Goal: Information Seeking & Learning: Learn about a topic

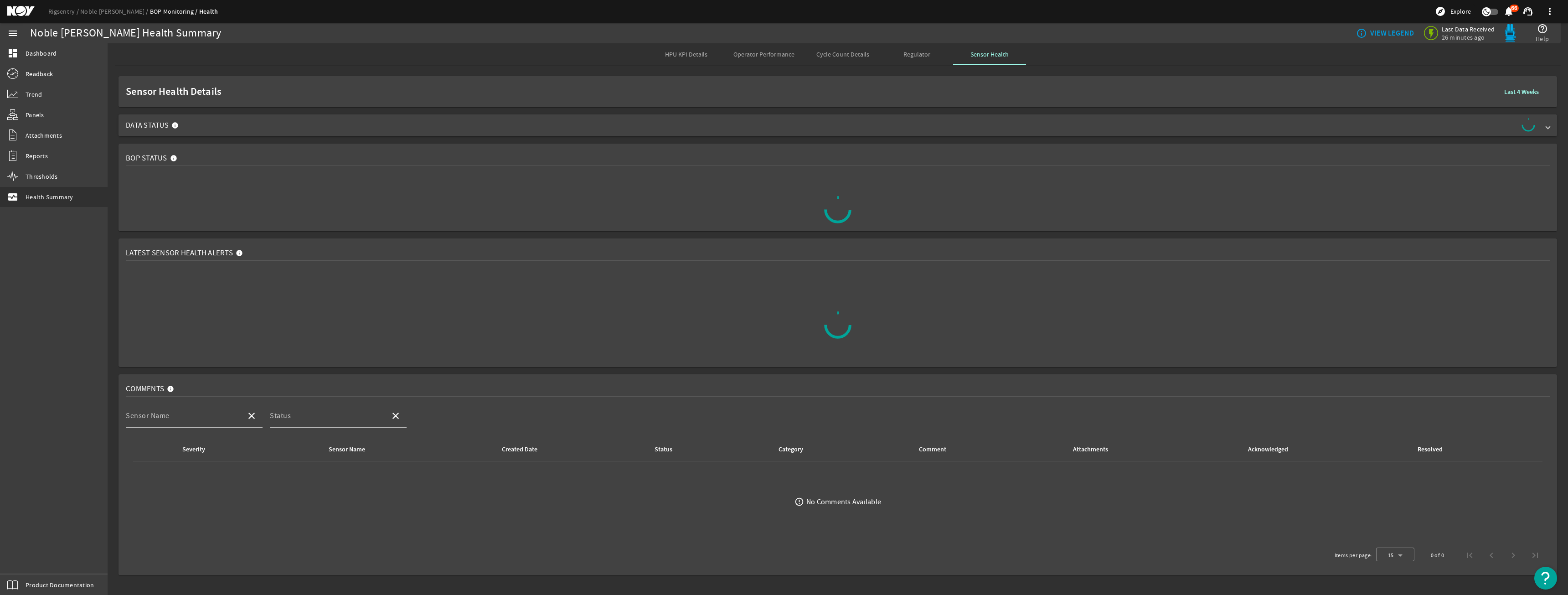
click at [798, 128] on span "Data Status" at bounding box center [836, 125] width 1420 height 15
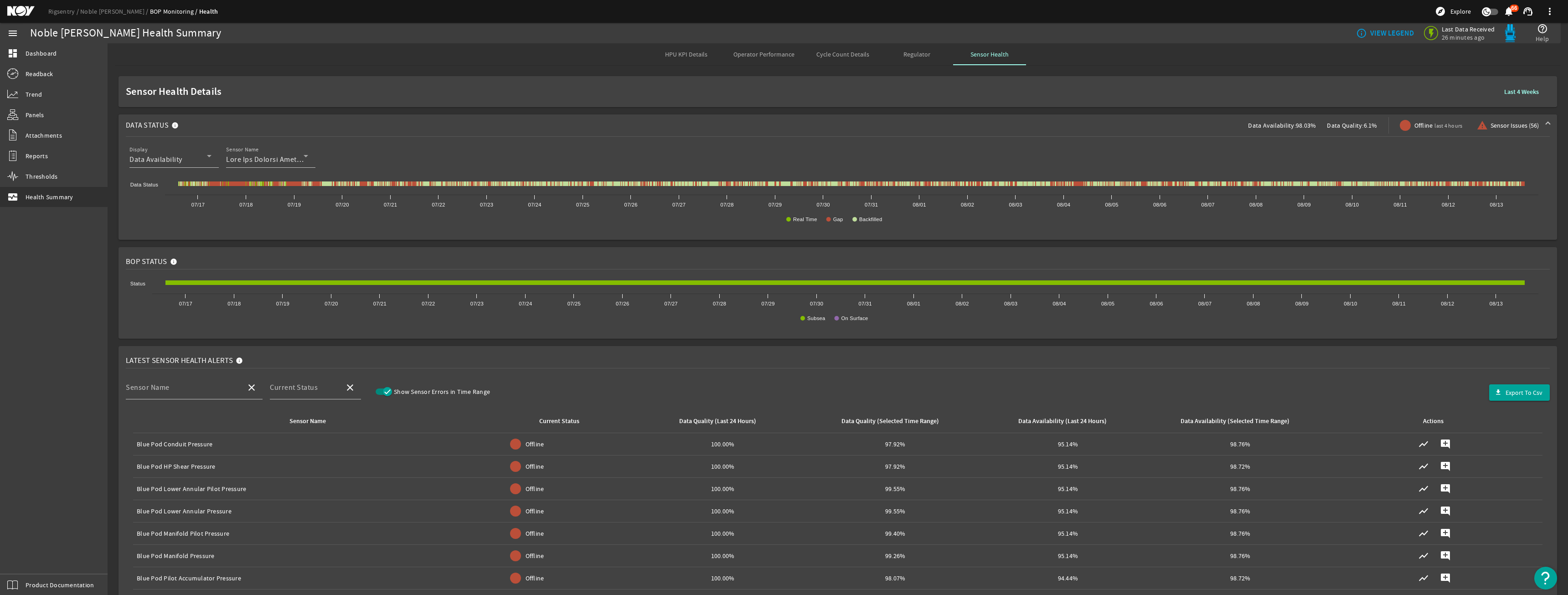
scroll to position [183, 0]
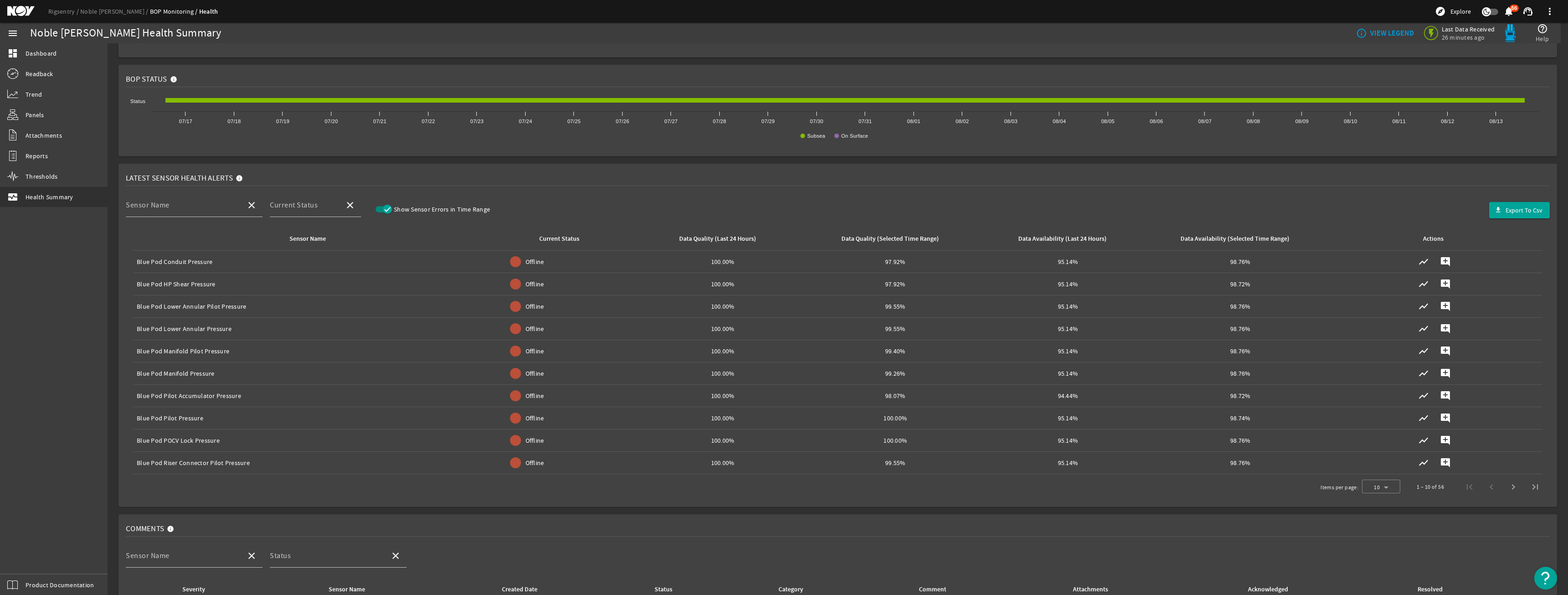
click at [519, 203] on div "Sensor Name close Current Status close Show Sensor Errors in Time Range file_do…" at bounding box center [838, 210] width 1424 height 33
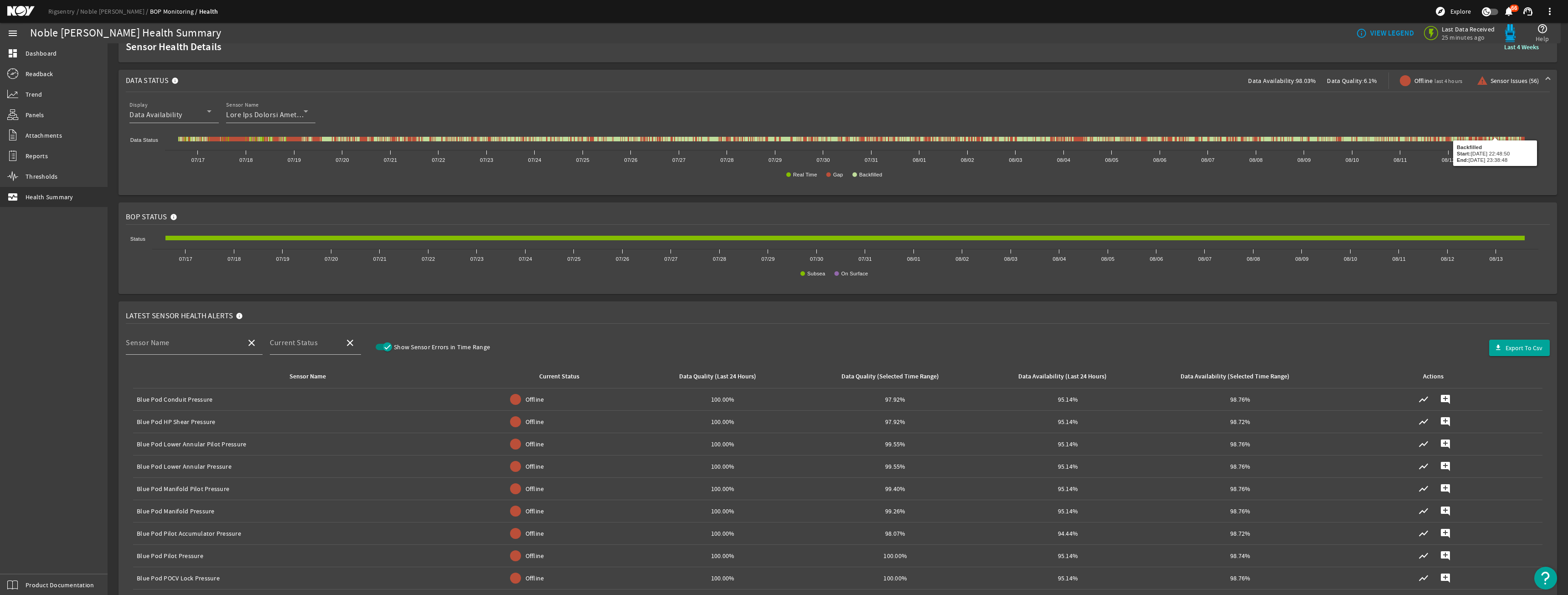
scroll to position [0, 0]
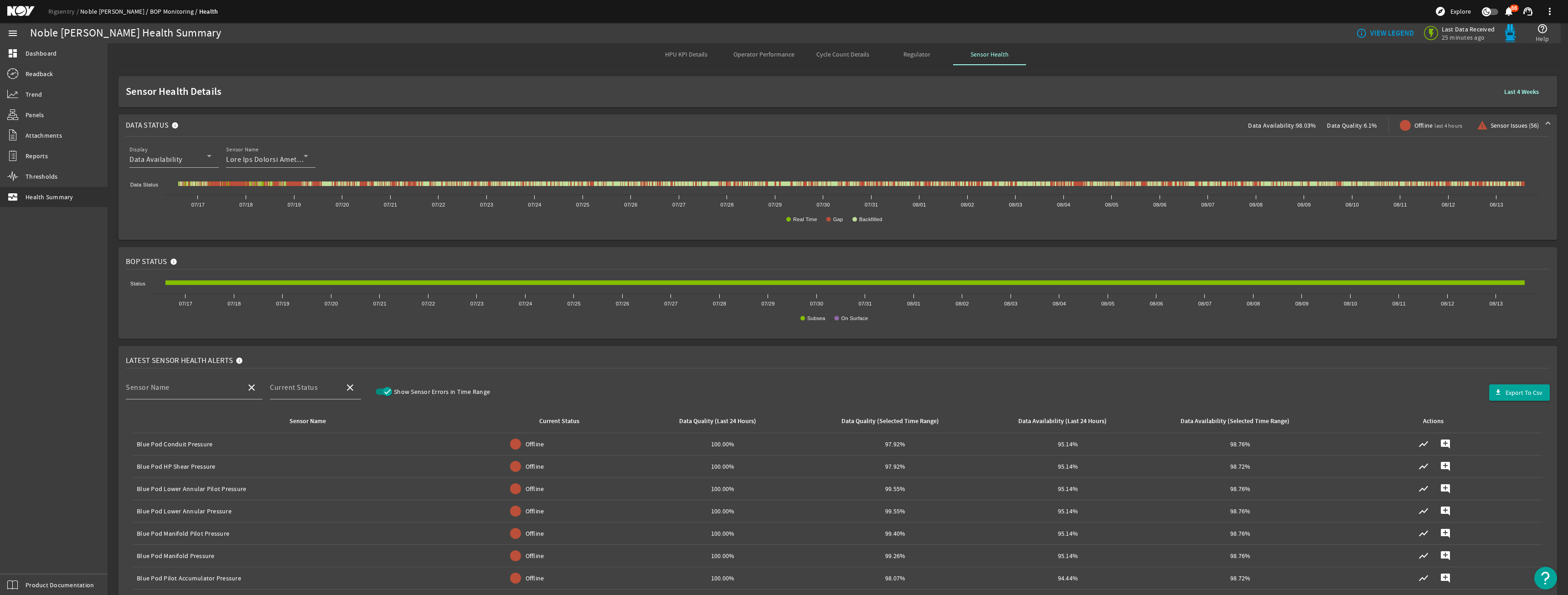
click at [114, 8] on link "Noble [PERSON_NAME]" at bounding box center [115, 11] width 70 height 8
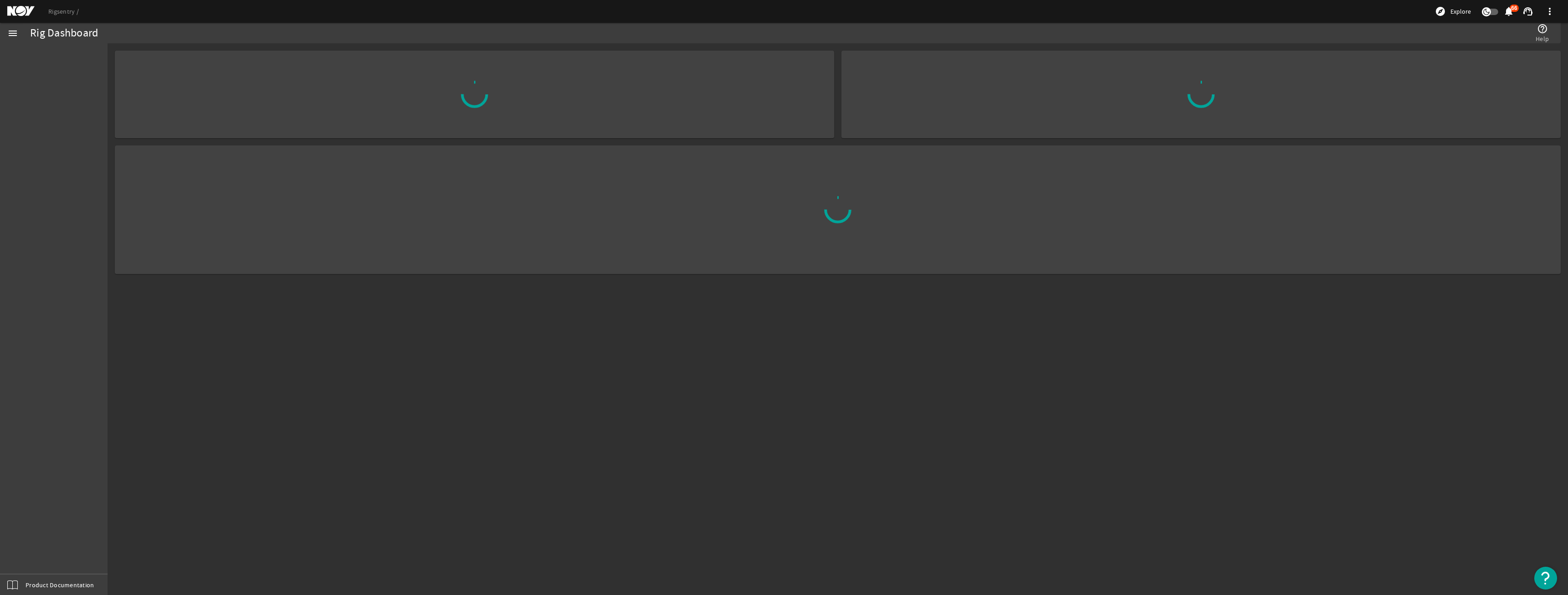
click at [63, 13] on link "Rigsentry" at bounding box center [63, 11] width 30 height 8
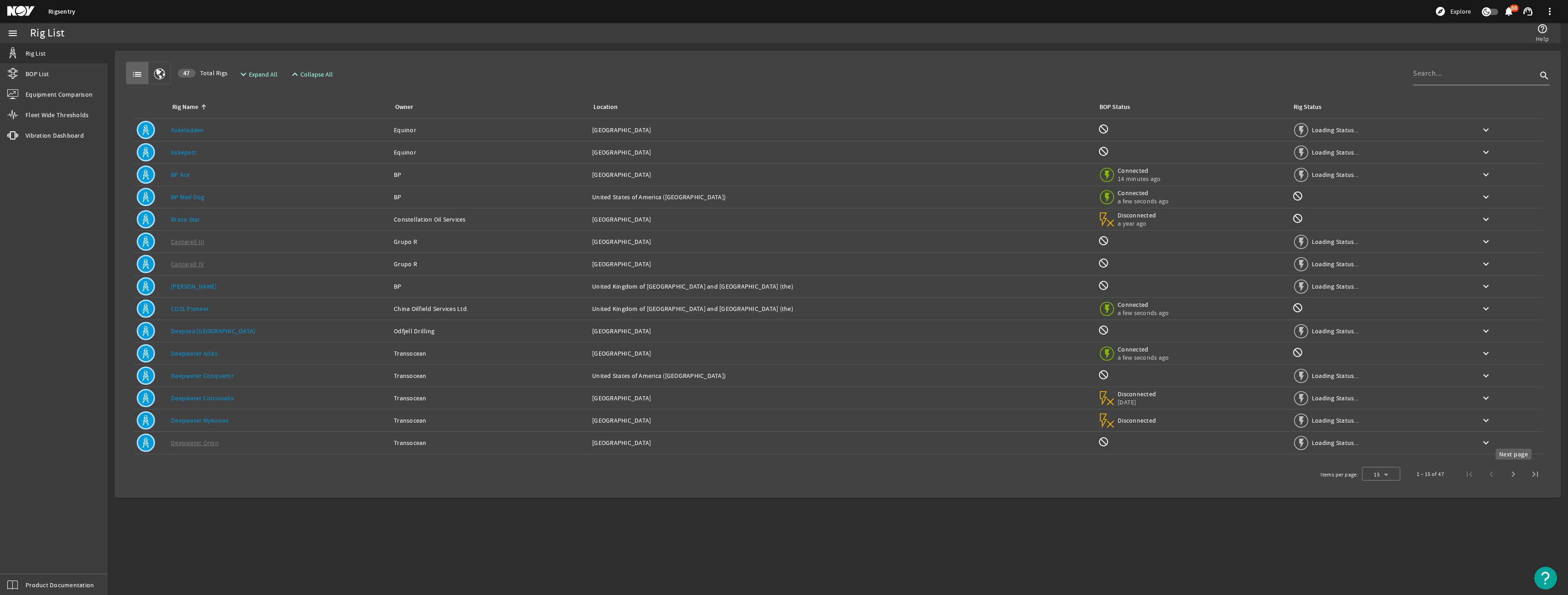
click at [1516, 468] on span "Next page" at bounding box center [1513, 474] width 22 height 22
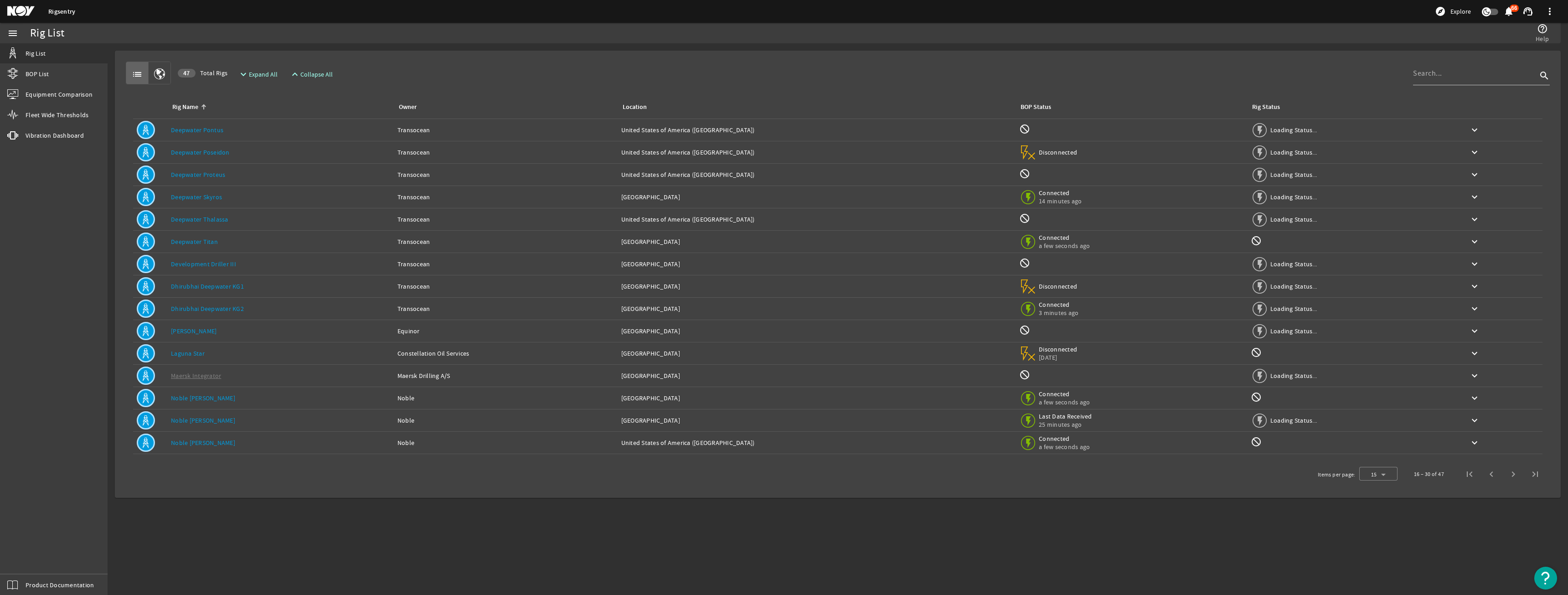
click at [203, 242] on link "Deepwater Titan" at bounding box center [194, 241] width 47 height 8
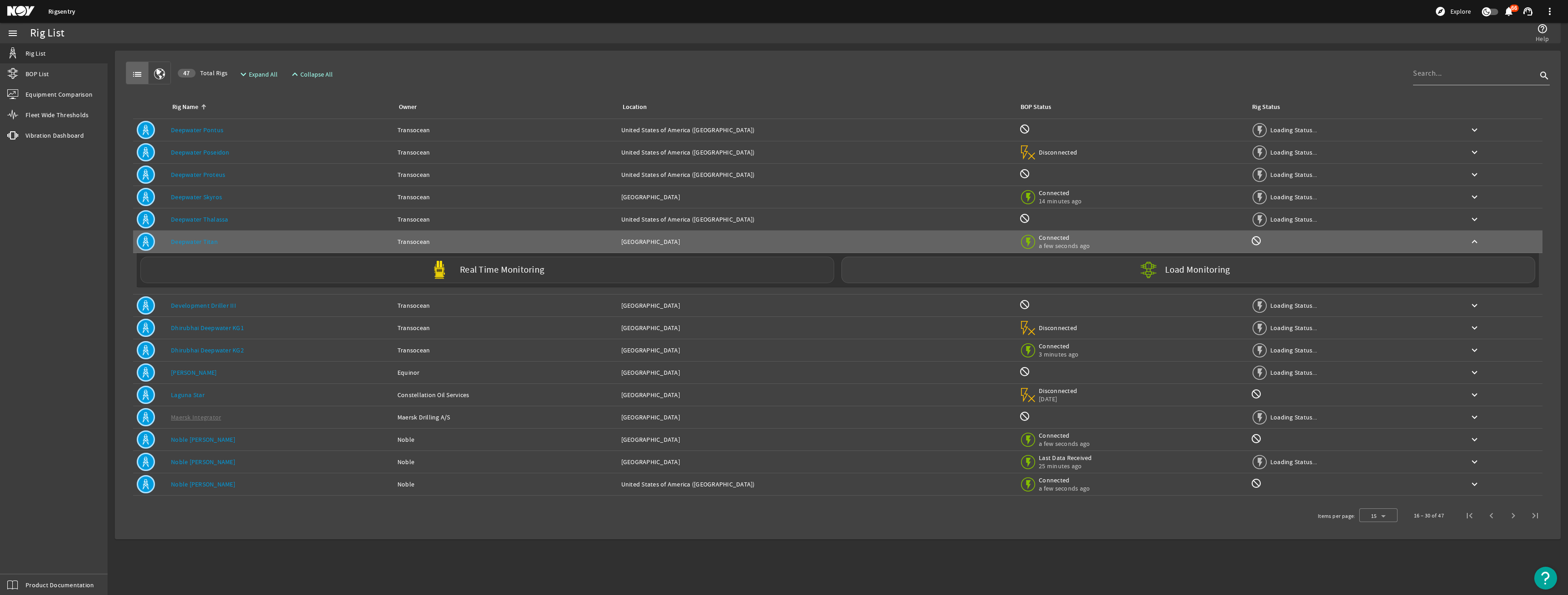
click at [457, 280] on div "Real Time Monitoring" at bounding box center [488, 270] width 694 height 26
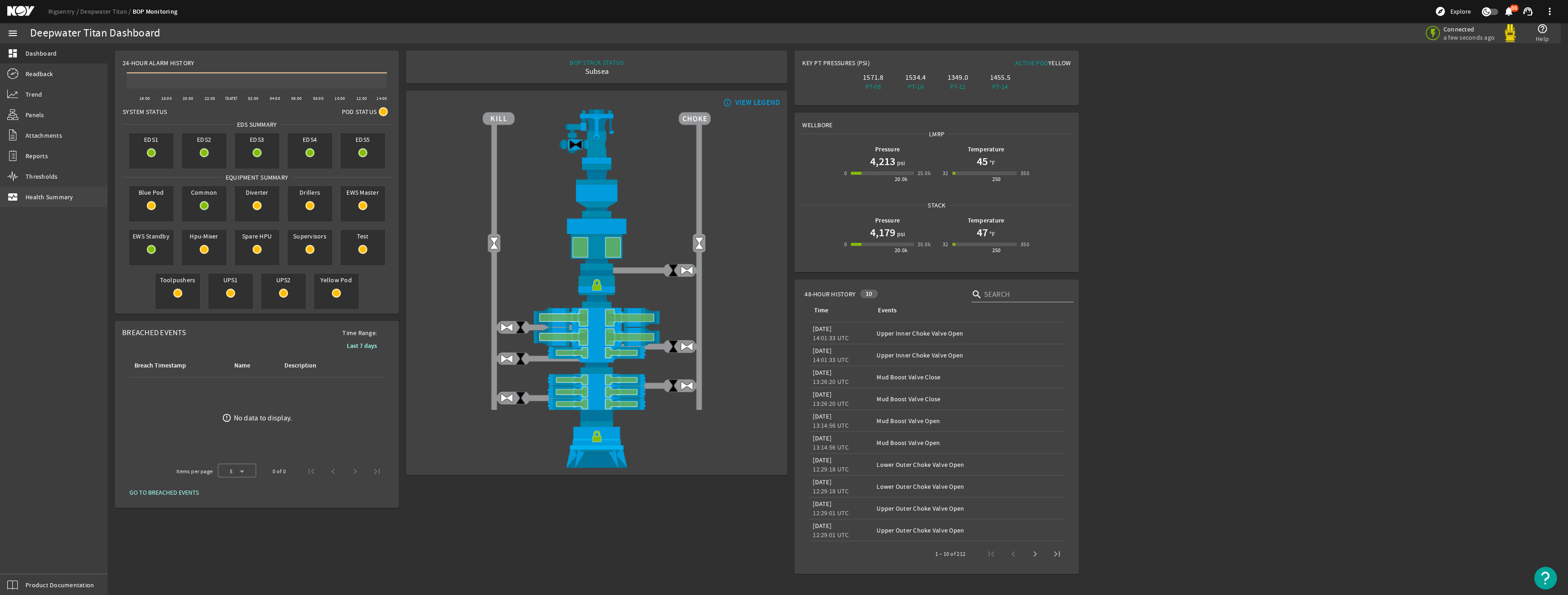
click at [59, 188] on link "monitor_heart Health Summary" at bounding box center [54, 197] width 108 height 20
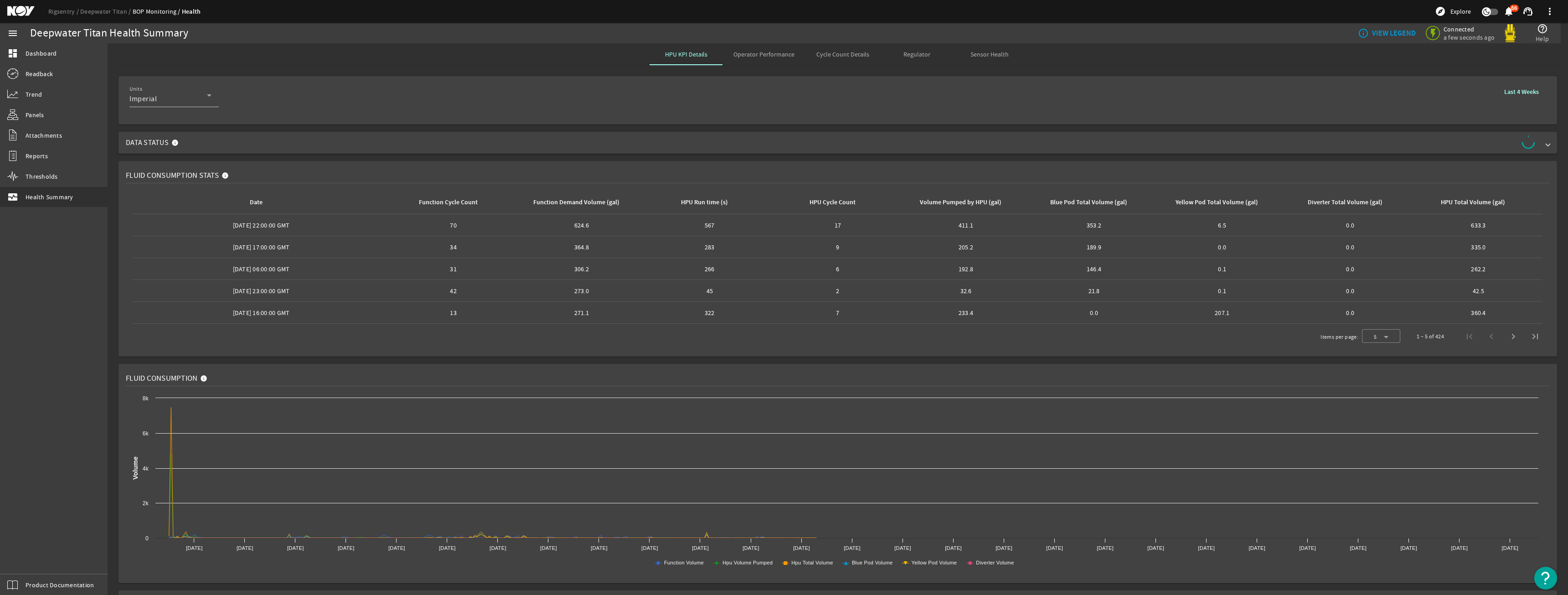
drag, startPoint x: 992, startPoint y: 61, endPoint x: 992, endPoint y: 97, distance: 36.0
click at [992, 97] on rigsentry-tab "HPU KPI Details Operator Performance Cycle Count Details Regulator Sensor Healt…" at bounding box center [838, 564] width 1460 height 1042
click at [852, 152] on span "Data Status Data Availability: 98.01% Data Quality: 6.1% Offline last 4 hours w…" at bounding box center [836, 143] width 1420 height 22
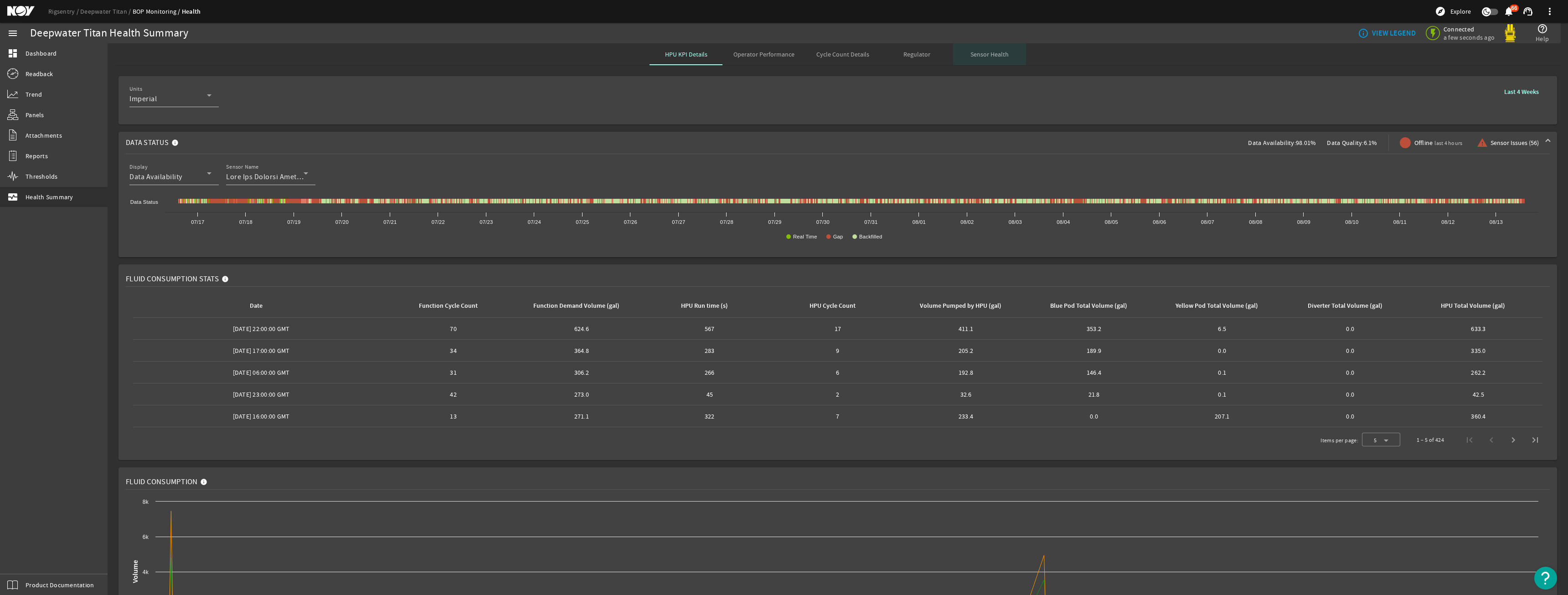
click at [992, 57] on span "Sensor Health" at bounding box center [989, 54] width 38 height 6
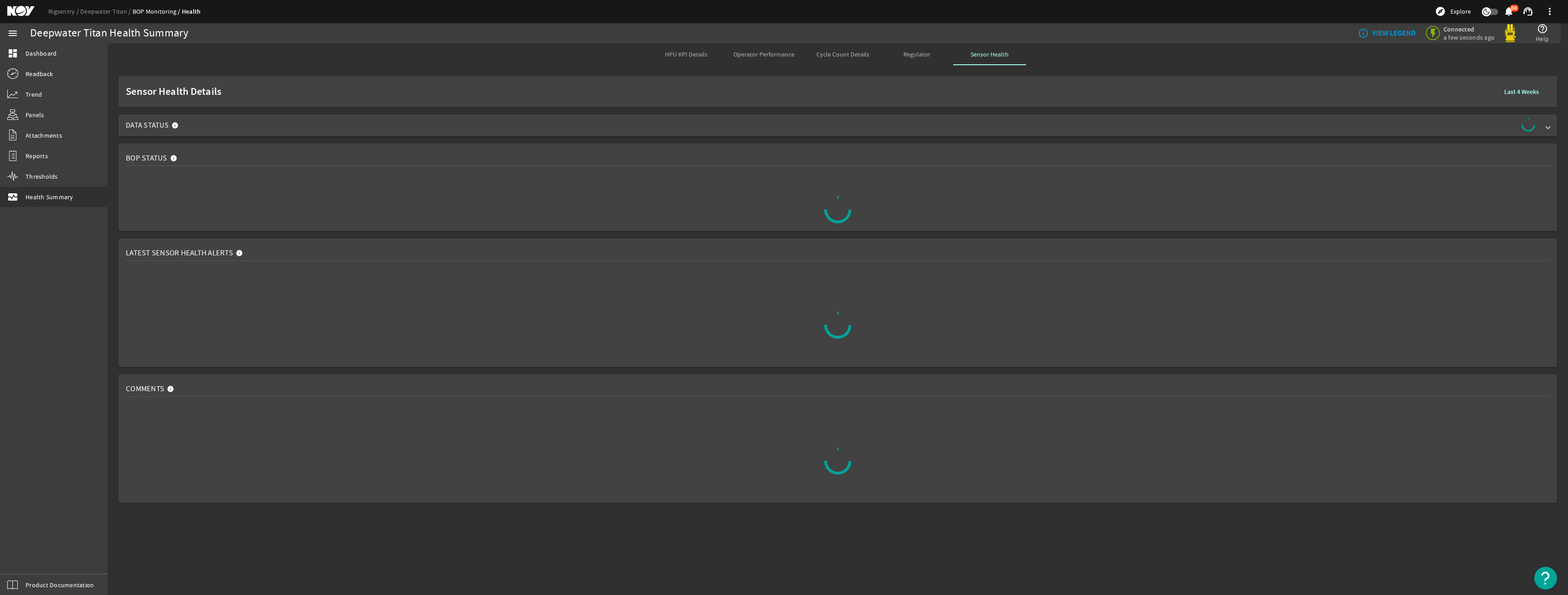
click at [975, 122] on span "Data Status" at bounding box center [836, 125] width 1420 height 15
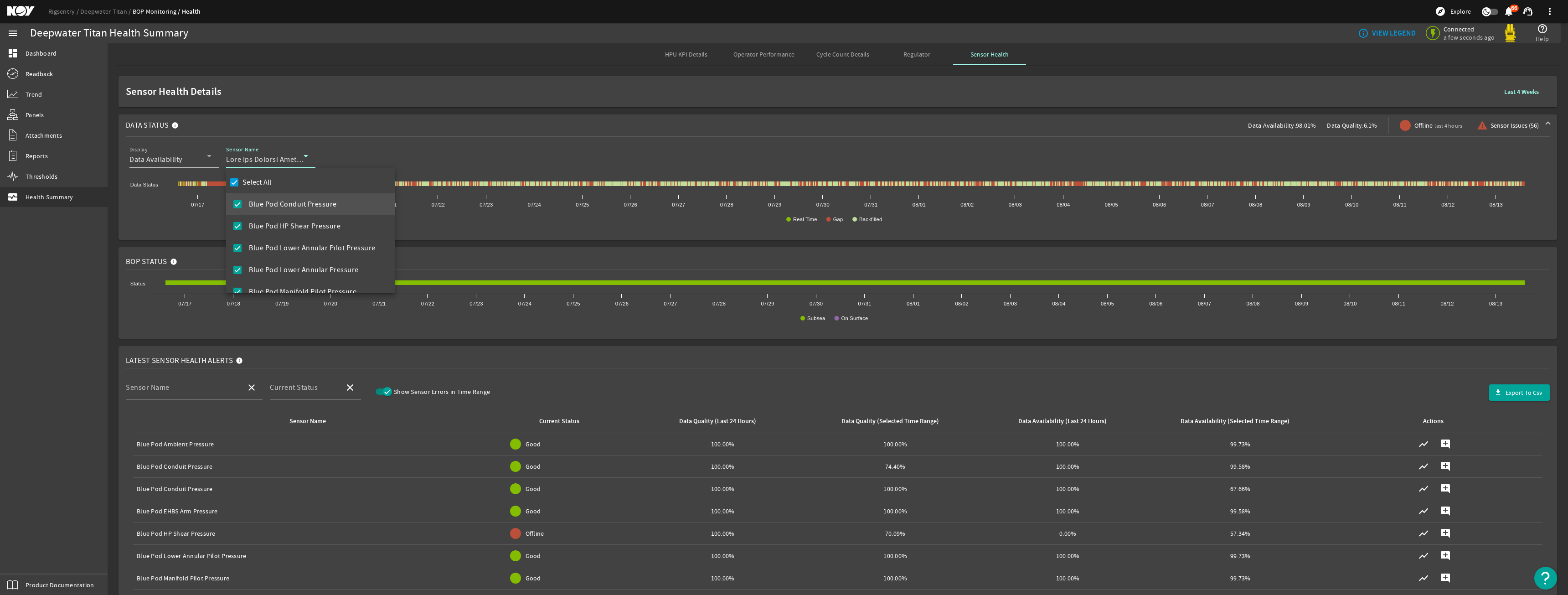
click at [261, 188] on div "Select All" at bounding box center [250, 182] width 44 height 13
click at [266, 220] on mat-option "Blue Pod HP Shear Pressure" at bounding box center [310, 226] width 169 height 22
click at [253, 183] on label "Select All" at bounding box center [256, 182] width 31 height 9
click at [240, 183] on input "Select All" at bounding box center [234, 182] width 13 height 13
click at [251, 177] on div "Select All" at bounding box center [250, 182] width 44 height 13
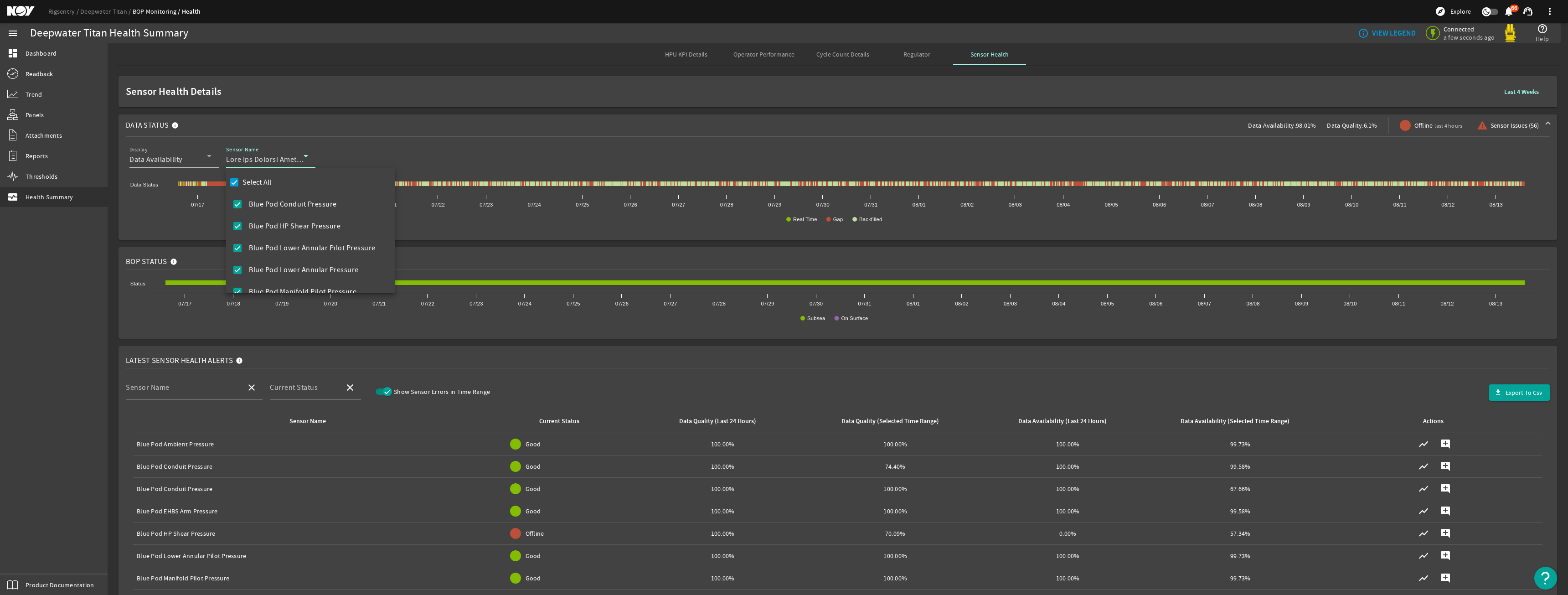
click at [251, 174] on mat-checkbox "Select All" at bounding box center [250, 183] width 44 height 22
click at [251, 177] on div "Select All" at bounding box center [250, 182] width 44 height 13
click at [253, 183] on label "Select All" at bounding box center [256, 182] width 31 height 9
click at [240, 183] on input "Select All" at bounding box center [234, 182] width 13 height 13
checkbox input "false"
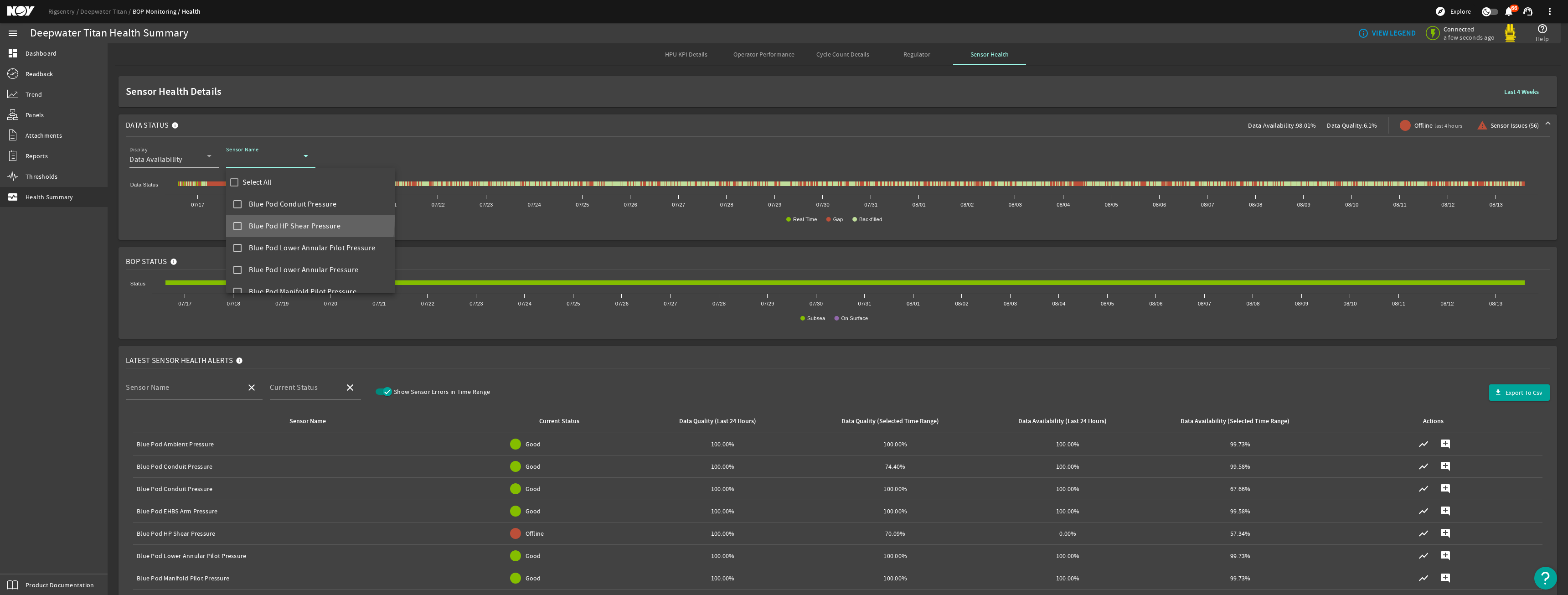
click at [262, 219] on mat-option "Blue Pod HP Shear Pressure" at bounding box center [310, 226] width 169 height 22
click at [467, 124] on div at bounding box center [784, 297] width 1568 height 595
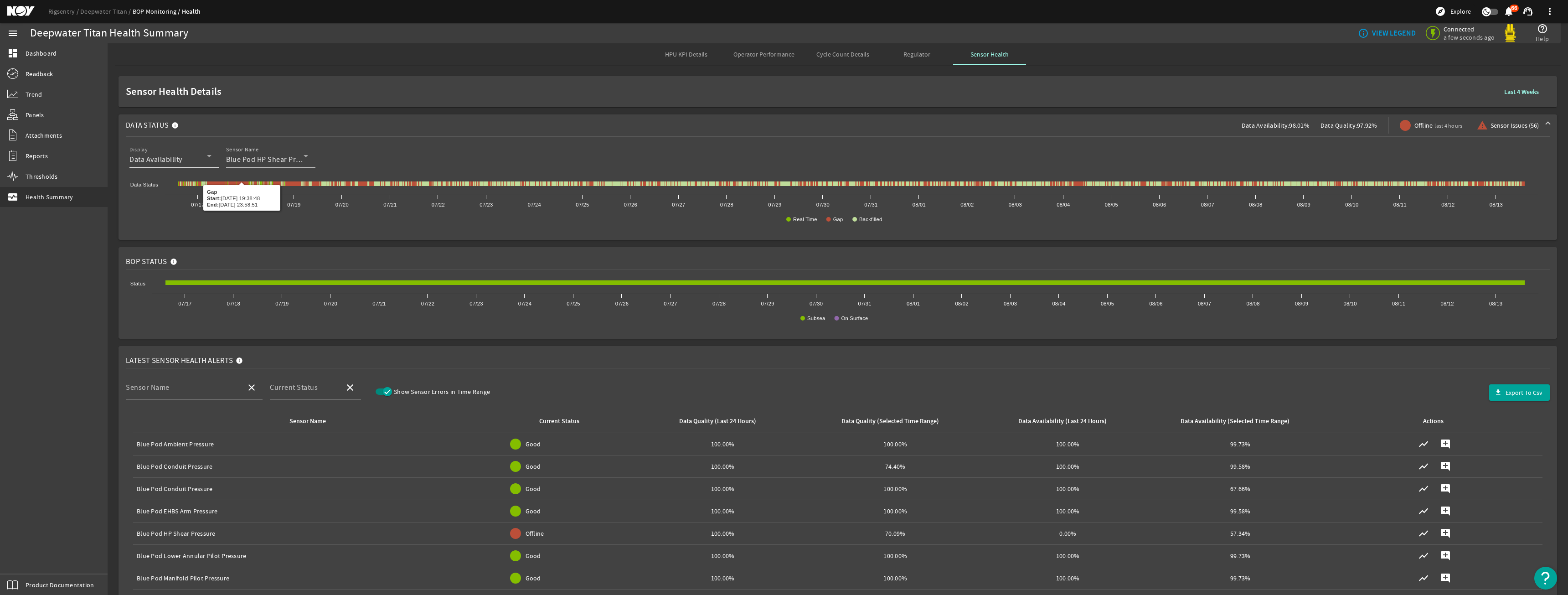
click at [205, 148] on div "Display Data Availability" at bounding box center [170, 156] width 82 height 24
click at [188, 199] on mat-option "Data Quality" at bounding box center [174, 205] width 89 height 22
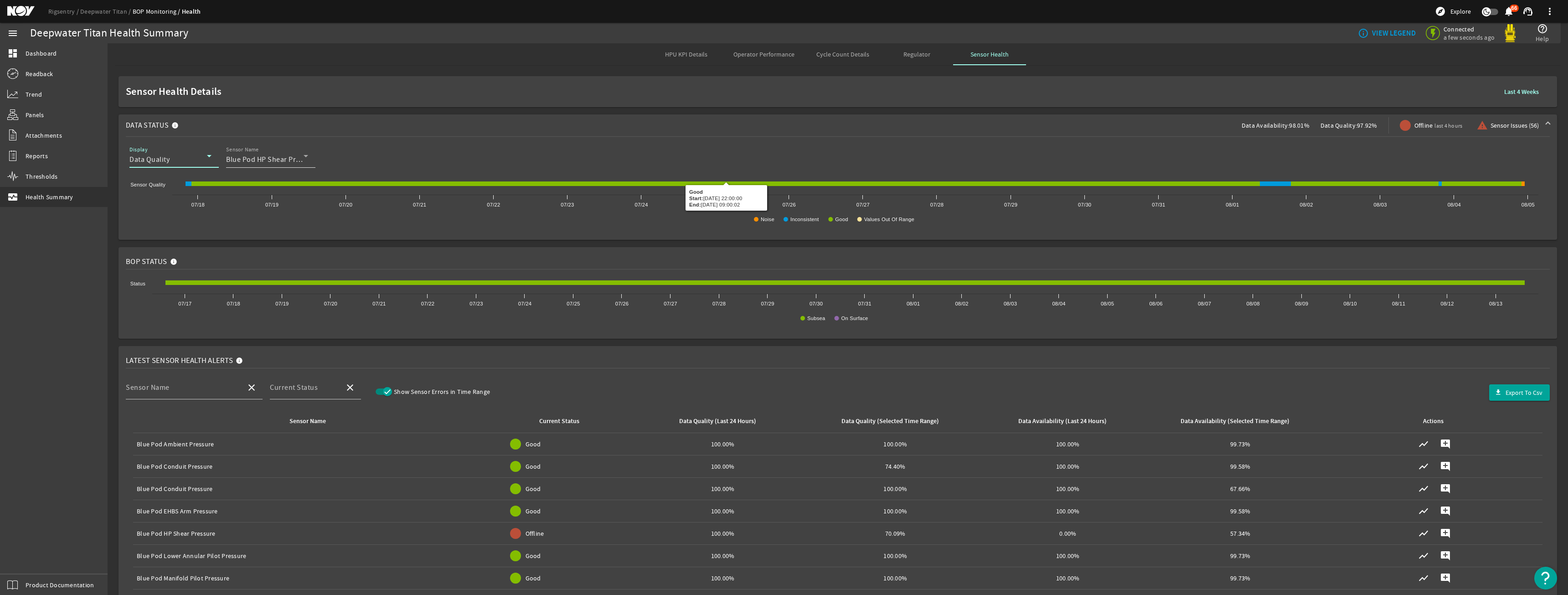
click at [300, 156] on span "Blue Pod HP Shear Pressure" at bounding box center [271, 160] width 92 height 9
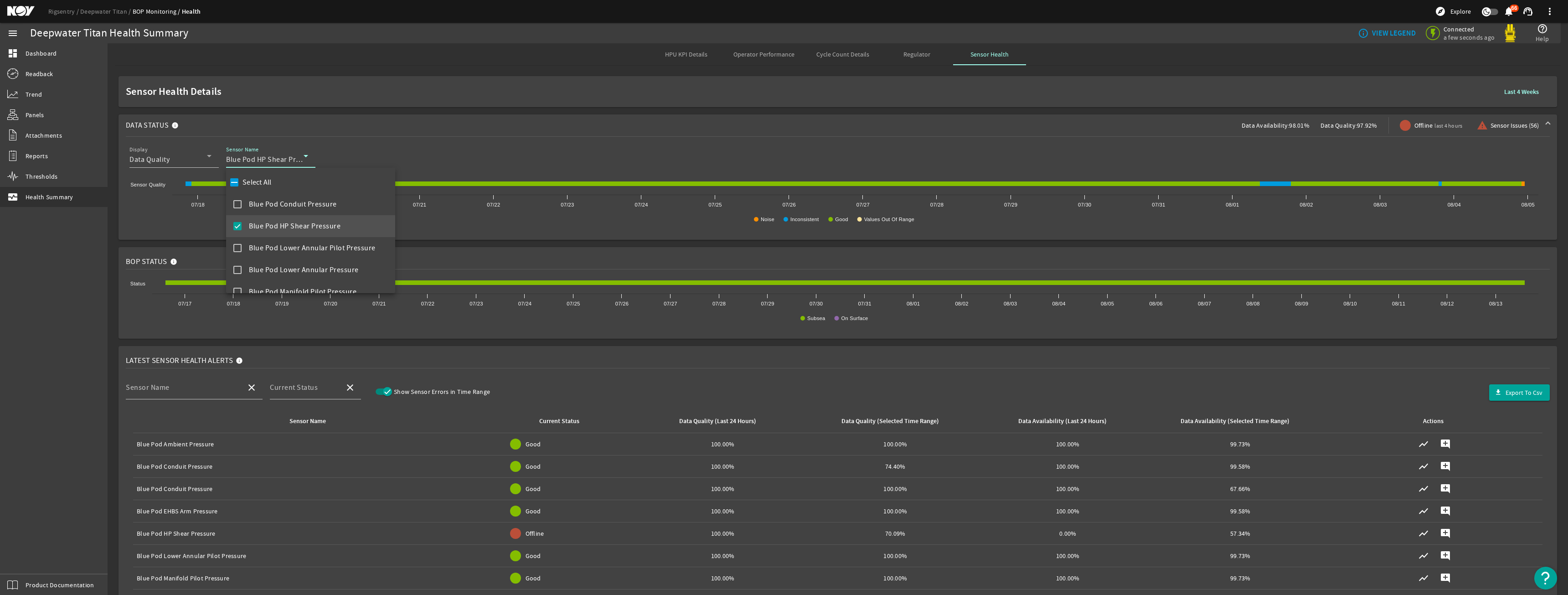
click at [256, 183] on label "Select All" at bounding box center [256, 182] width 31 height 9
click at [240, 183] on input "Select All" at bounding box center [234, 182] width 13 height 13
click at [254, 186] on label "Select All" at bounding box center [256, 182] width 31 height 9
click at [240, 186] on input "Select All" at bounding box center [234, 182] width 13 height 13
click at [254, 186] on label "Select All" at bounding box center [256, 182] width 31 height 9
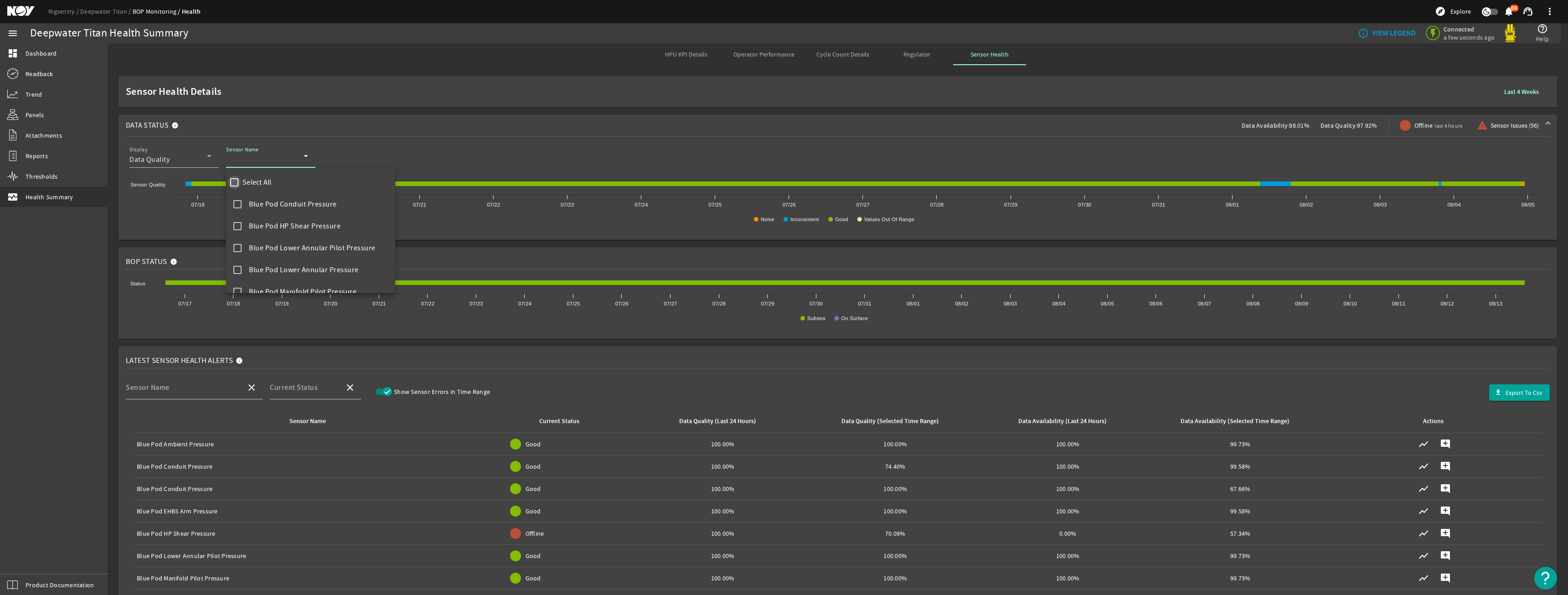
click at [240, 186] on input "Select All" at bounding box center [234, 182] width 13 height 13
checkbox input "true"
click at [479, 125] on div at bounding box center [784, 297] width 1568 height 595
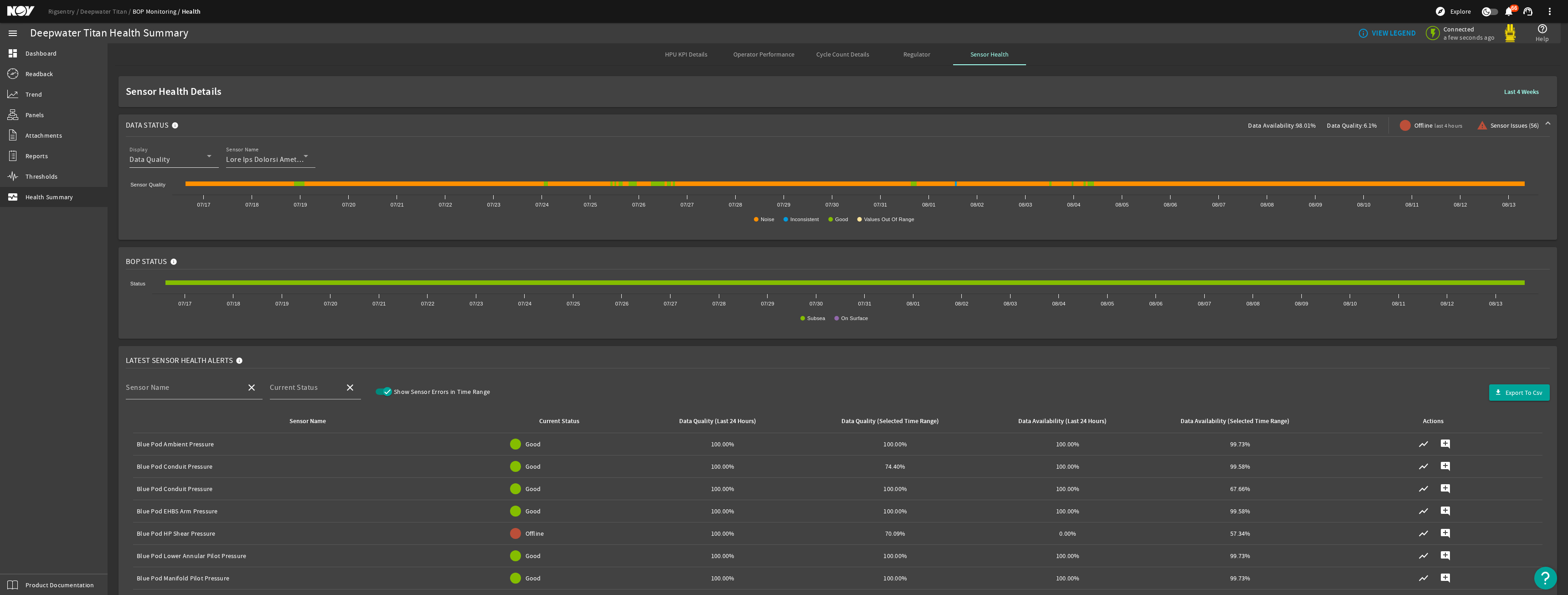
click at [184, 159] on div "Data Quality" at bounding box center [168, 160] width 77 height 11
click at [181, 177] on span "Data Availability" at bounding box center [163, 183] width 53 height 11
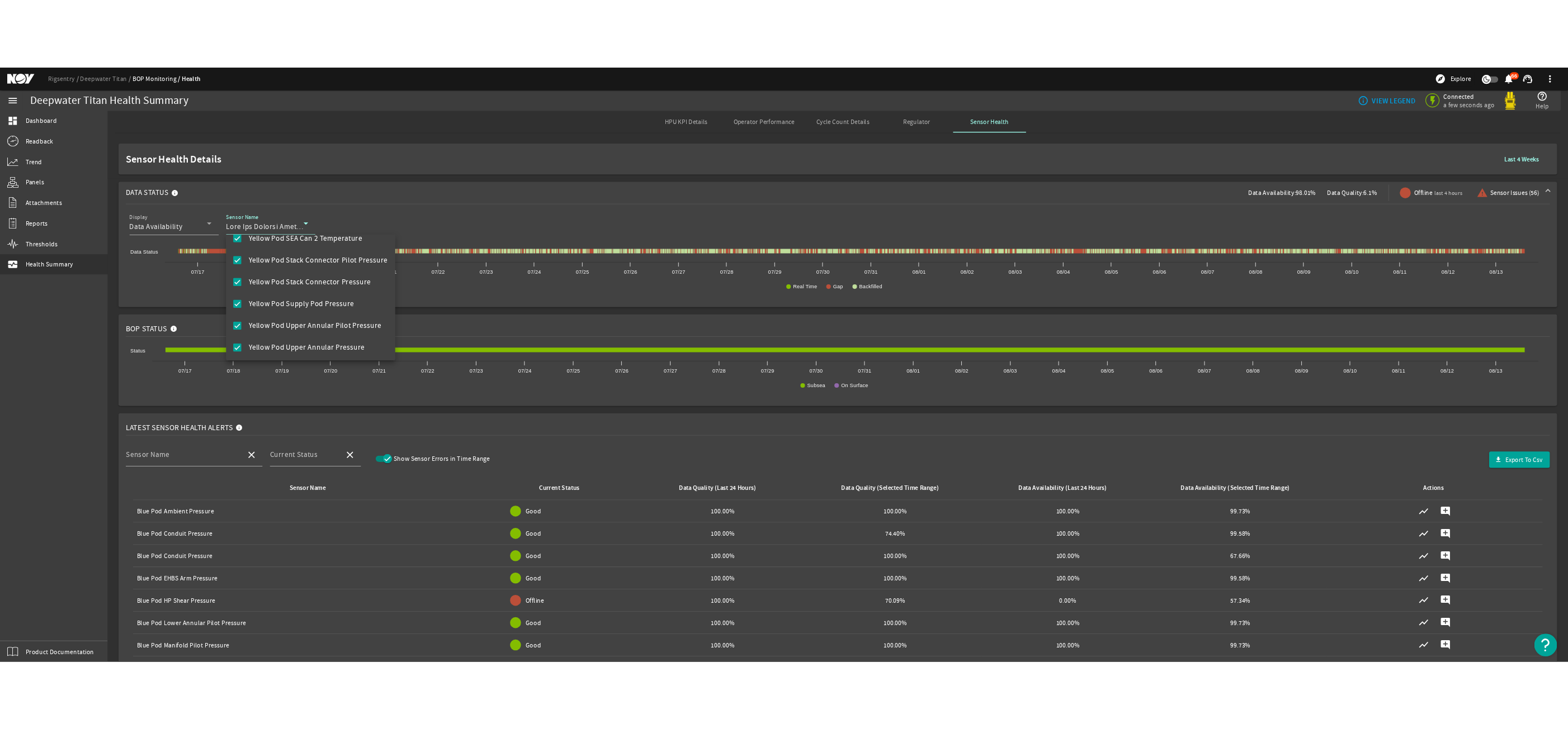
scroll to position [1384, 0]
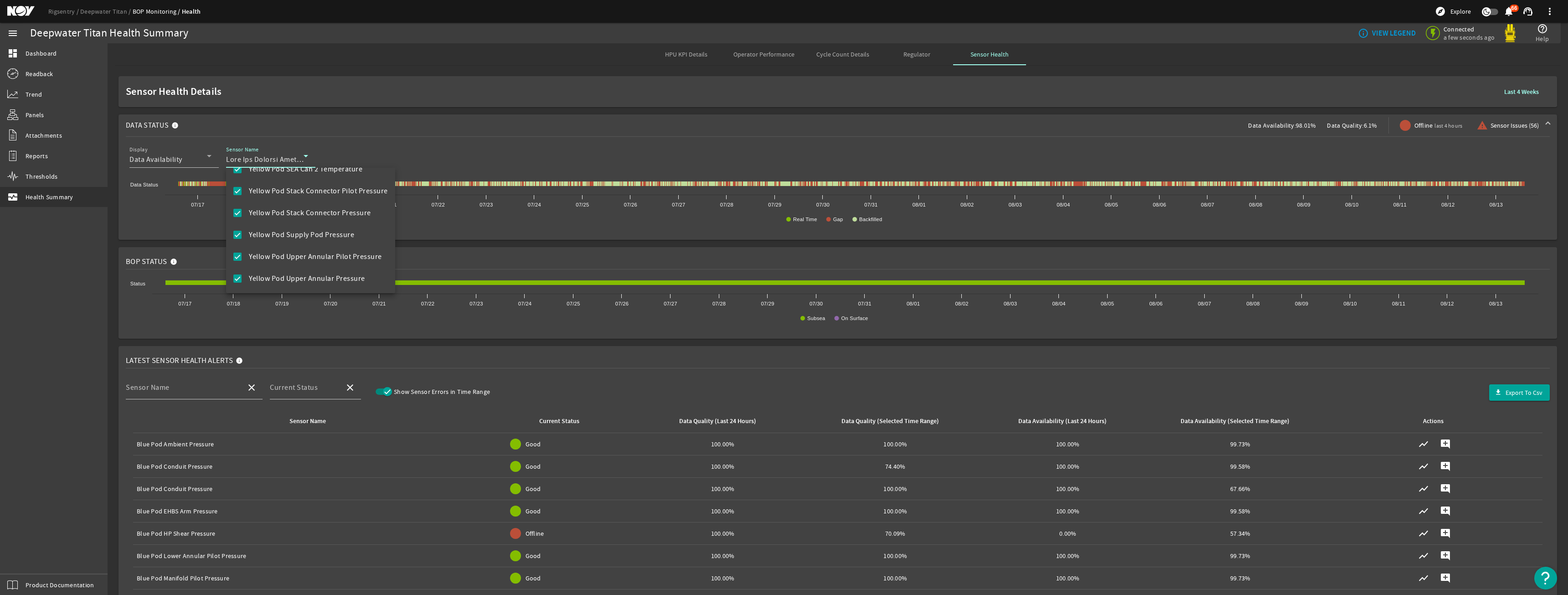
click at [594, 185] on div at bounding box center [784, 297] width 1568 height 595
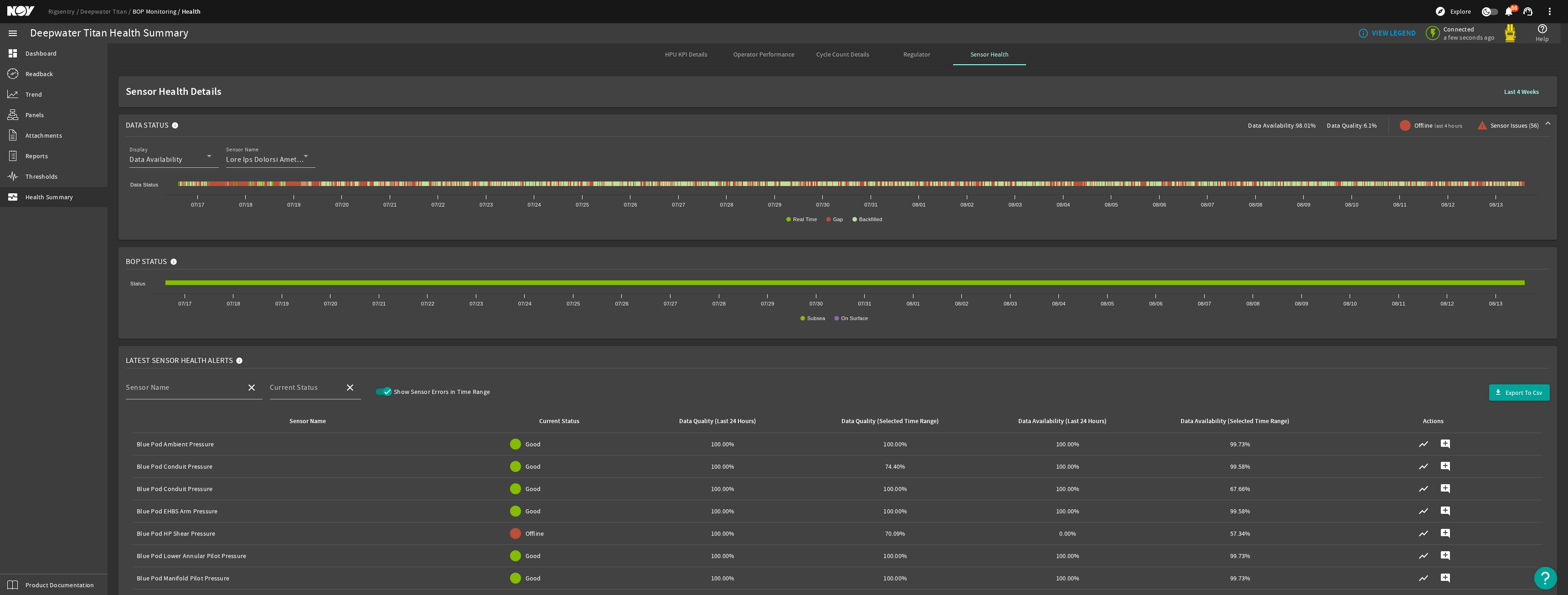
drag, startPoint x: 1010, startPoint y: 124, endPoint x: 979, endPoint y: 127, distance: 31.1
click at [999, 126] on span "Data Status Data Availability: 98.01% Data Quality: 6.1% Offline last 4 hours w…" at bounding box center [836, 125] width 1420 height 22
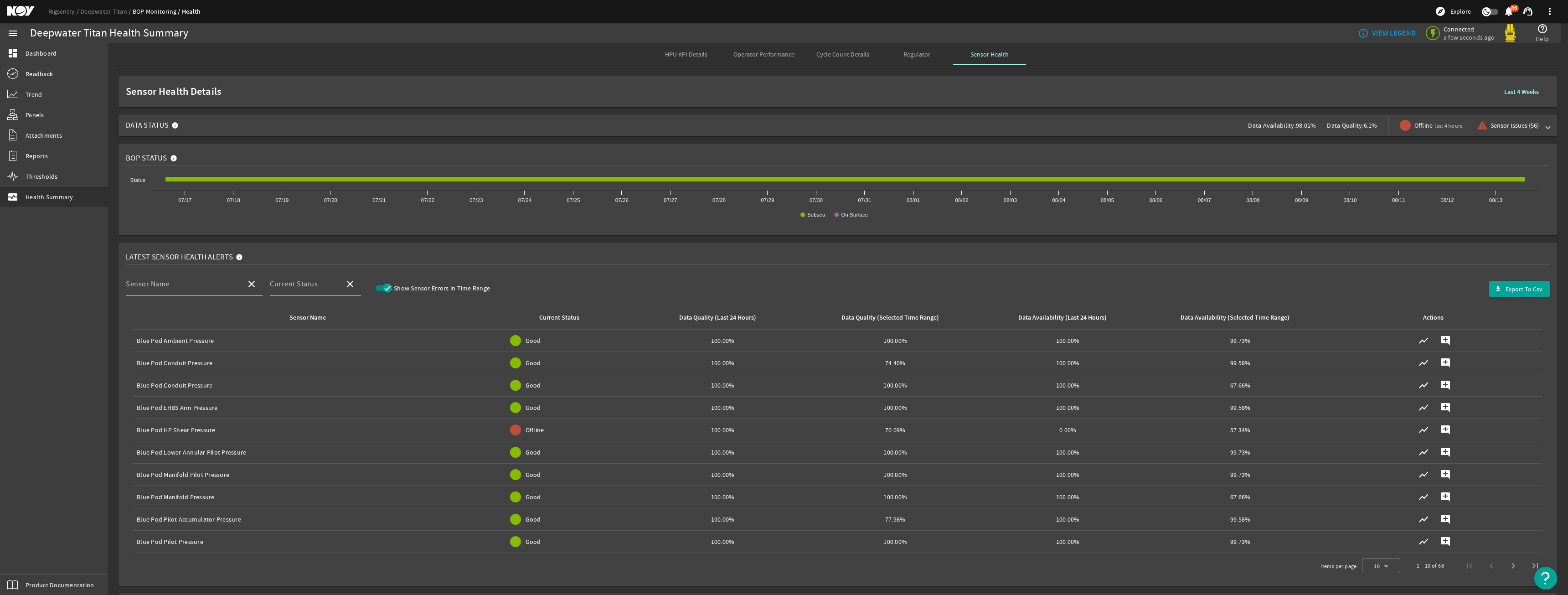
click at [320, 132] on span "Data Status Data Availability: 98.01% Data Quality: 6.1% Offline last 4 hours w…" at bounding box center [836, 125] width 1420 height 22
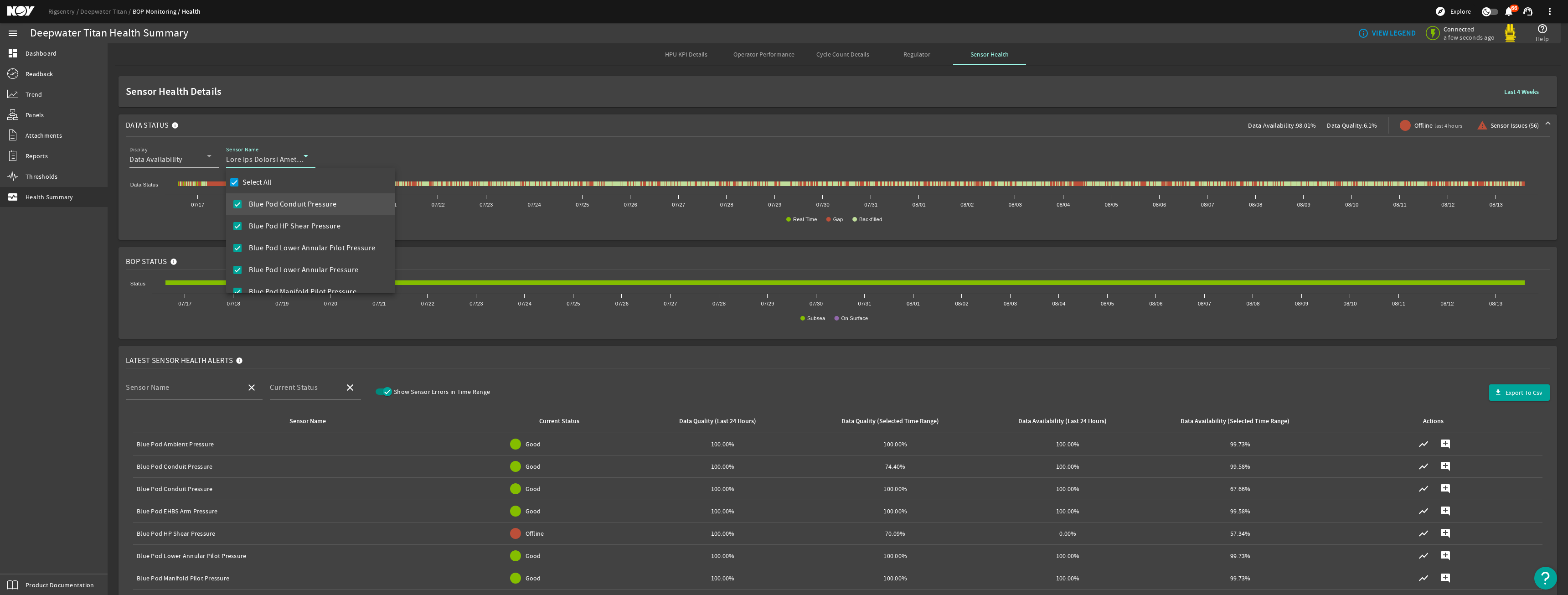
click at [282, 183] on div "Select All Blue Pod Conduit Pressure Blue Pod HP Shear Pressure Blue Pod Lower …" at bounding box center [310, 231] width 169 height 125
click at [270, 181] on label "Select All" at bounding box center [256, 182] width 31 height 9
click at [240, 181] on input "Select All" at bounding box center [234, 182] width 13 height 13
checkbox input "false"
click at [271, 222] on span "Blue Pod HP Shear Pressure" at bounding box center [295, 226] width 92 height 11
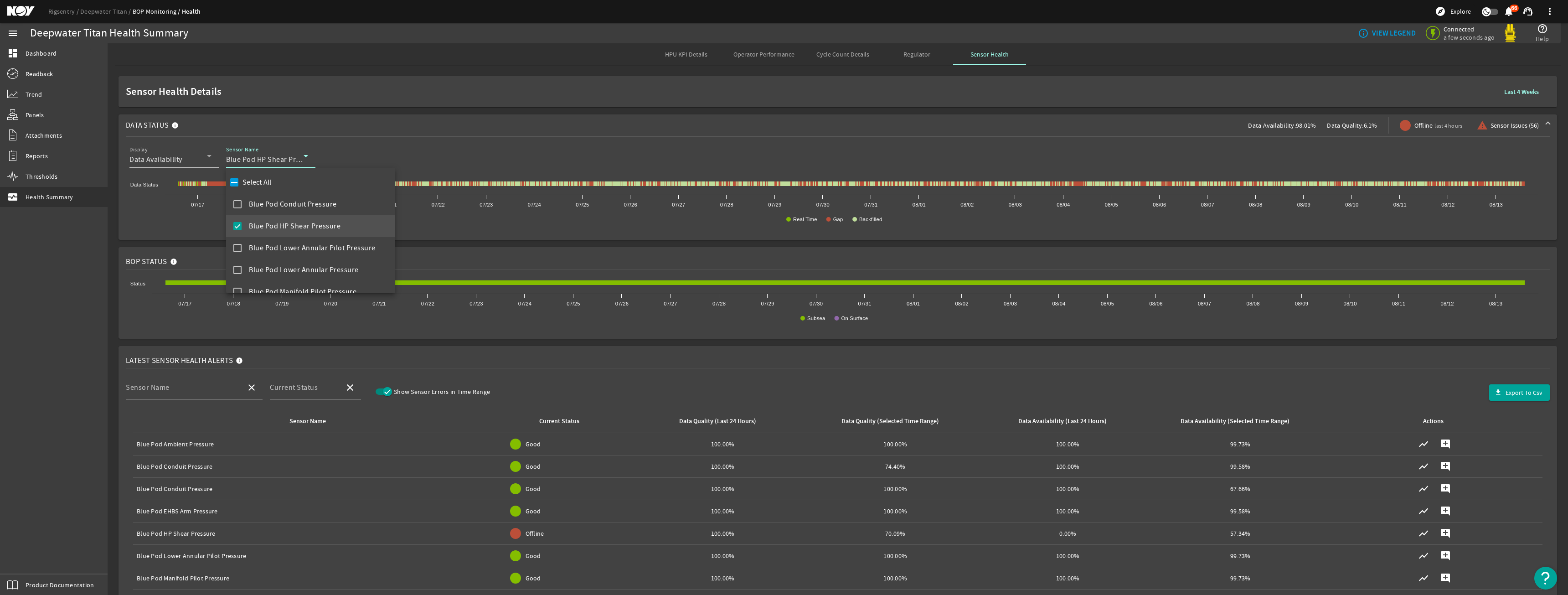
click at [419, 131] on div at bounding box center [784, 297] width 1568 height 595
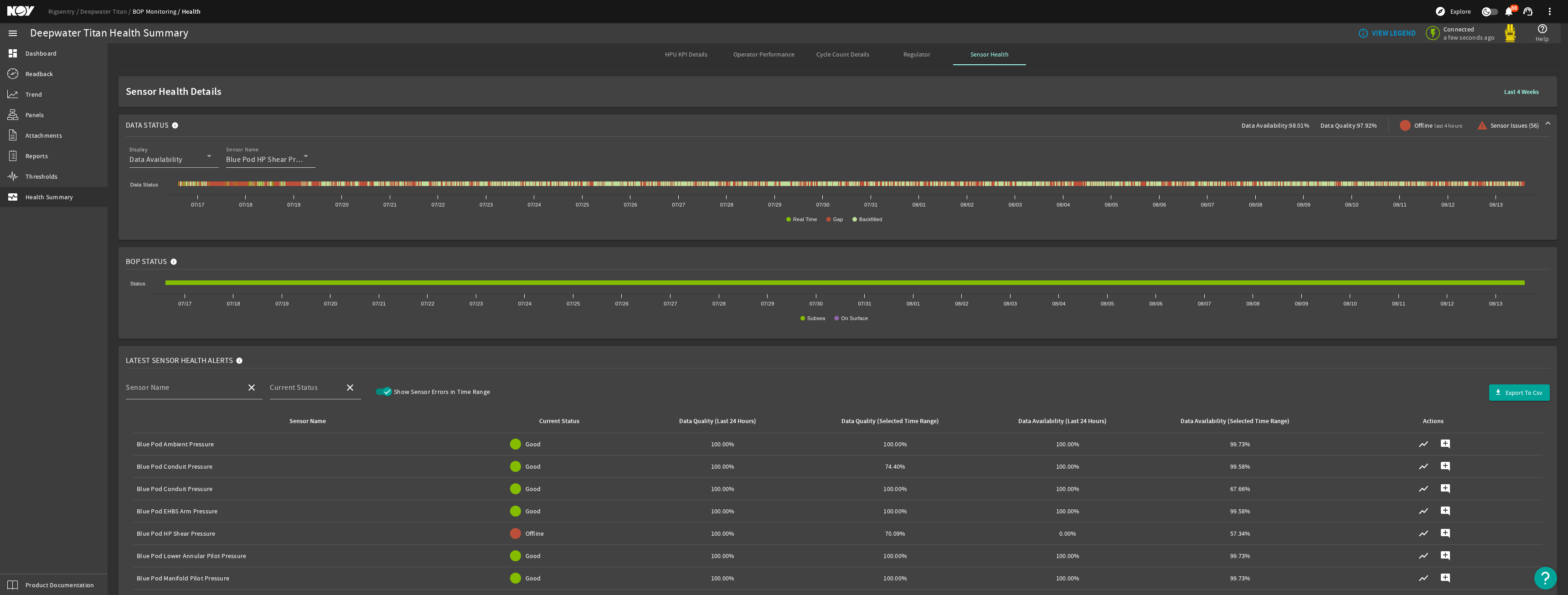
click at [292, 153] on div "Sensor Name Blue Pod HP Shear Pressure" at bounding box center [267, 156] width 82 height 24
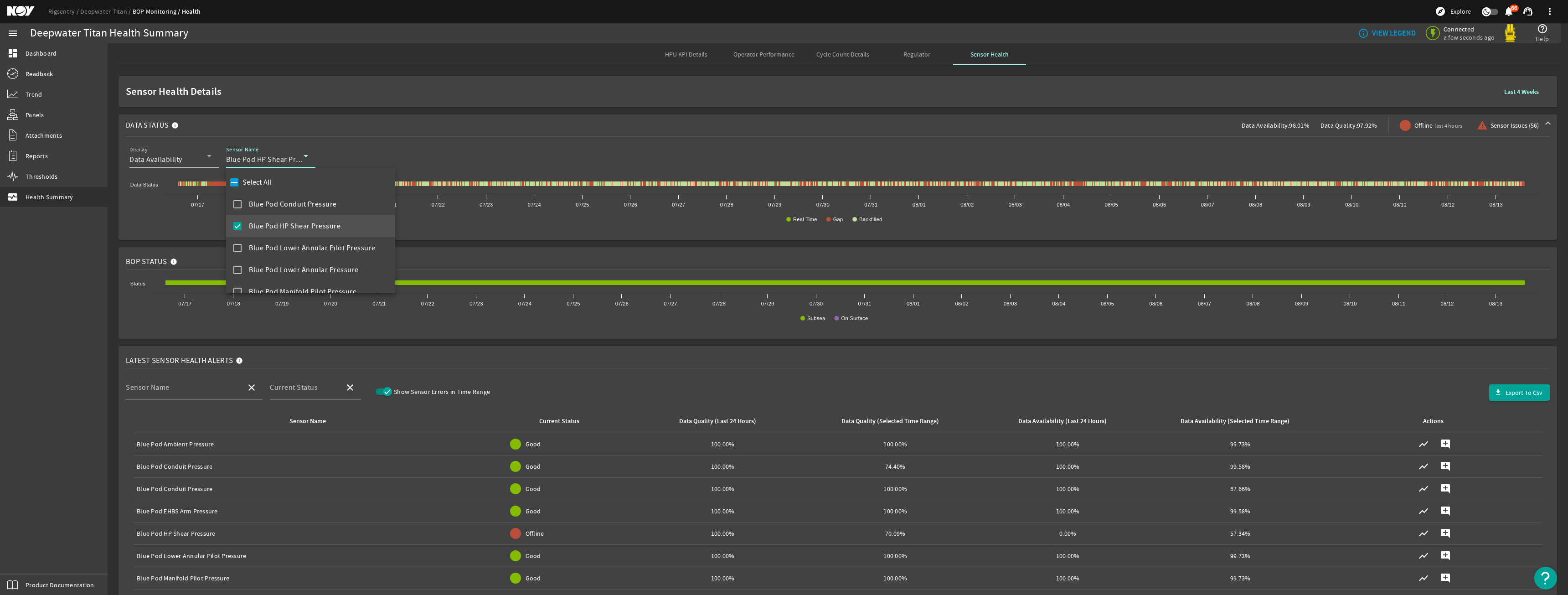
click at [251, 186] on label "Select All" at bounding box center [256, 182] width 31 height 9
click at [240, 186] on input "Select All" at bounding box center [234, 182] width 13 height 13
click at [251, 186] on label "Select All" at bounding box center [256, 182] width 31 height 9
click at [240, 186] on input "Select All" at bounding box center [234, 182] width 13 height 13
click at [253, 185] on label "Select All" at bounding box center [256, 182] width 31 height 9
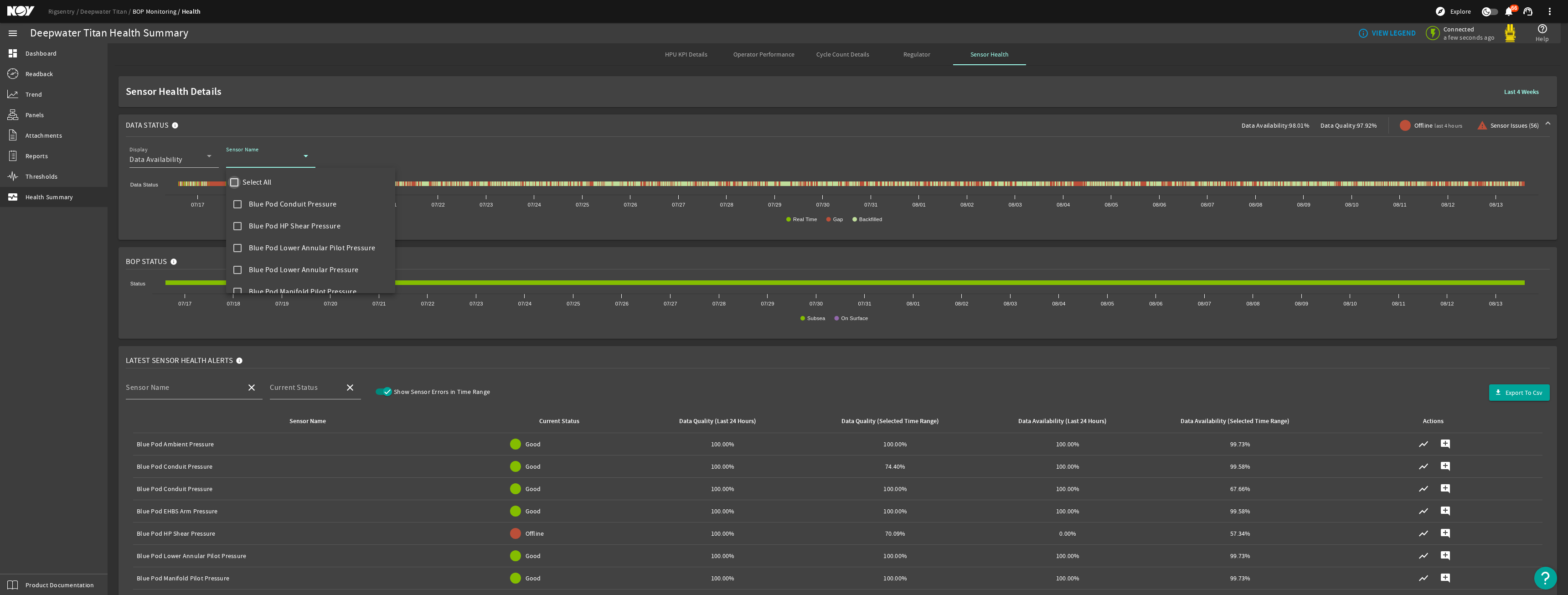
click at [240, 185] on input "Select All" at bounding box center [234, 182] width 13 height 13
checkbox input "true"
click at [377, 125] on div at bounding box center [784, 297] width 1568 height 595
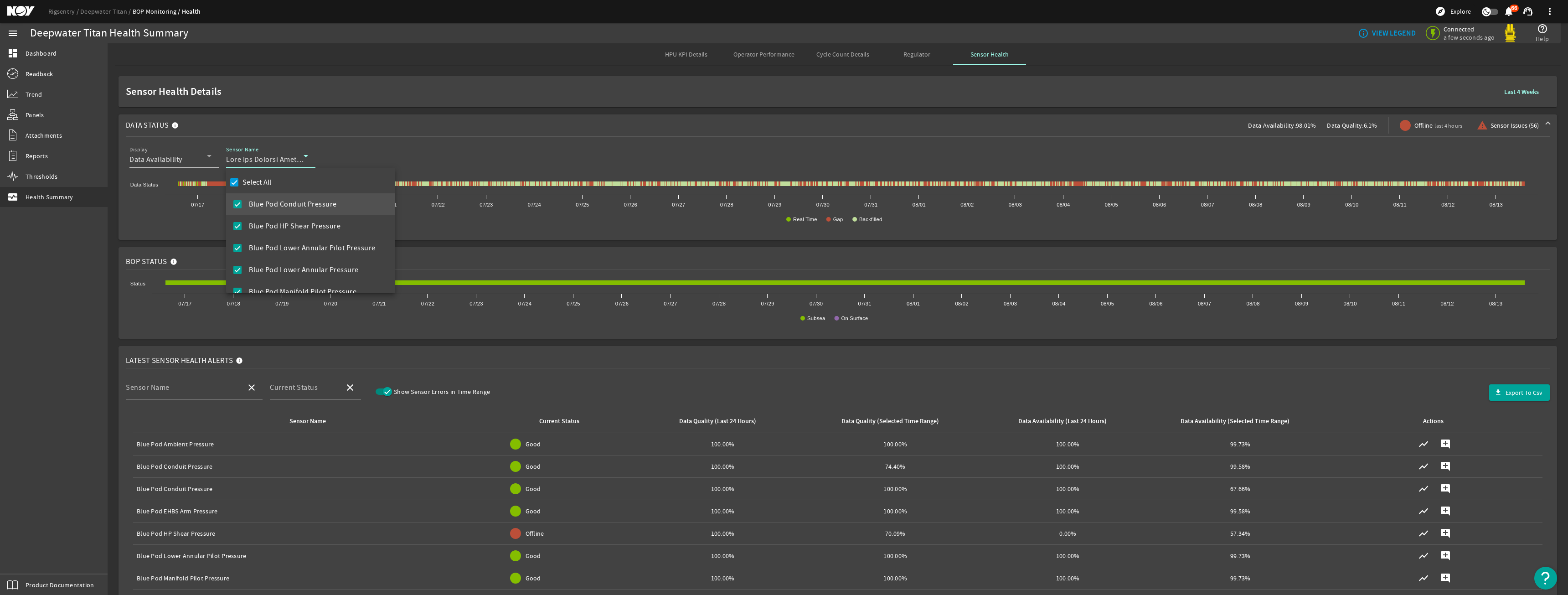
click at [1401, 147] on div at bounding box center [784, 297] width 1568 height 595
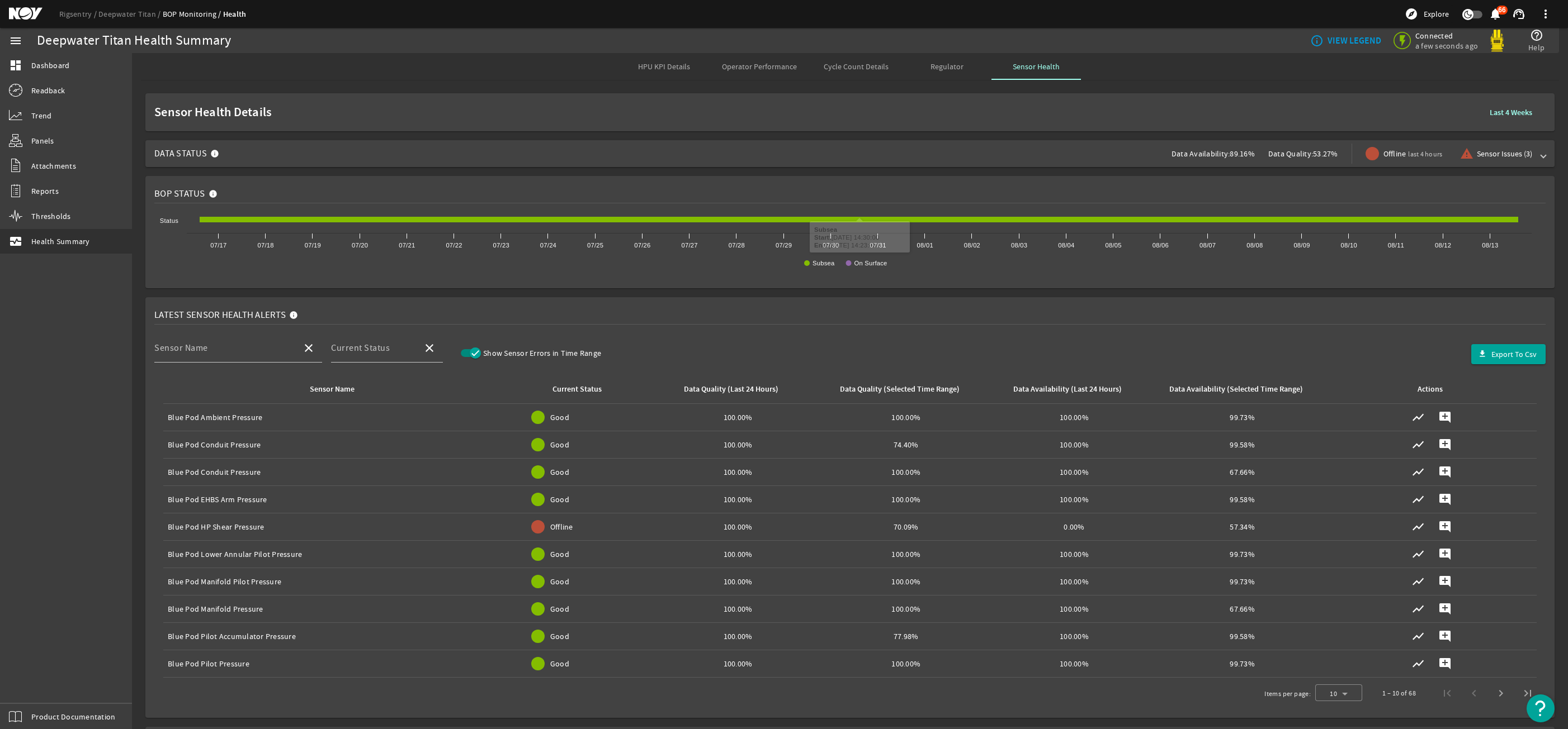
click at [587, 160] on span "Data Status Data Availability: 89.16% Data Quality: 53.27% Offline last 4 hours…" at bounding box center [847, 154] width 1387 height 27
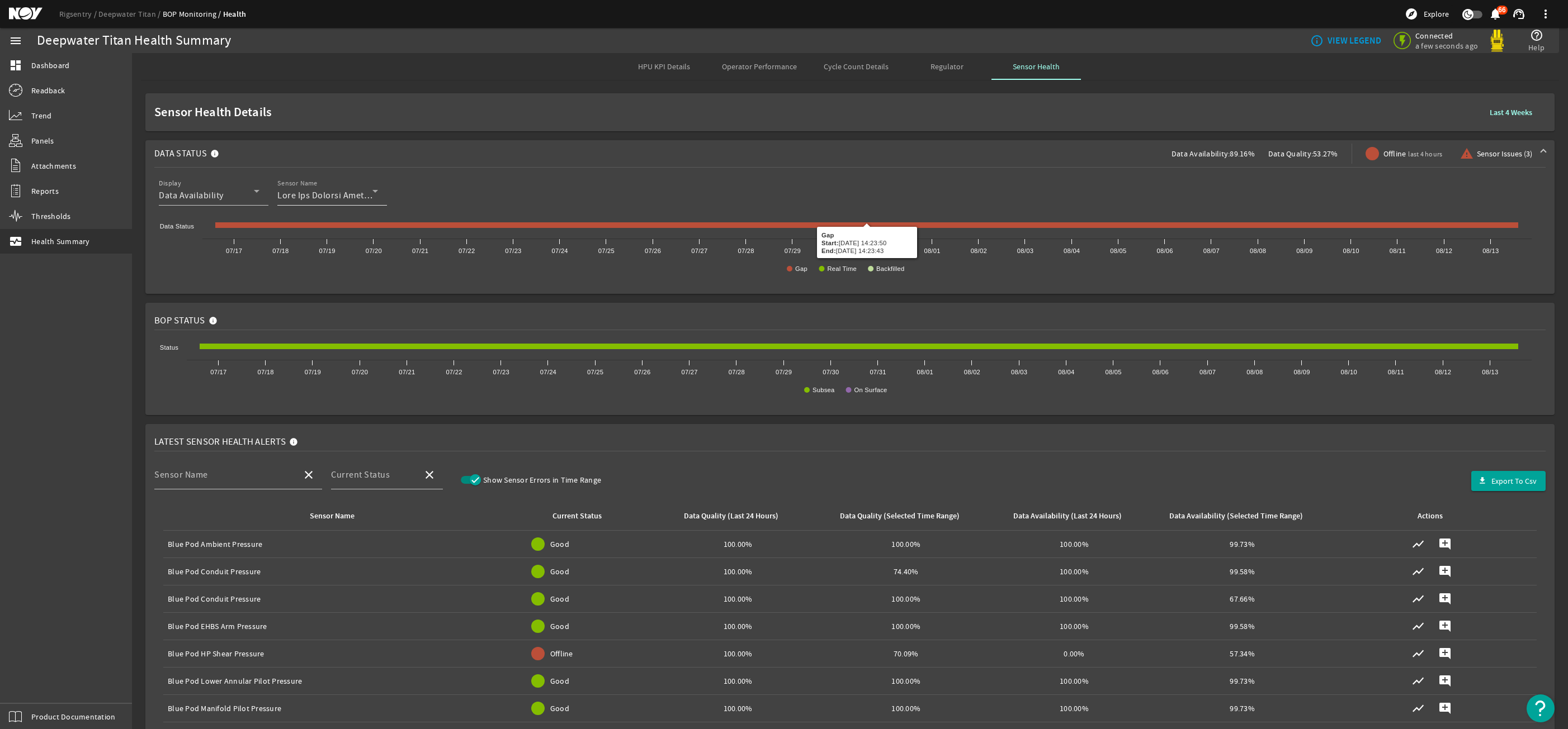
click at [378, 198] on div at bounding box center [378, 198] width 0 height 0
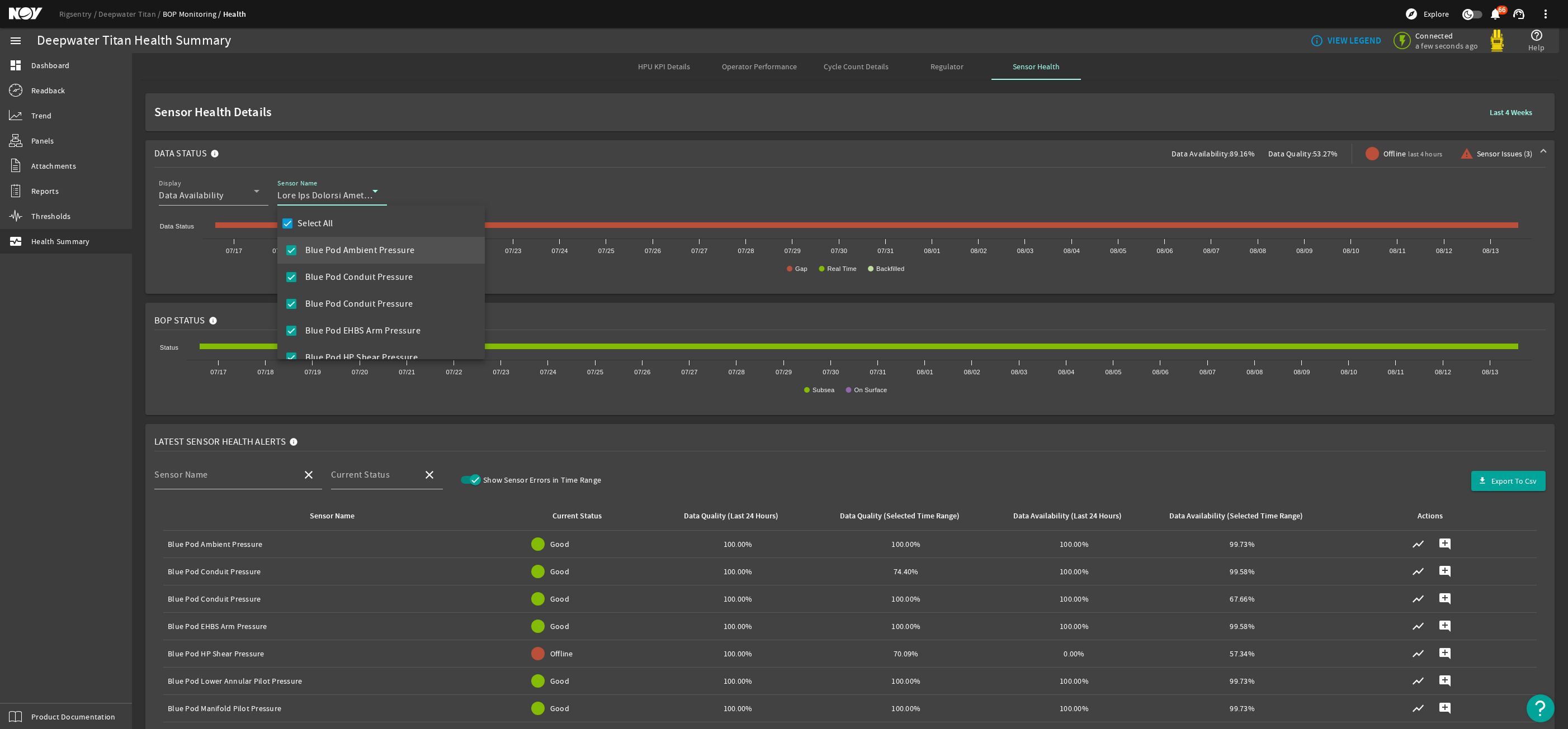
click at [423, 185] on div at bounding box center [784, 364] width 1568 height 729
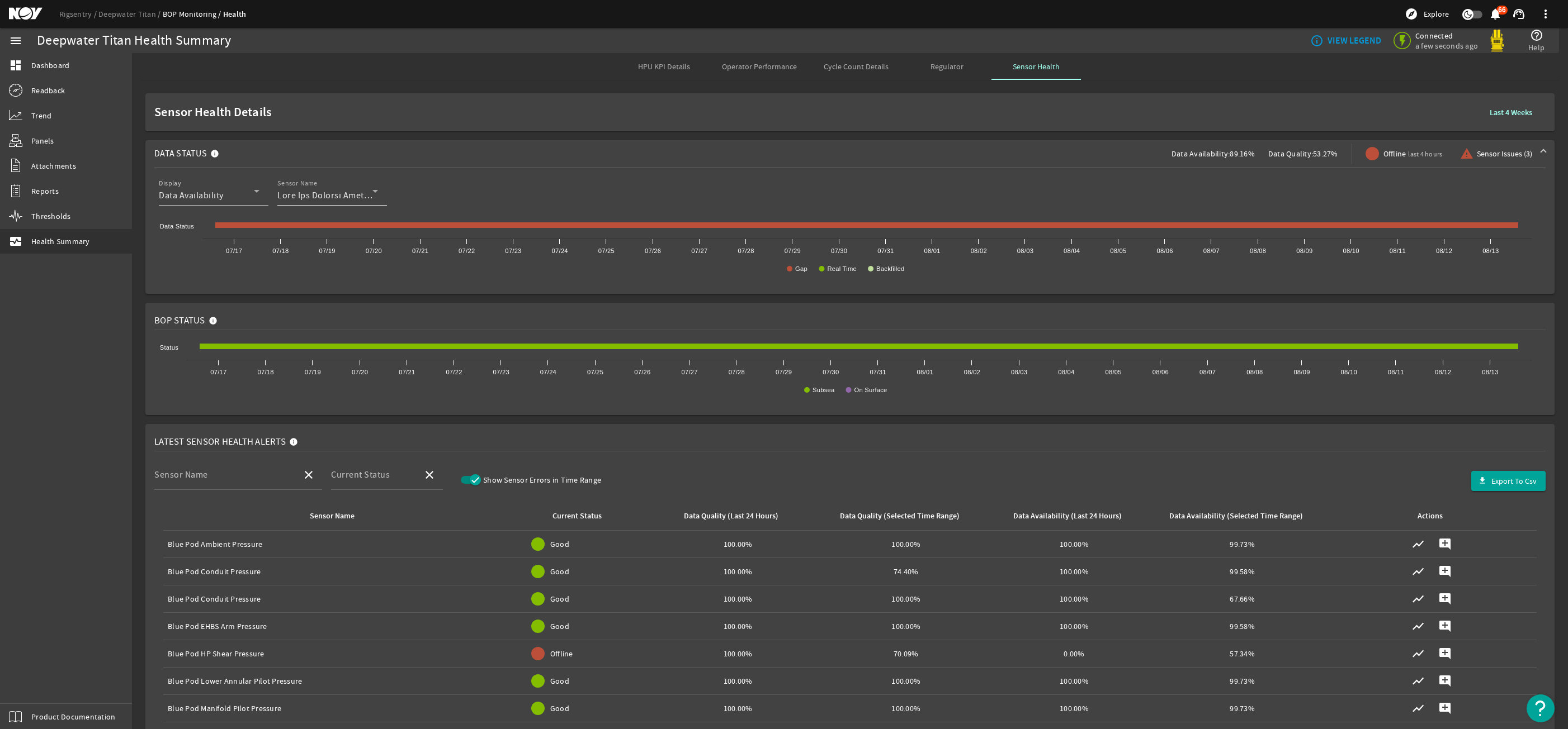
click at [281, 187] on mat-label "Sensor Name" at bounding box center [297, 183] width 40 height 8
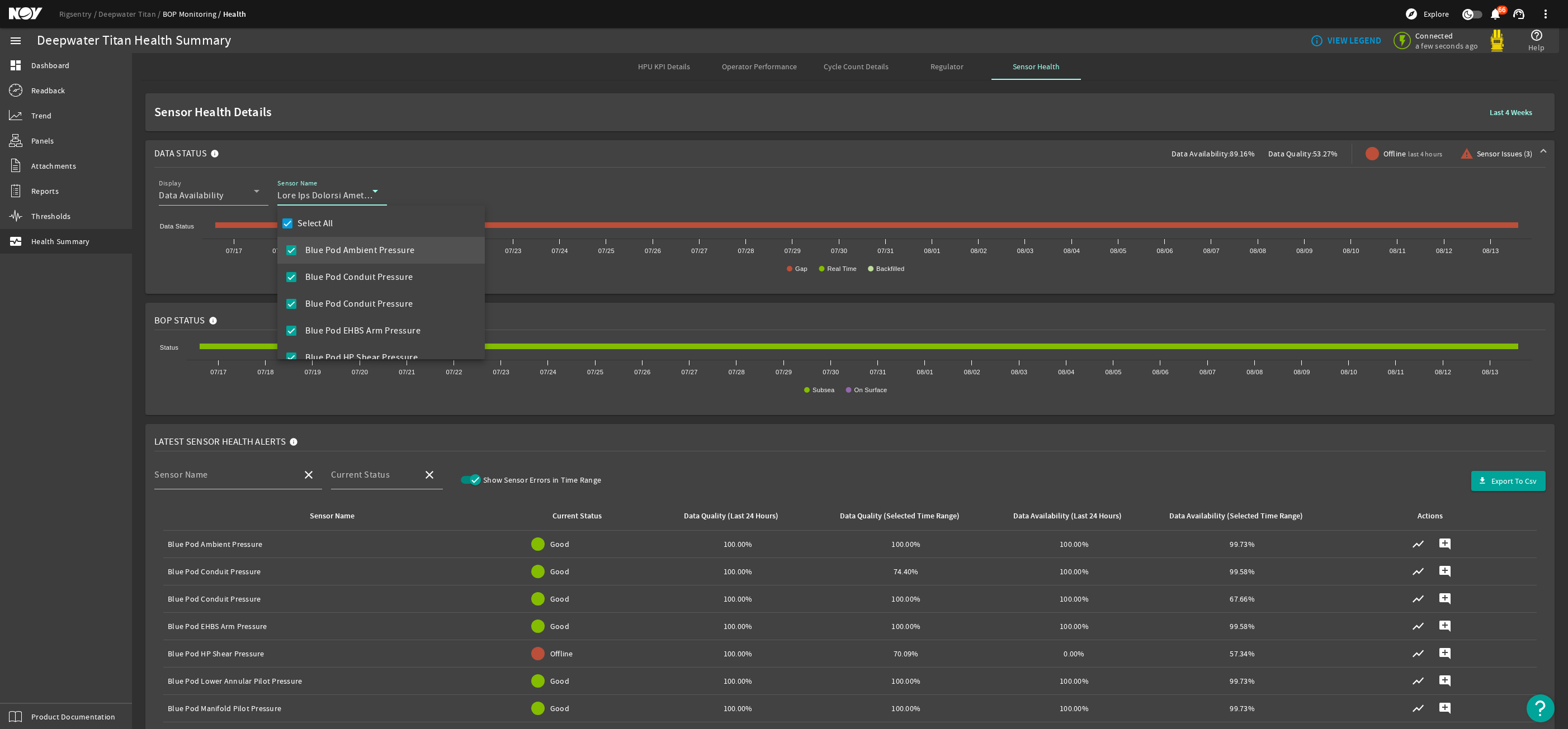
click at [326, 221] on label "Select All" at bounding box center [314, 223] width 38 height 11
click at [295, 221] on input "Select All" at bounding box center [287, 223] width 16 height 16
checkbox input "false"
click at [355, 263] on span "Yellow Pod SEA Can 1 Temperature" at bounding box center [375, 263] width 139 height 13
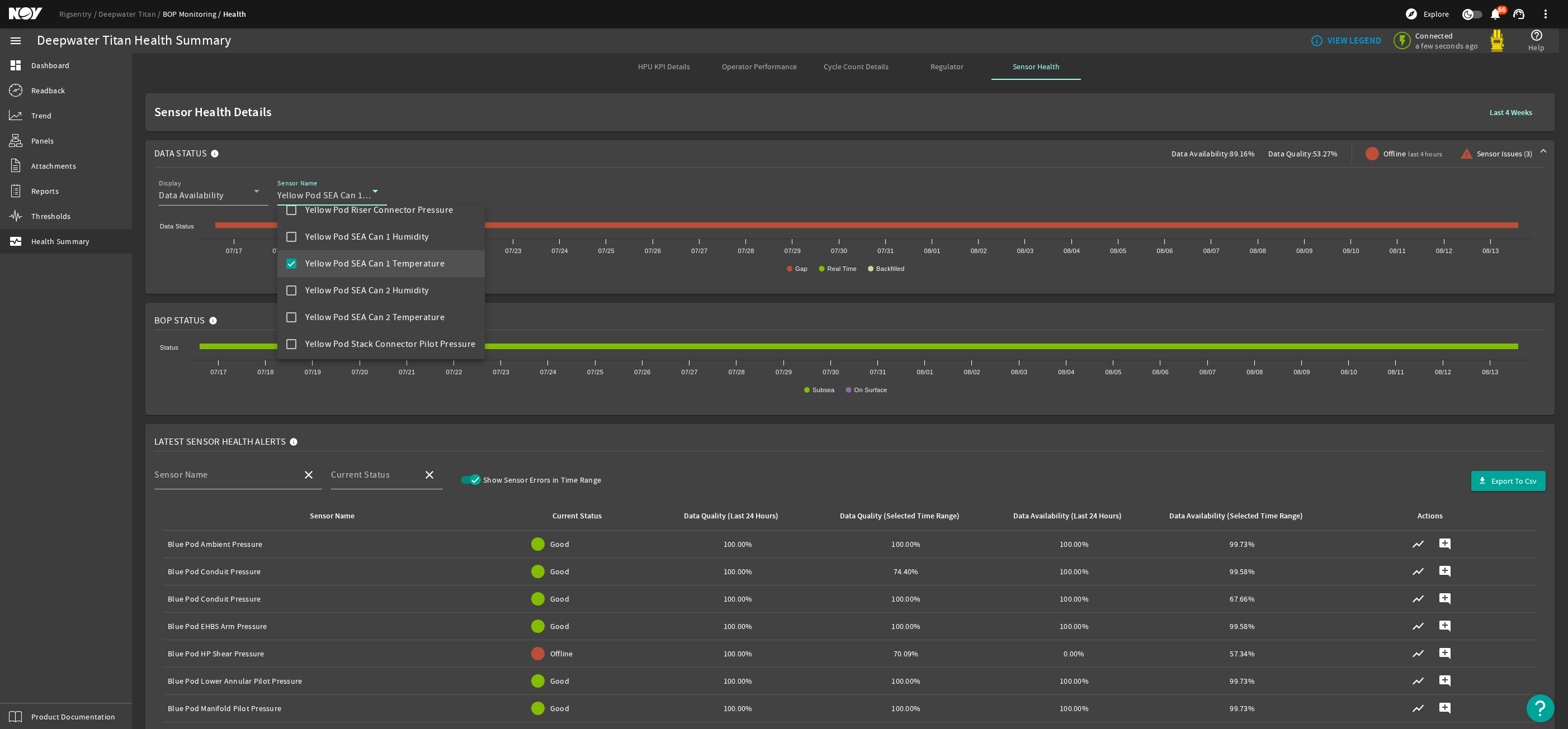
click at [622, 169] on div at bounding box center [784, 364] width 1568 height 729
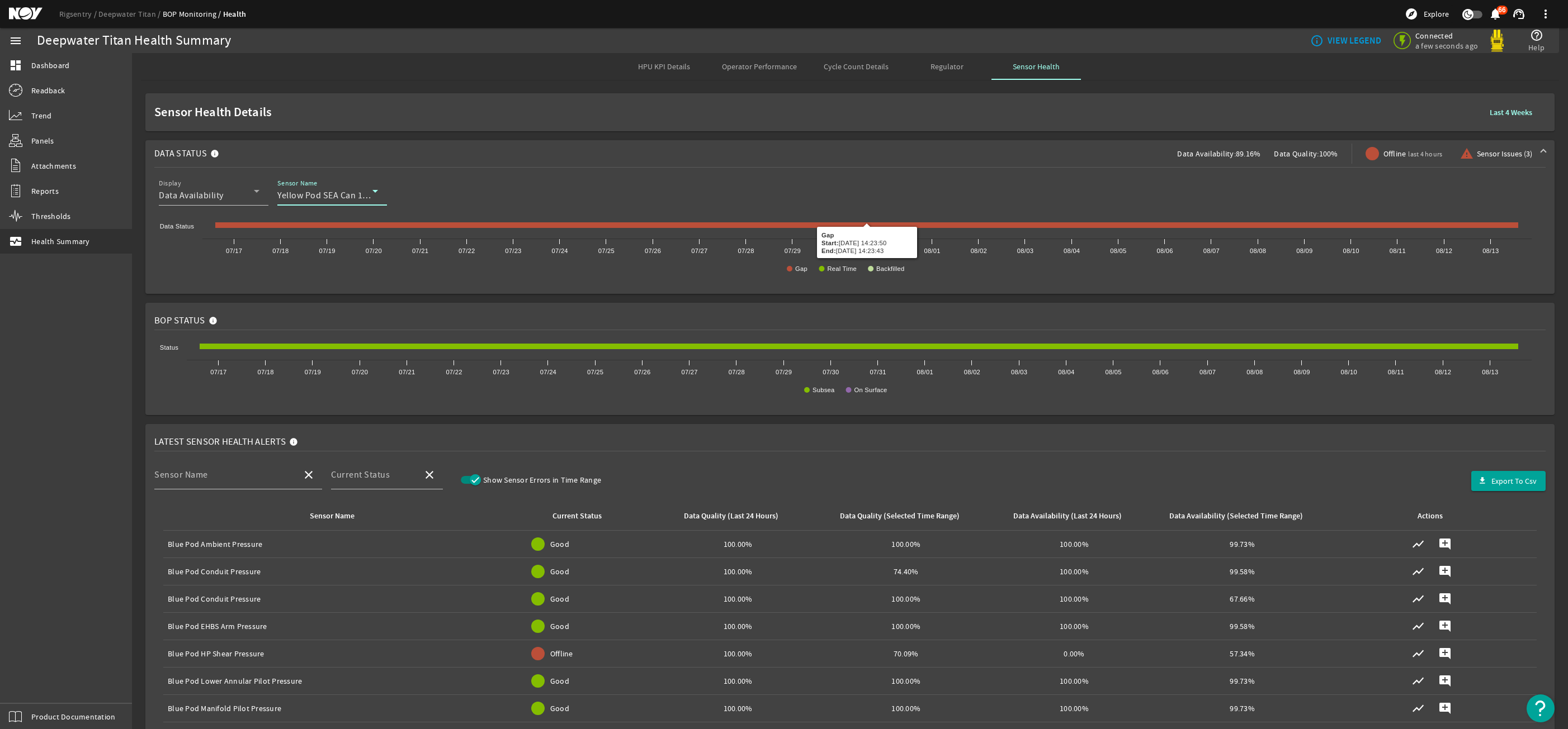
click at [367, 195] on span "Yellow Pod SEA Can 1 Temperature" at bounding box center [346, 195] width 139 height 11
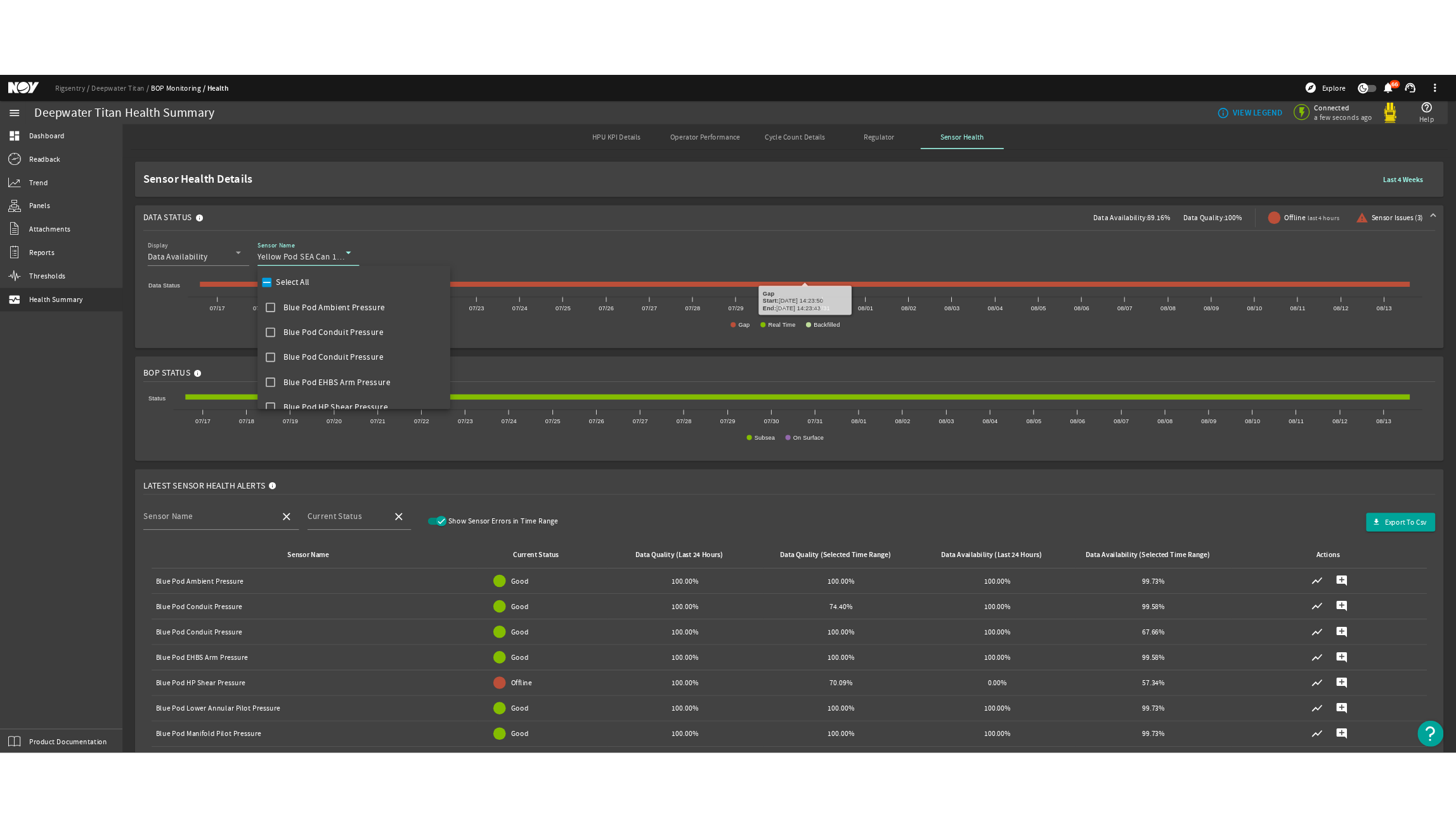
scroll to position [1810, 0]
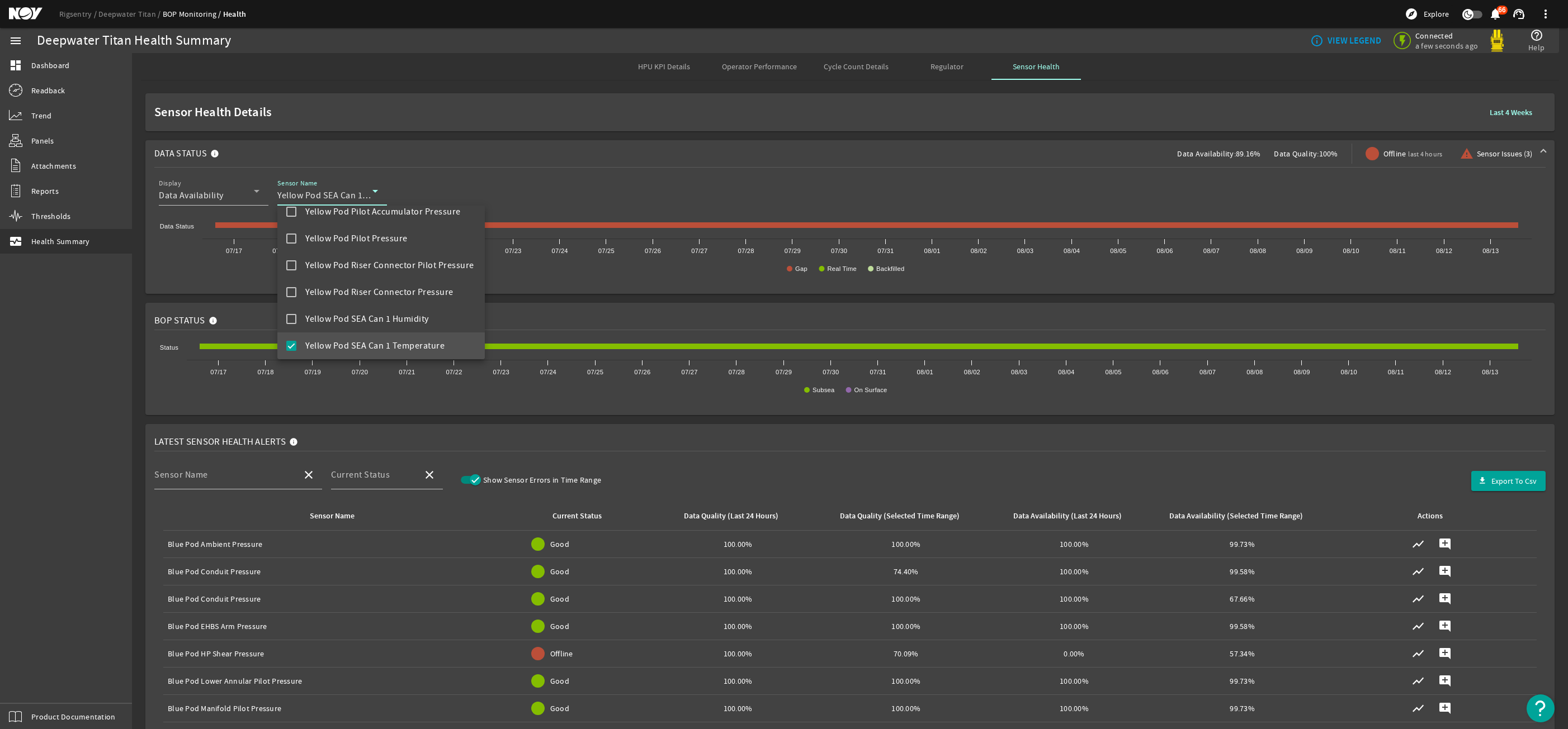
click at [367, 195] on div at bounding box center [784, 364] width 1568 height 729
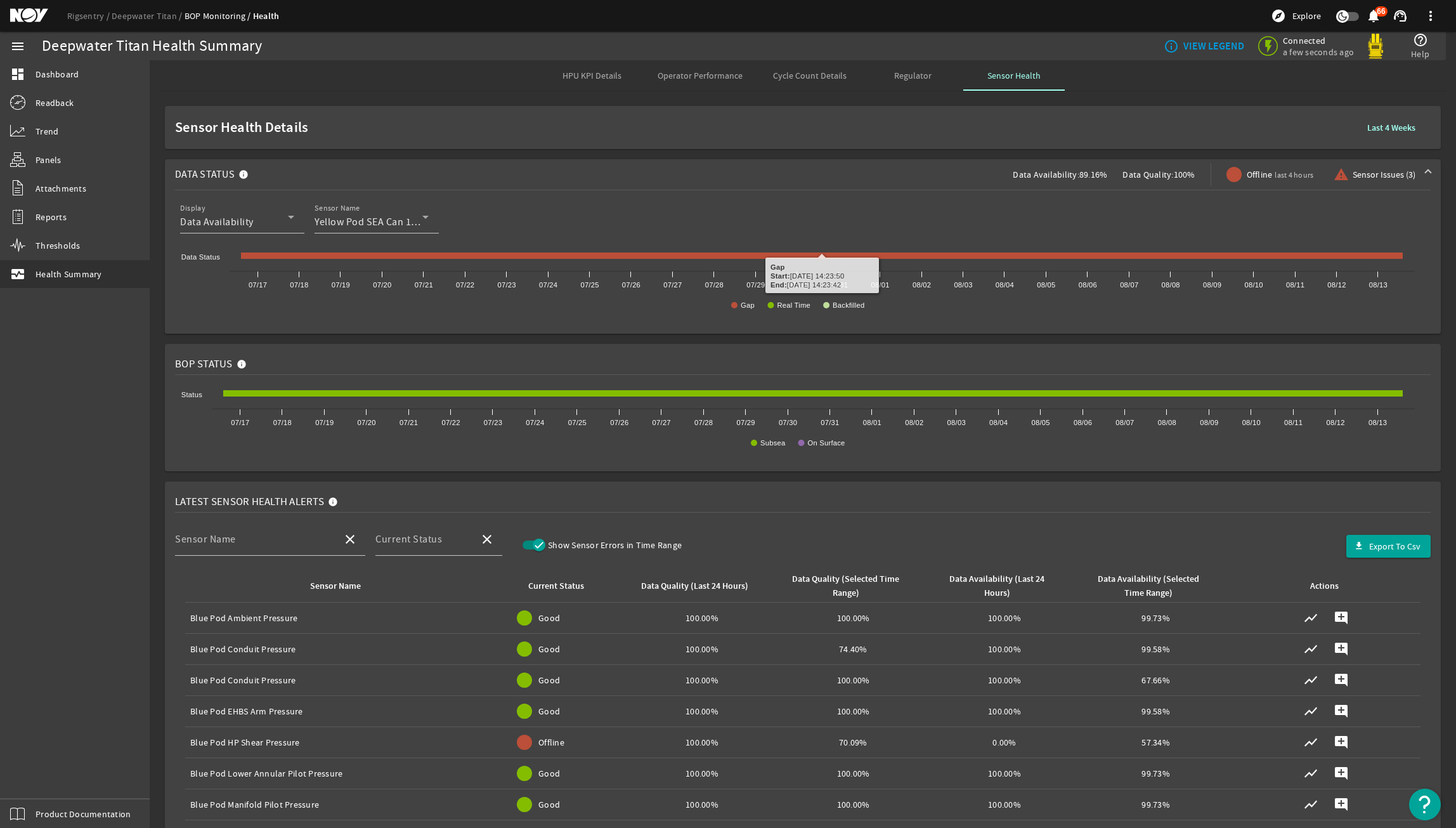
click at [848, 309] on rect at bounding box center [798, 286] width 1246 height 76
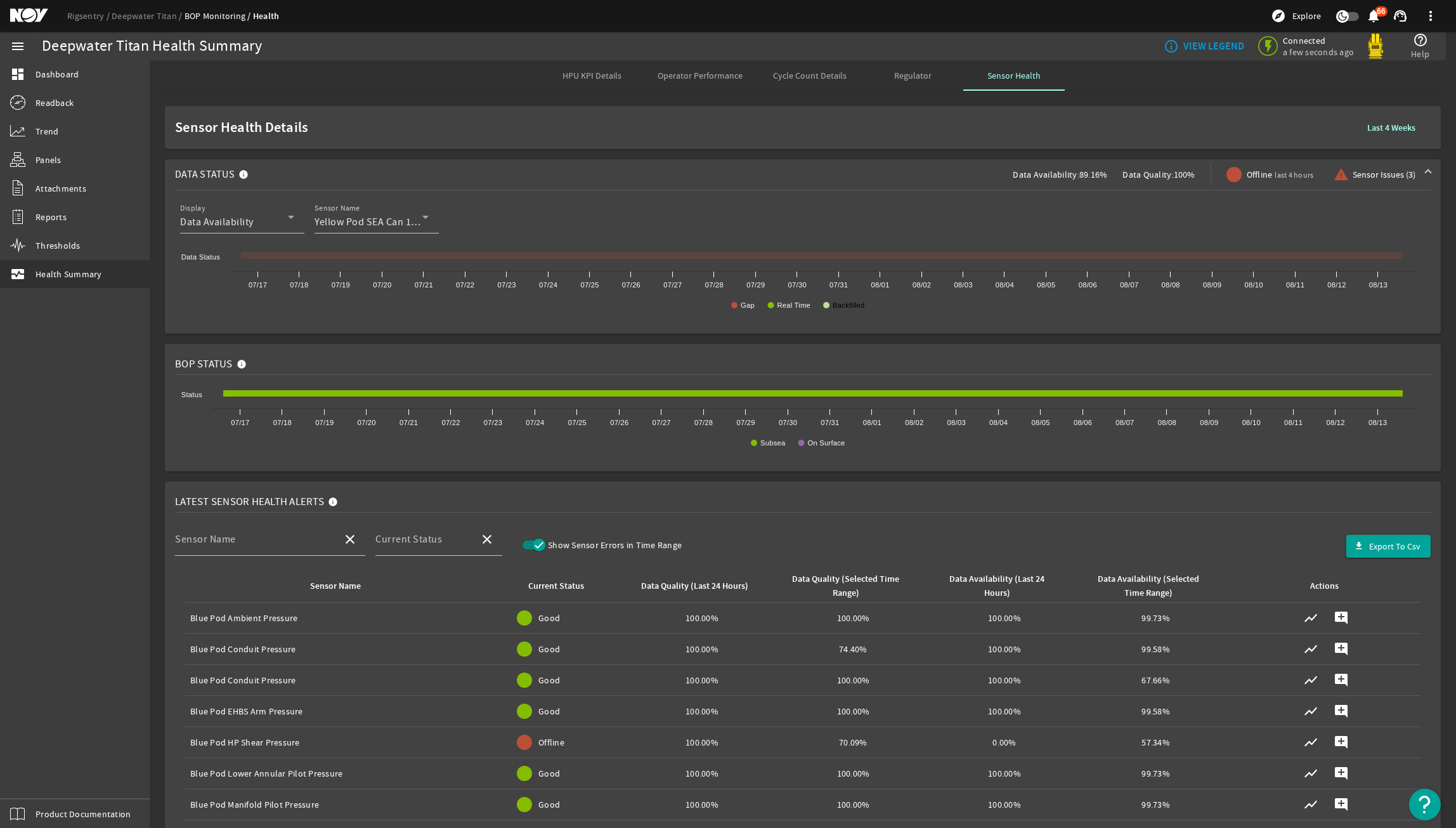
click at [850, 304] on text "Backfilled" at bounding box center [848, 305] width 31 height 8
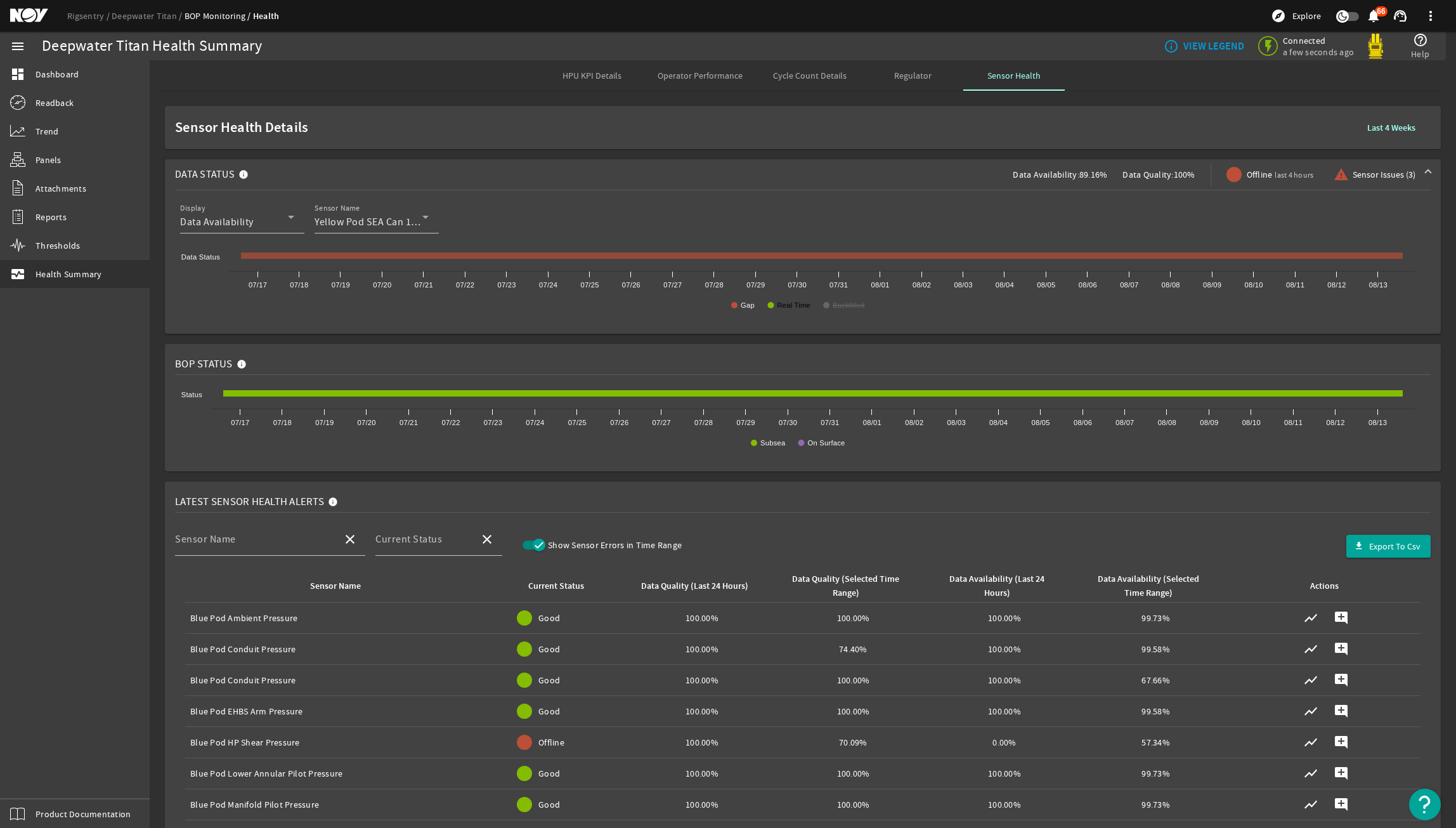
click at [783, 307] on text "Real Time" at bounding box center [794, 305] width 34 height 8
click at [745, 307] on text "Gap" at bounding box center [748, 305] width 14 height 8
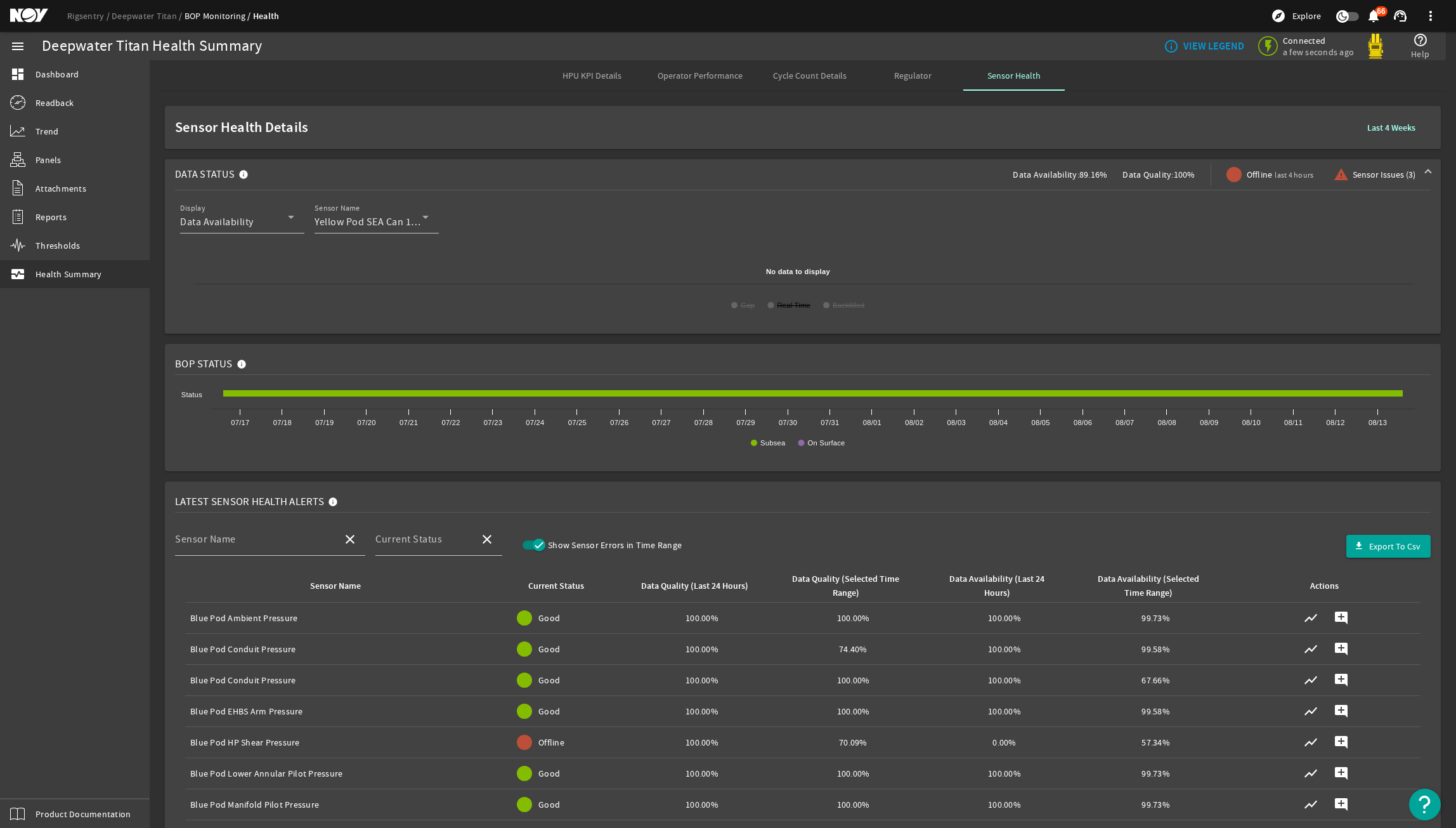
click at [794, 307] on text "Real Time" at bounding box center [794, 305] width 34 height 8
click at [833, 302] on text "Backfilled" at bounding box center [848, 305] width 31 height 8
click at [744, 303] on text "Gap" at bounding box center [748, 305] width 14 height 8
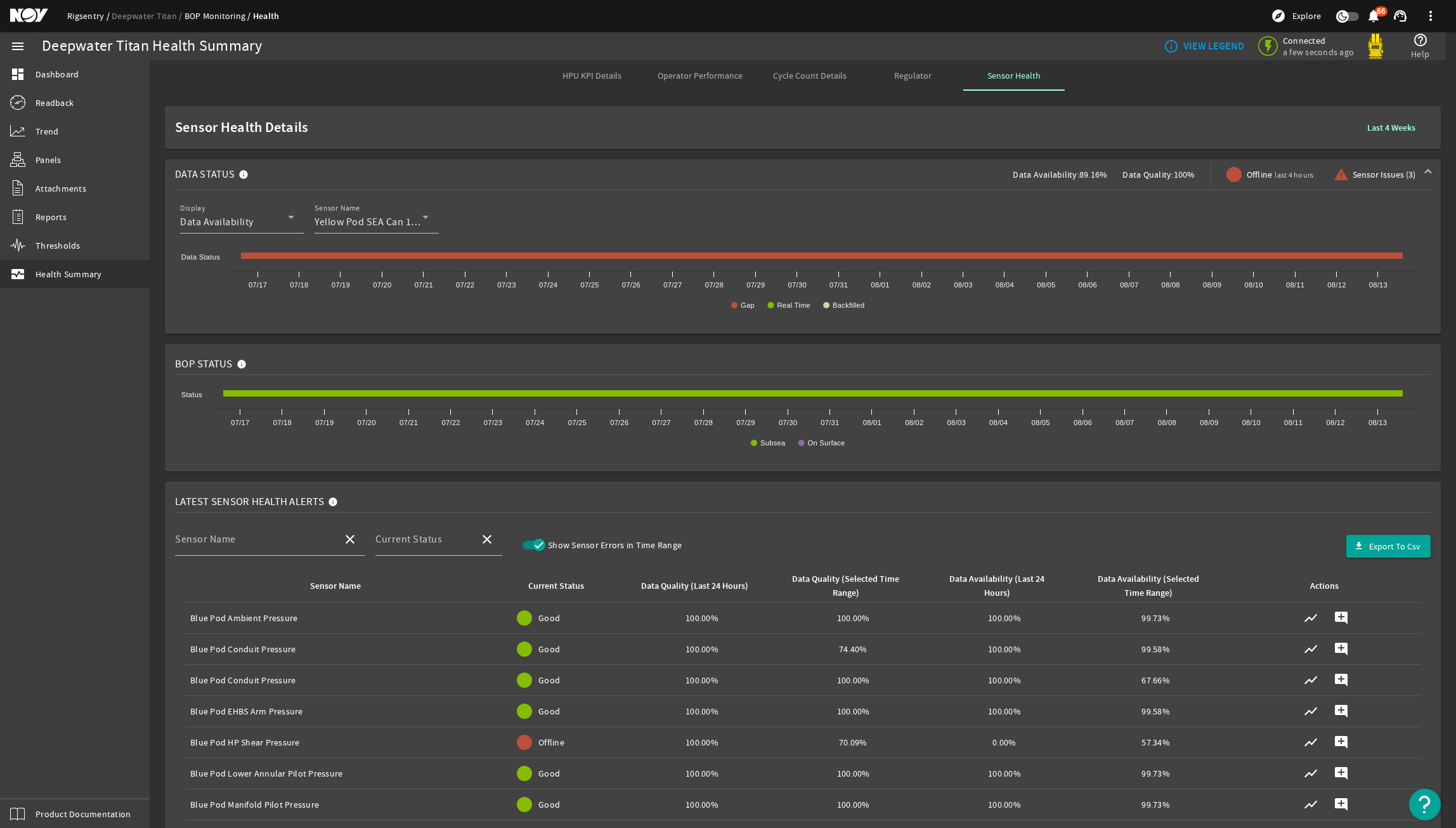
click at [89, 13] on link "Rigsentry" at bounding box center [89, 15] width 44 height 11
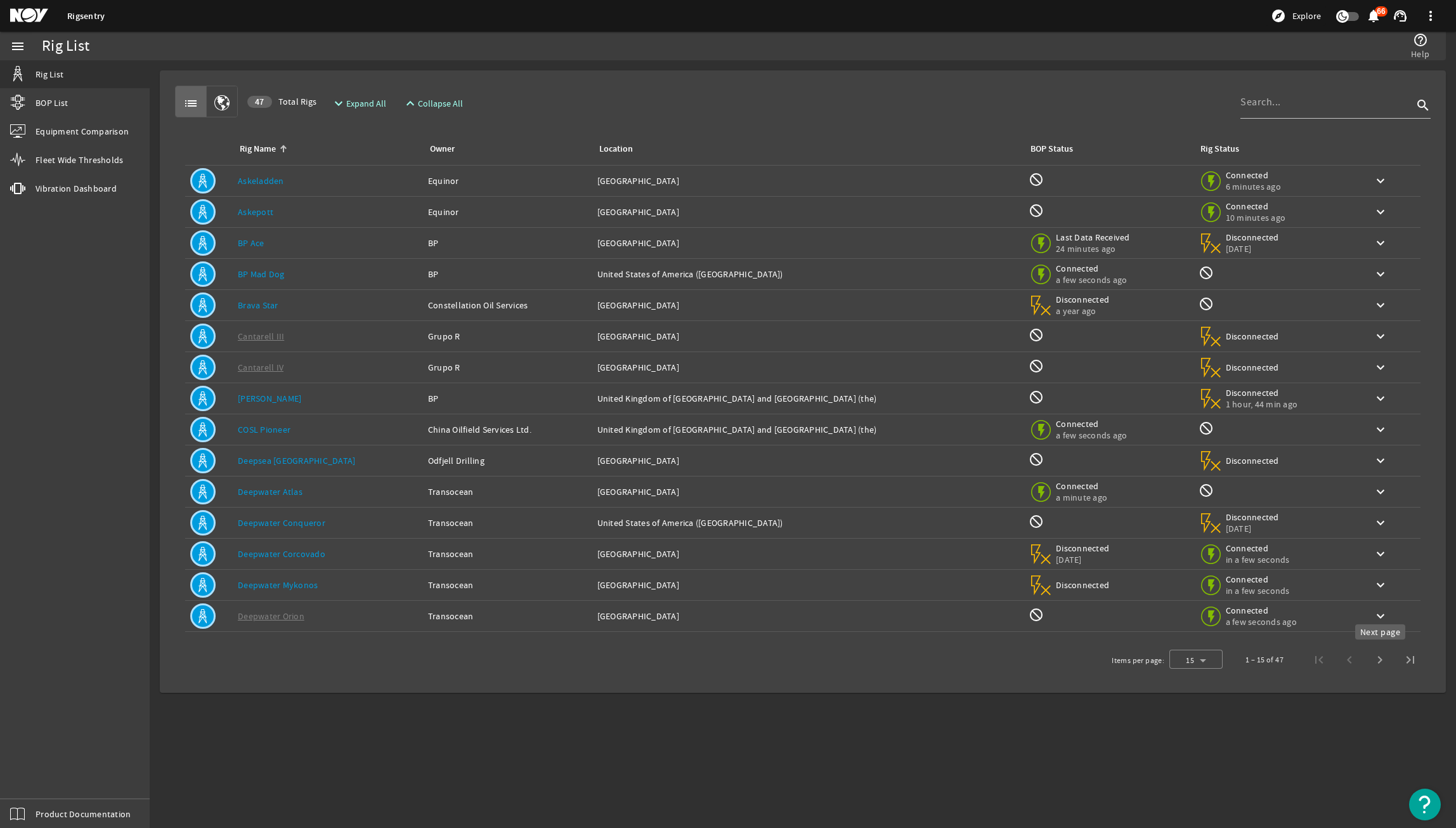
click at [1383, 663] on span "Next page" at bounding box center [1380, 660] width 30 height 31
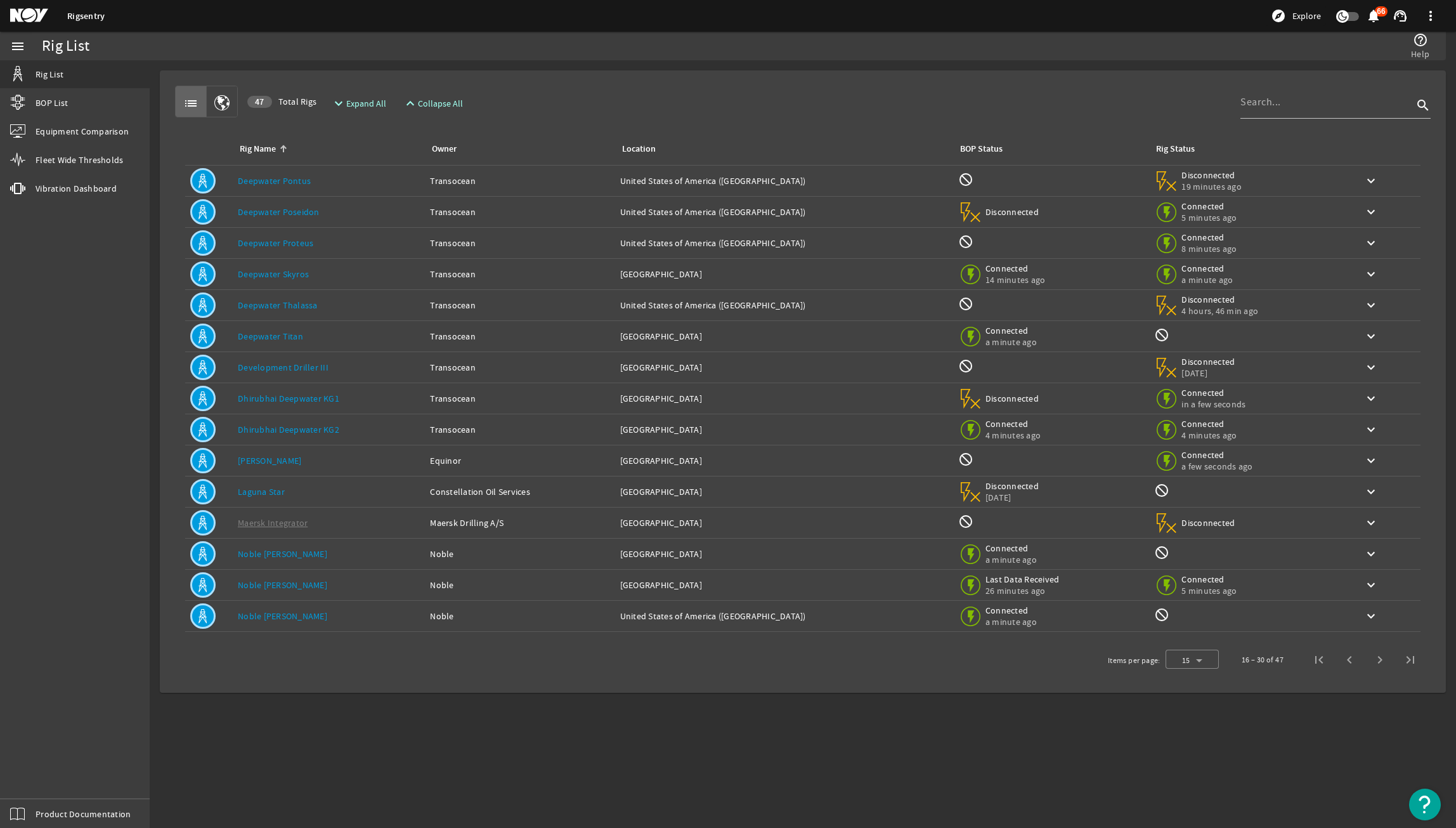
click at [293, 331] on link "Deepwater Titan" at bounding box center [270, 336] width 65 height 11
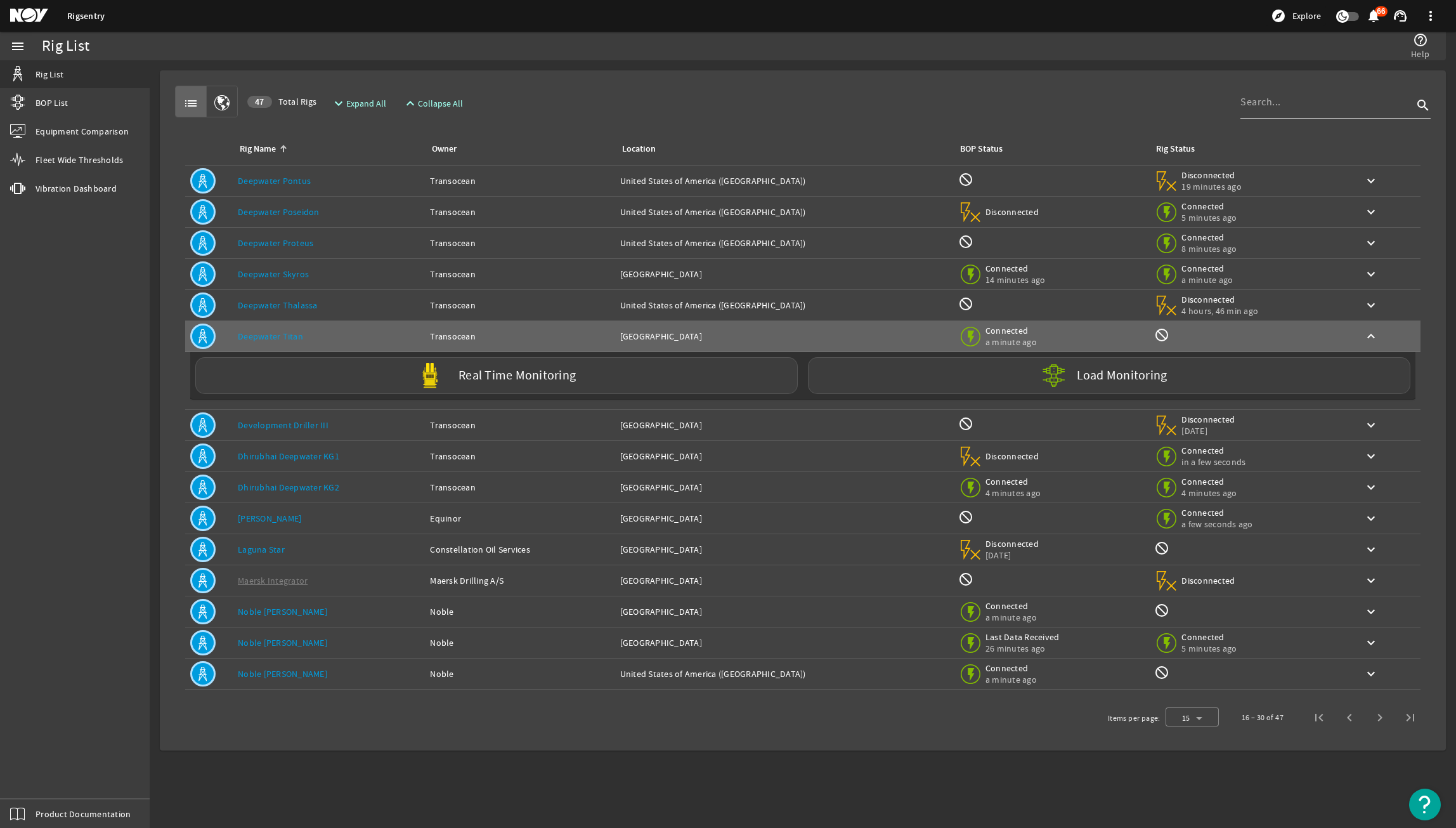
click at [274, 634] on td "Rig Name: Noble Don Taylor" at bounding box center [329, 643] width 192 height 31
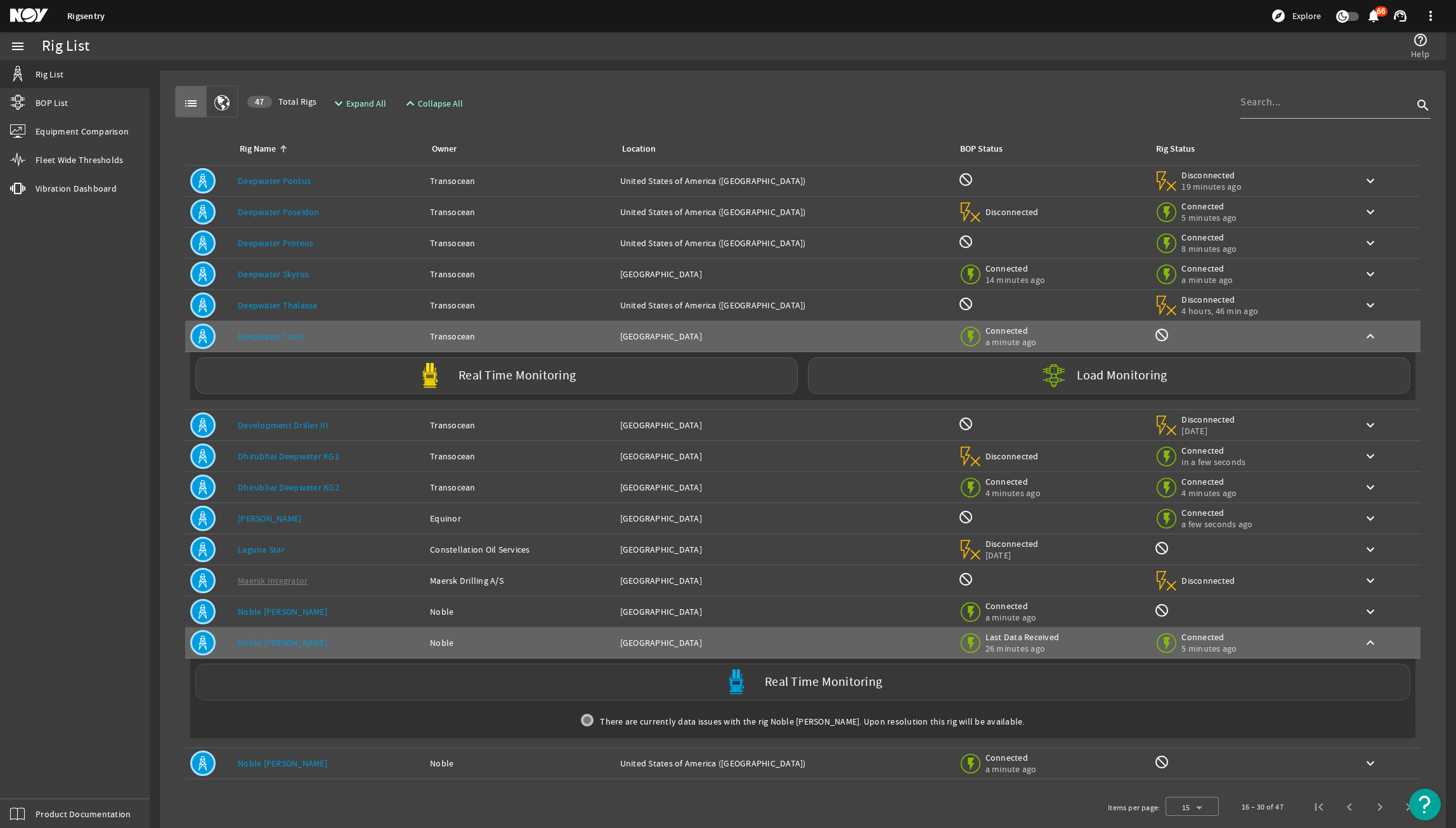
click at [640, 686] on div "Real Time Monitoring" at bounding box center [803, 681] width 1215 height 36
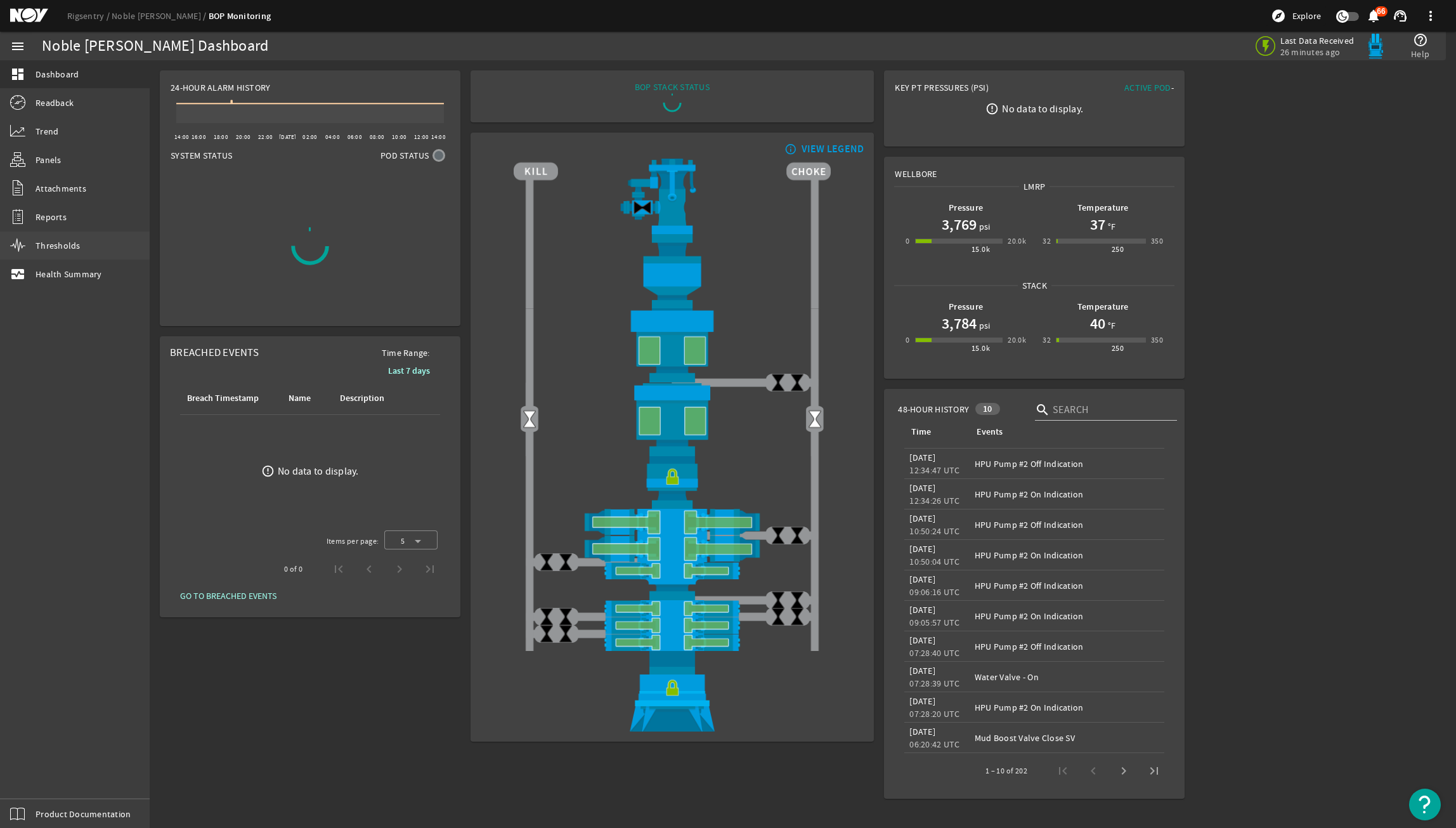
click at [75, 247] on span "Thresholds" at bounding box center [58, 245] width 45 height 13
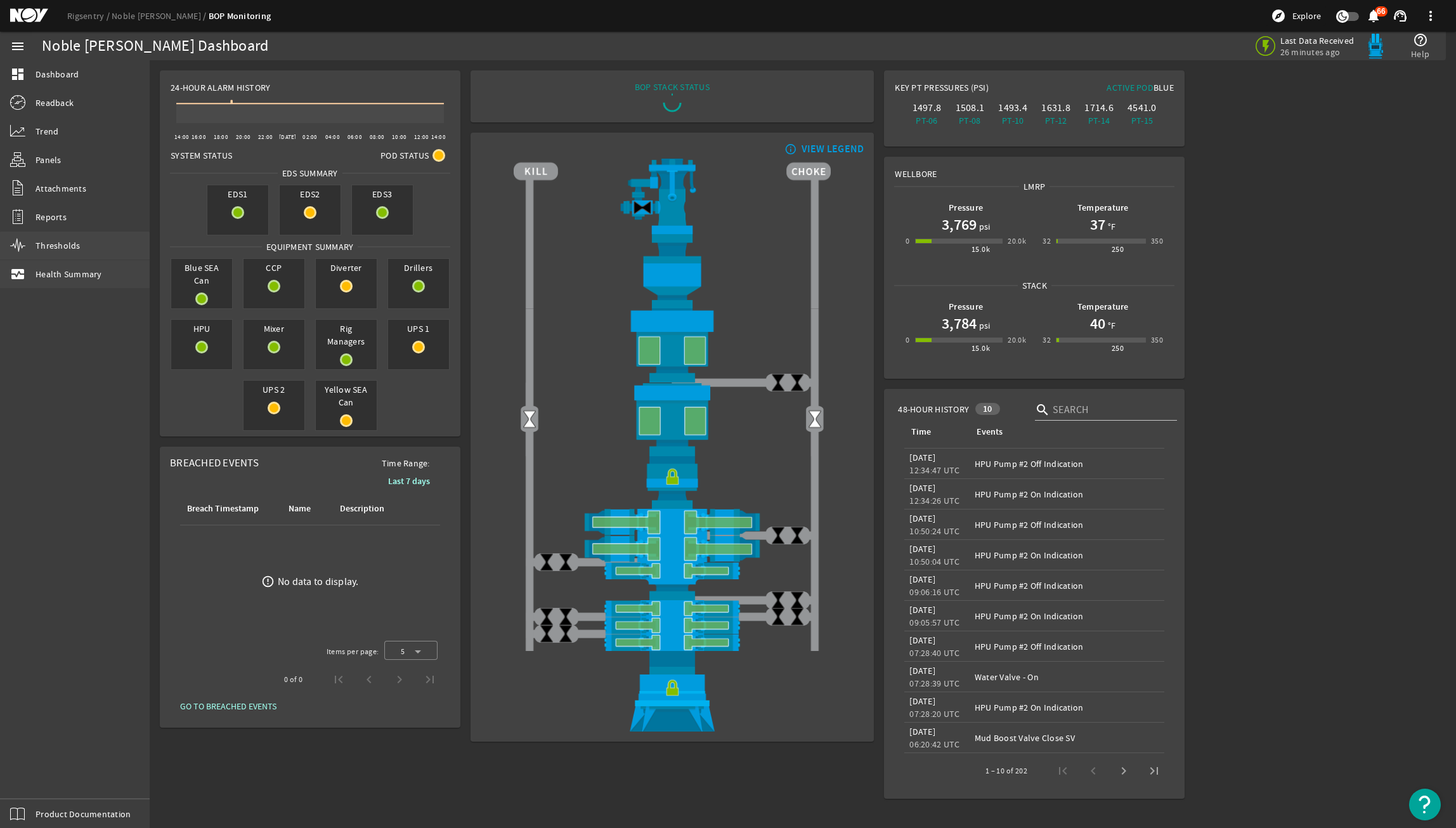
click at [75, 264] on link "monitor_heart Health Summary" at bounding box center [75, 274] width 150 height 28
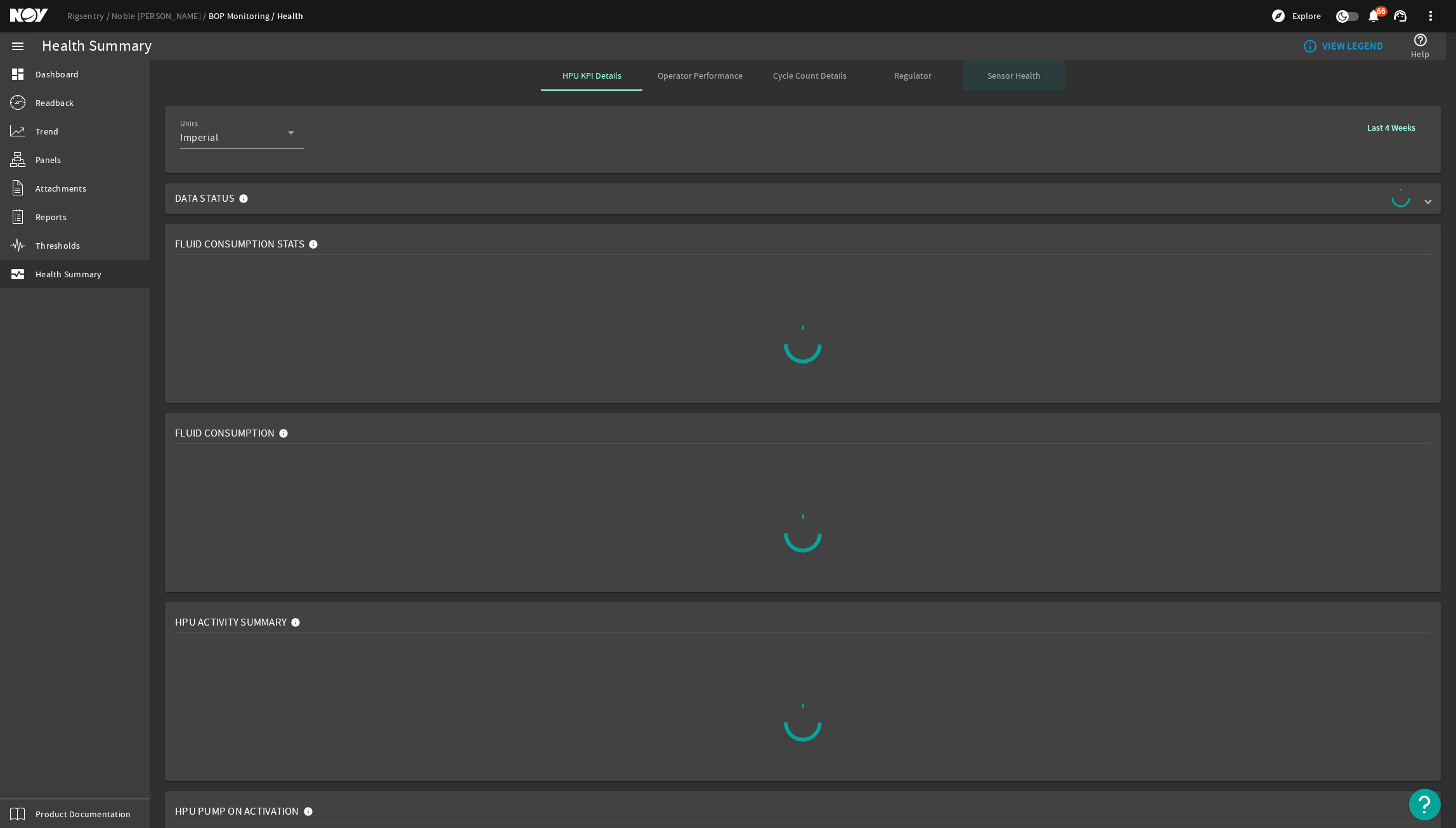
click at [972, 80] on div "Sensor Health" at bounding box center [1014, 75] width 102 height 31
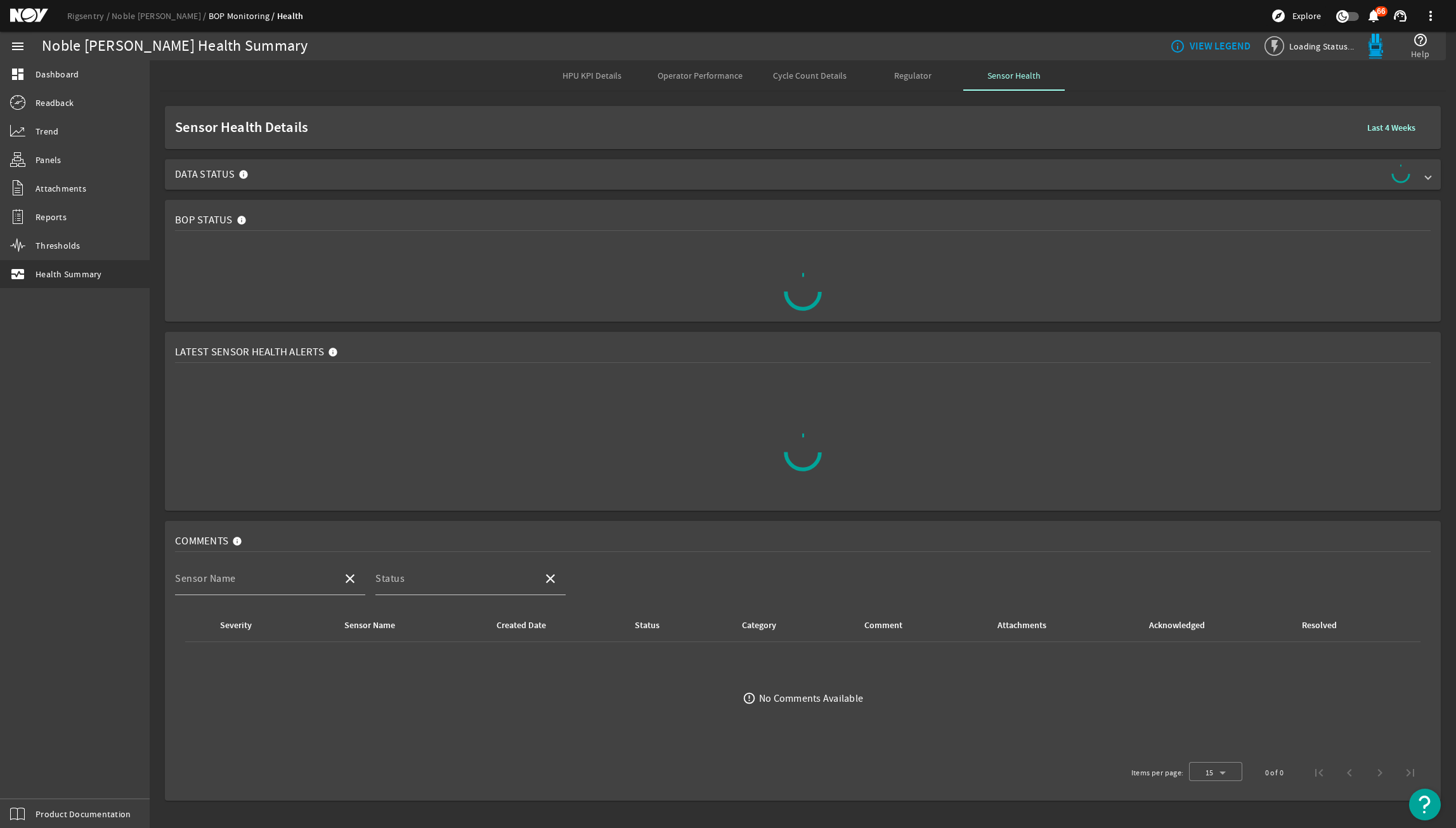
click at [946, 164] on span "Data Status" at bounding box center [800, 175] width 1251 height 20
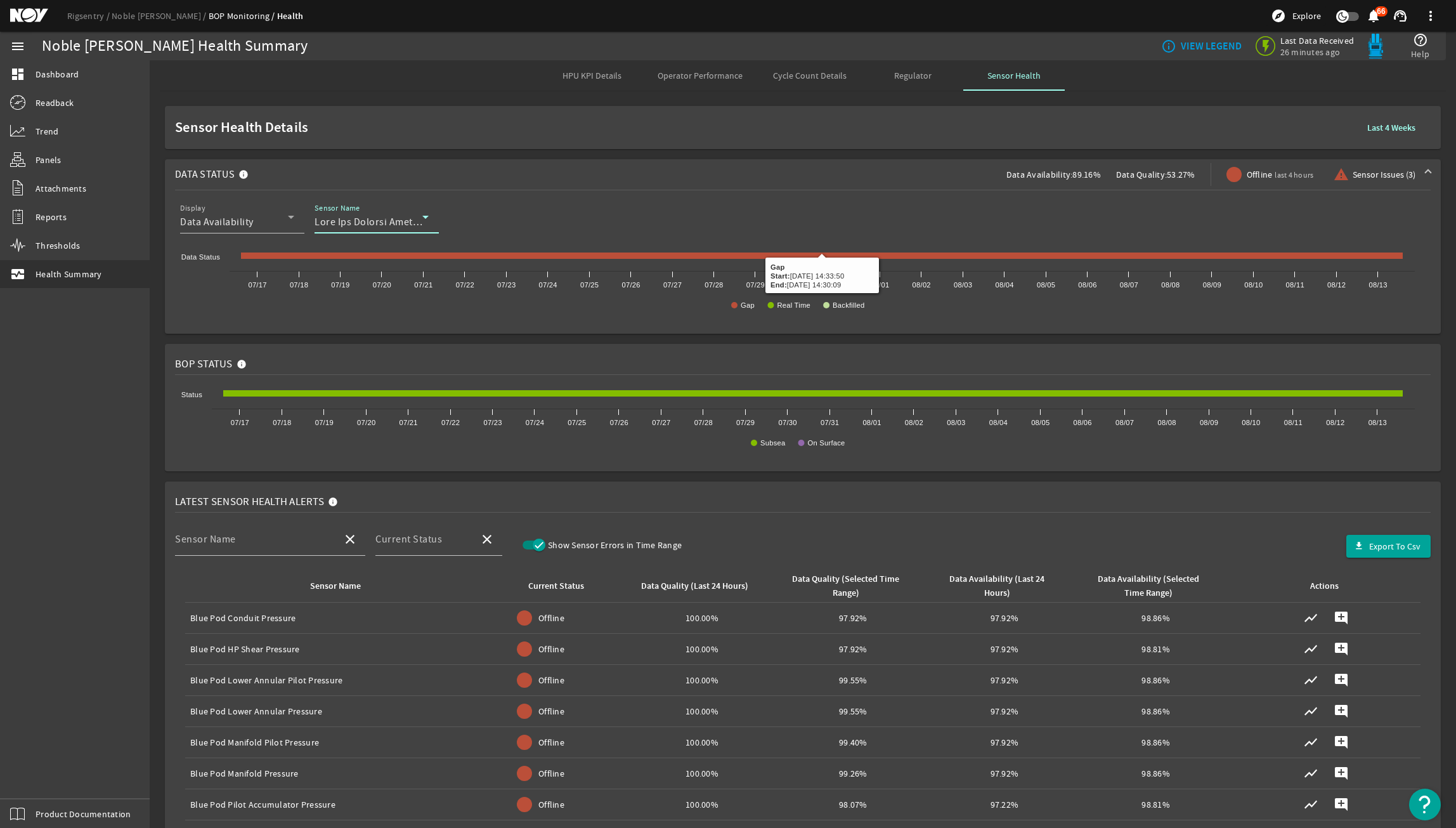
click at [385, 229] on div at bounding box center [368, 222] width 108 height 15
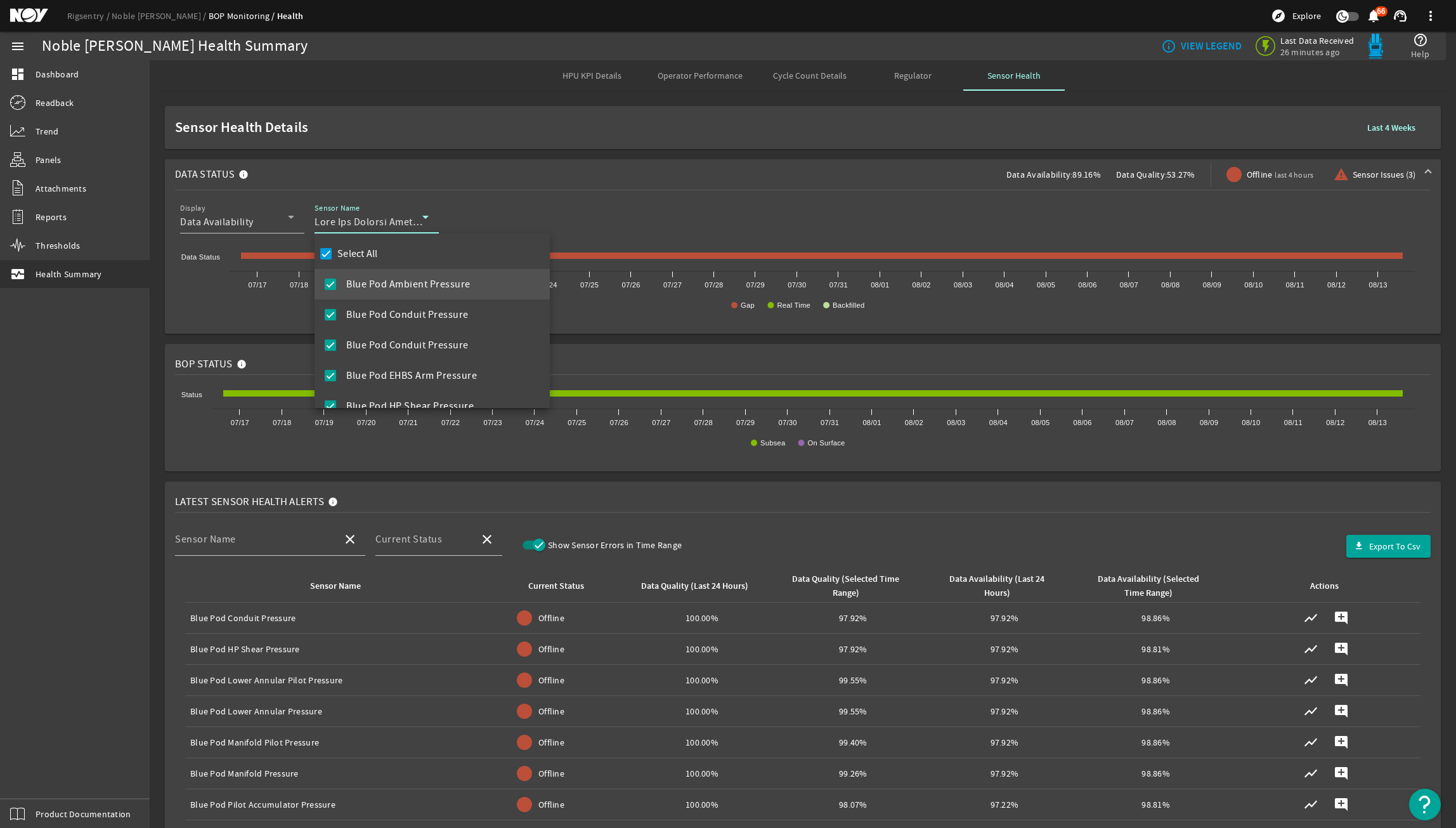
click at [1395, 136] on div at bounding box center [728, 414] width 1456 height 828
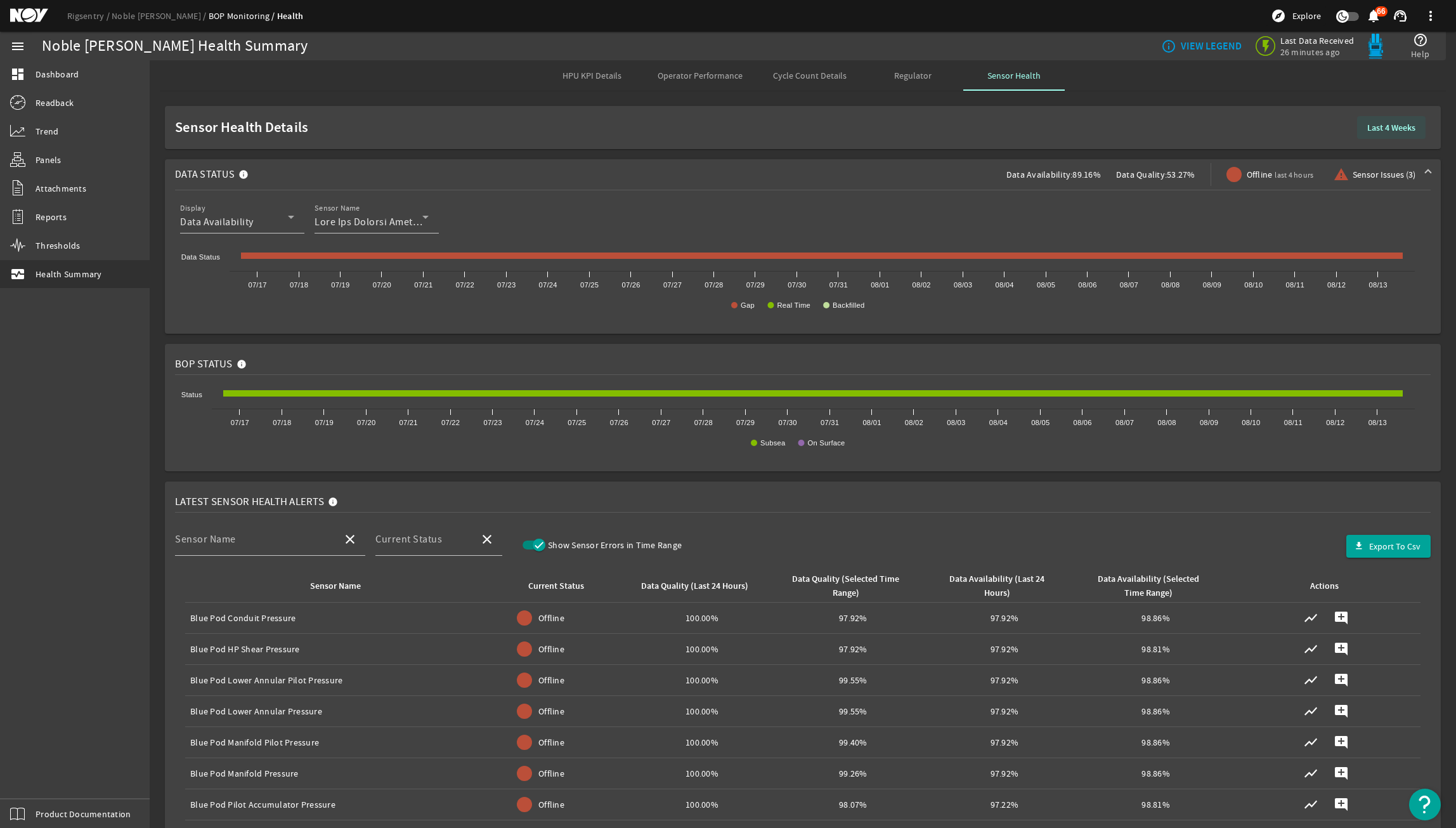
click at [1398, 126] on b "Last 4 Weeks" at bounding box center [1391, 128] width 48 height 12
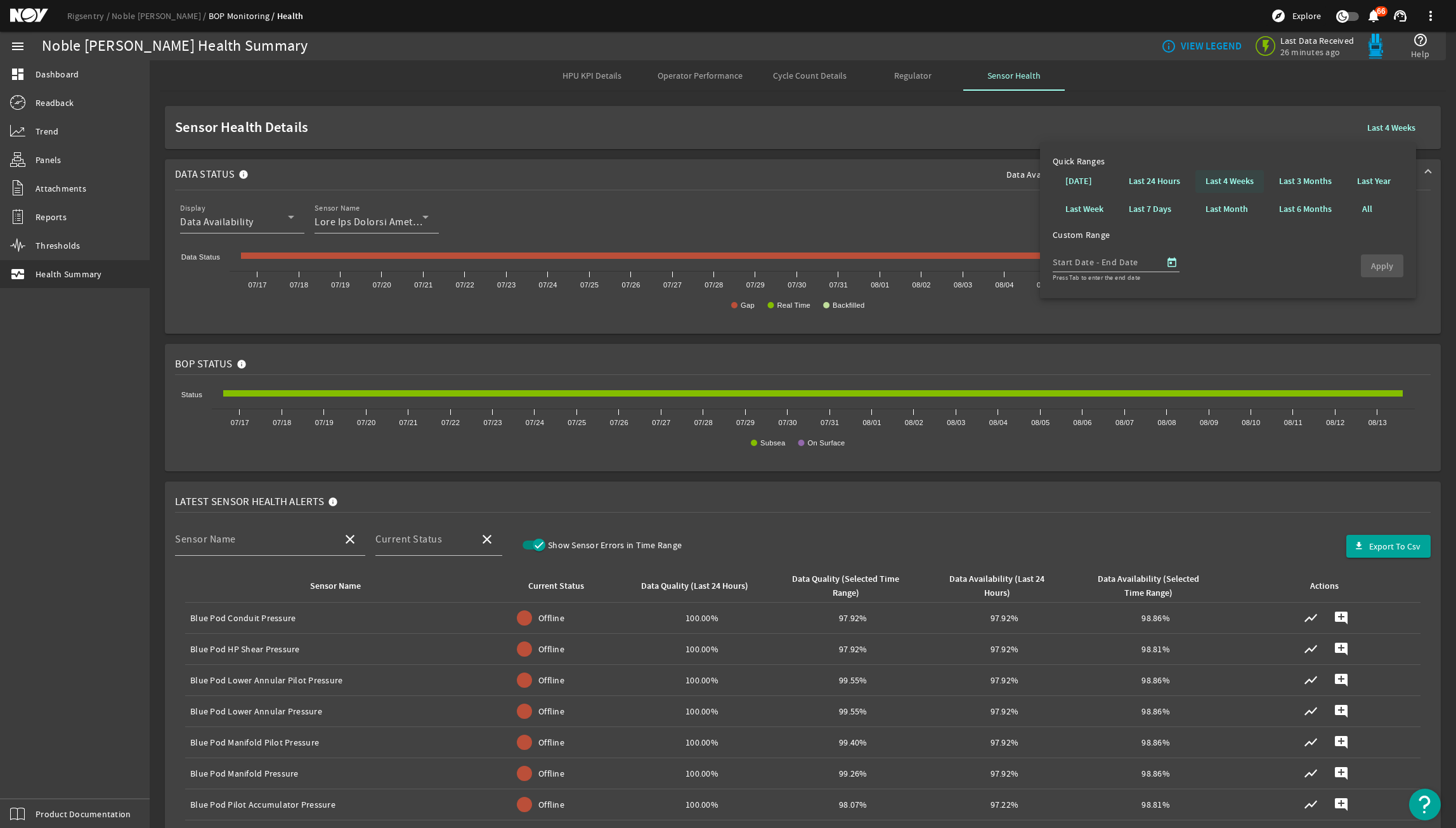
click at [1227, 181] on b "Last 4 Weeks" at bounding box center [1230, 181] width 48 height 13
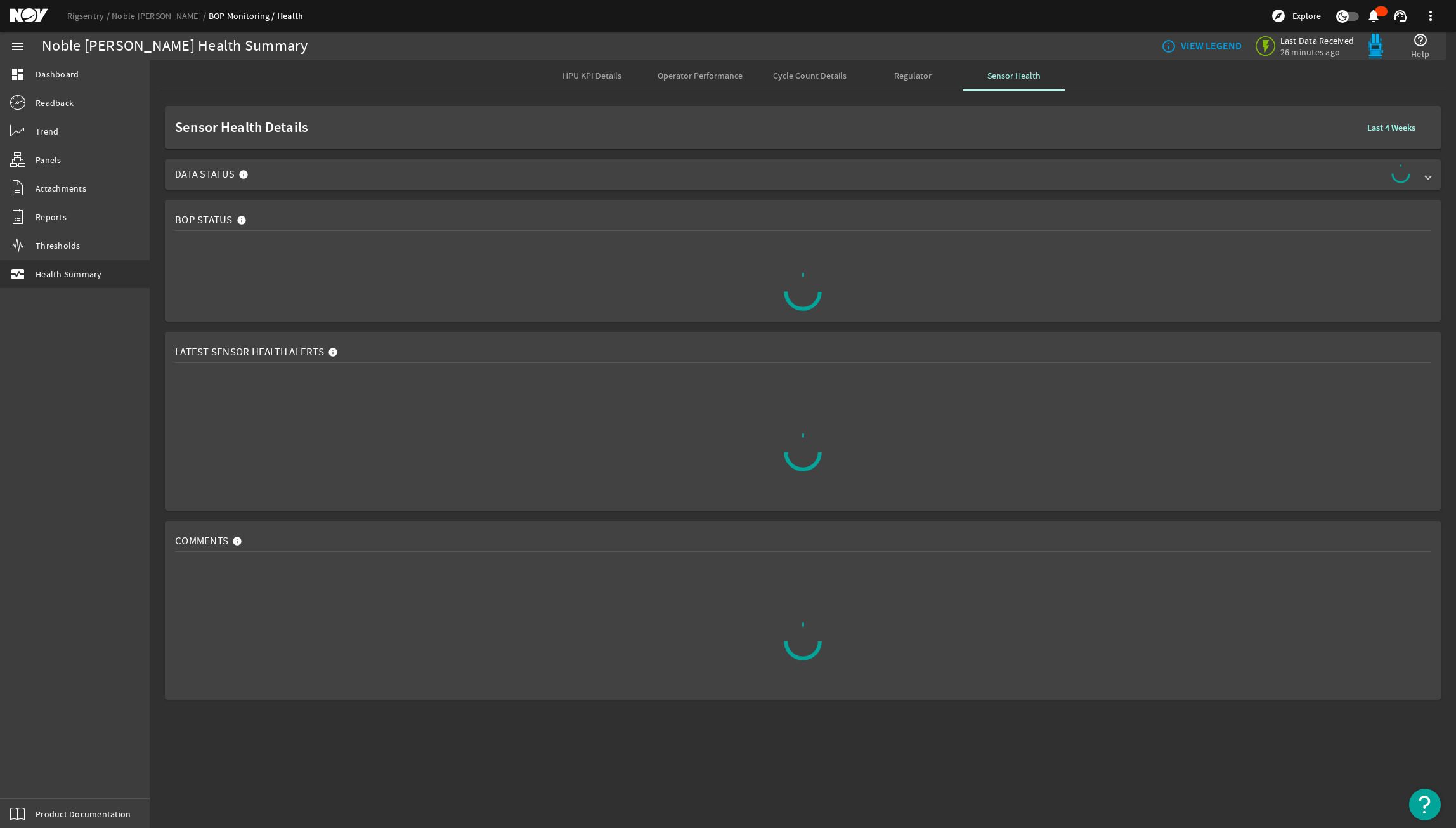
click at [590, 153] on rigsentry-mat-card "Sensor Health Details Last 4 Weeks" at bounding box center [803, 127] width 1307 height 53
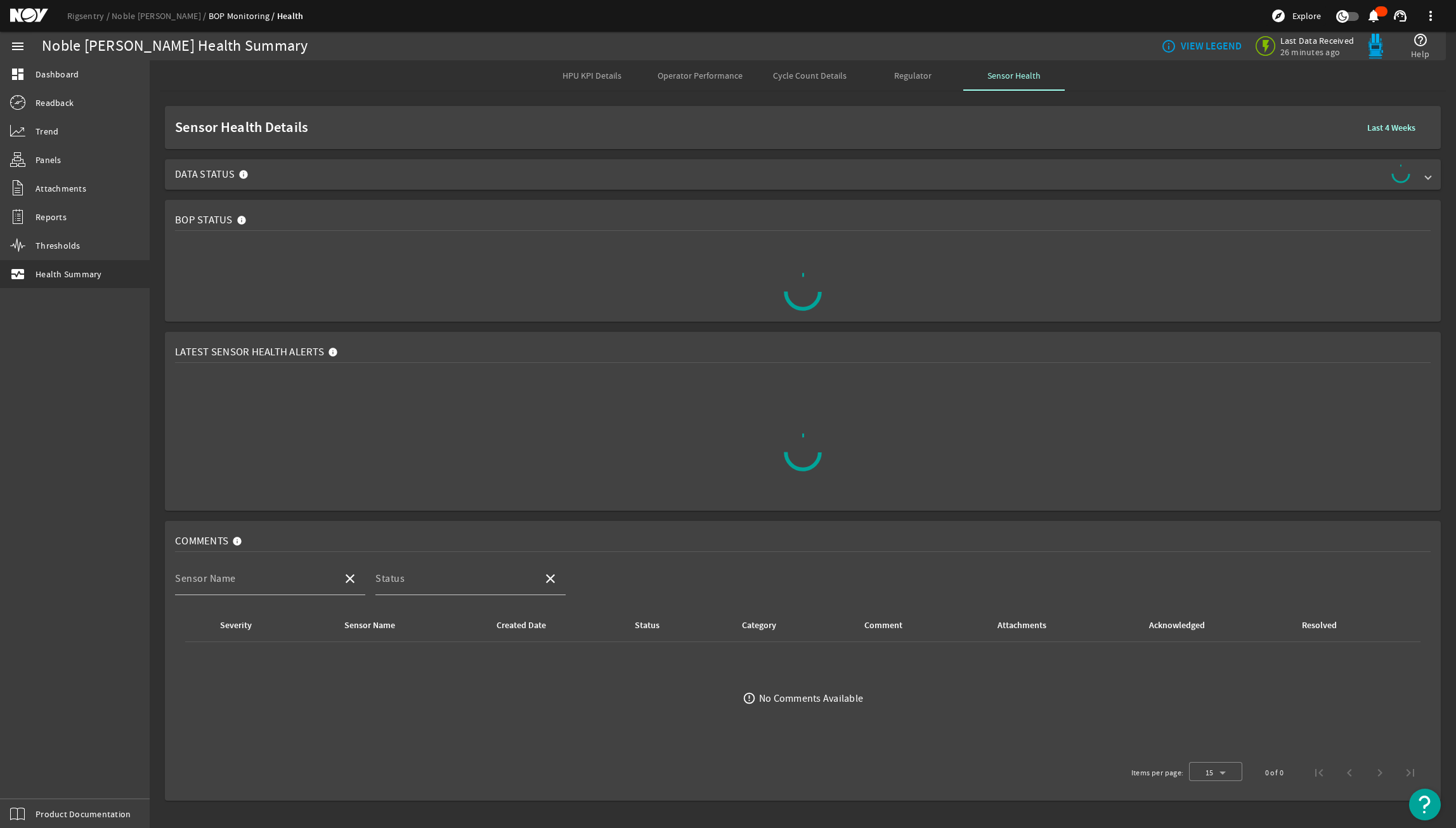
click at [584, 155] on div "Sensor Health Details Last 4 Weeks Data Status BOP Status Latest Sensor Health …" at bounding box center [803, 453] width 1307 height 705
click at [576, 171] on span "Data Status" at bounding box center [800, 175] width 1251 height 20
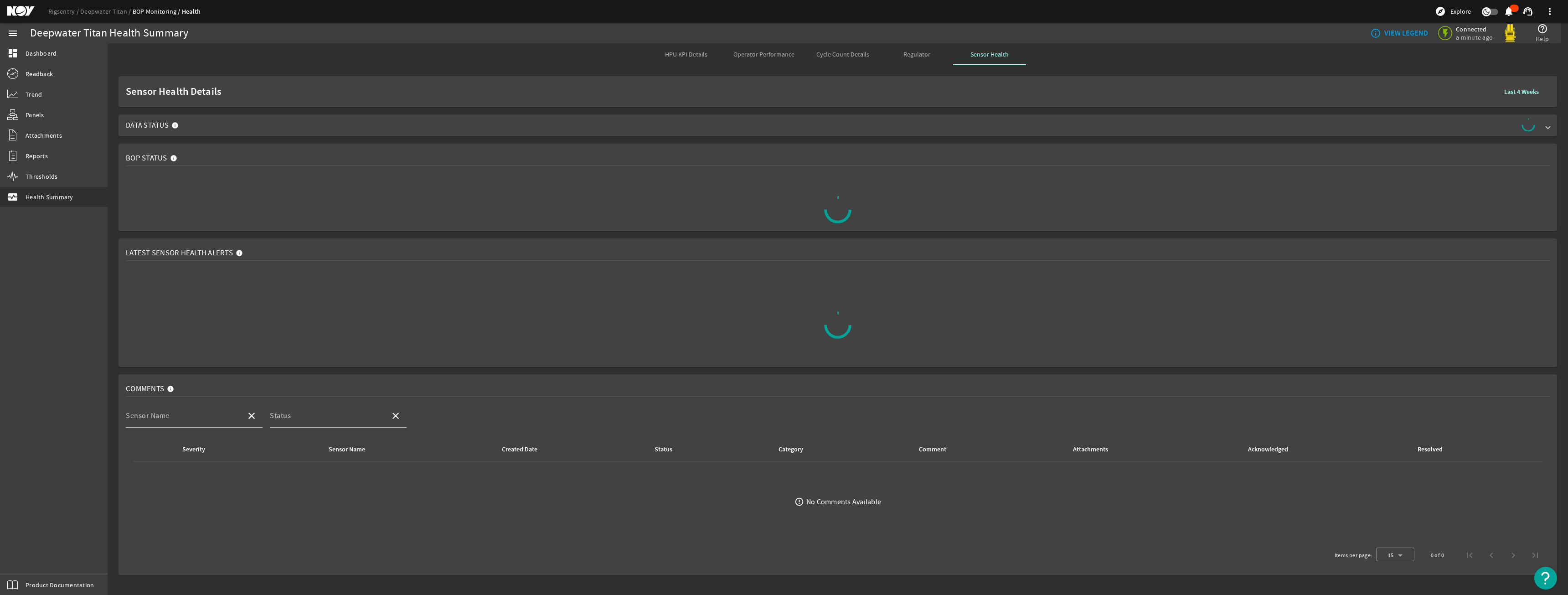
click at [299, 134] on mat-expansion-panel-header "Data Status" at bounding box center [838, 125] width 1438 height 22
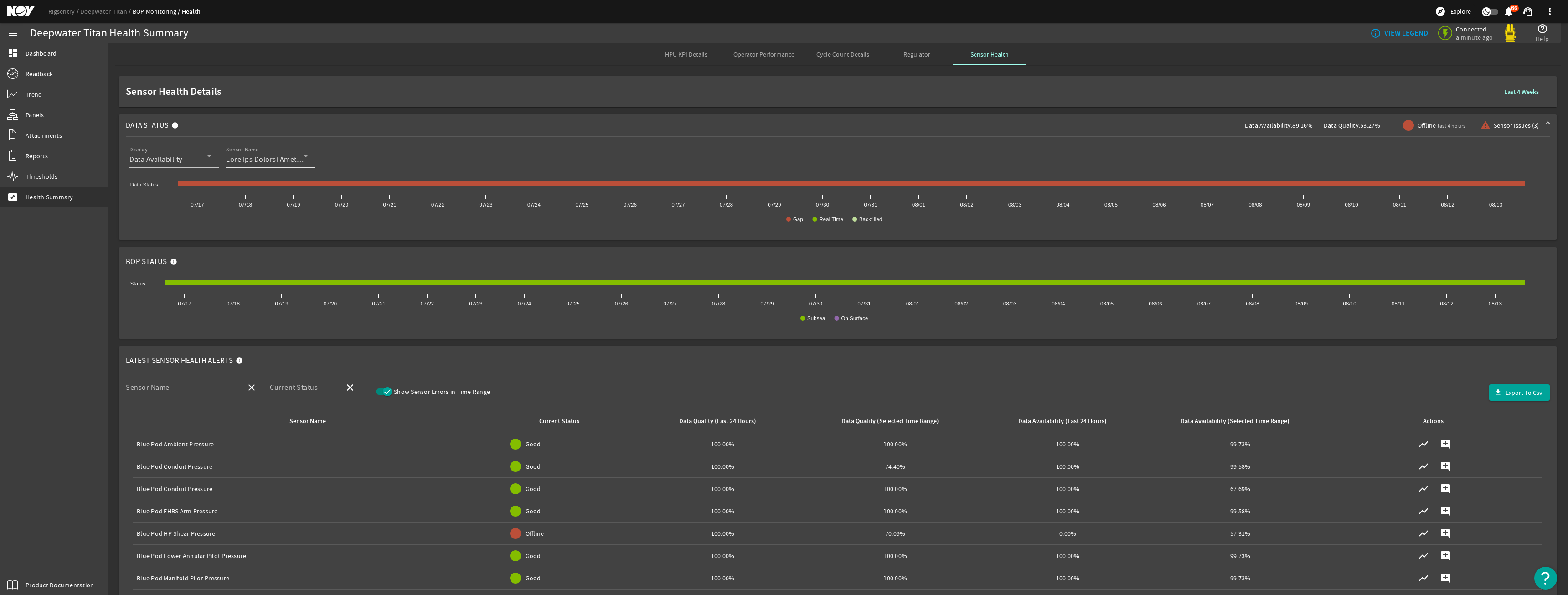
click at [282, 153] on div "Sensor Name" at bounding box center [267, 156] width 82 height 24
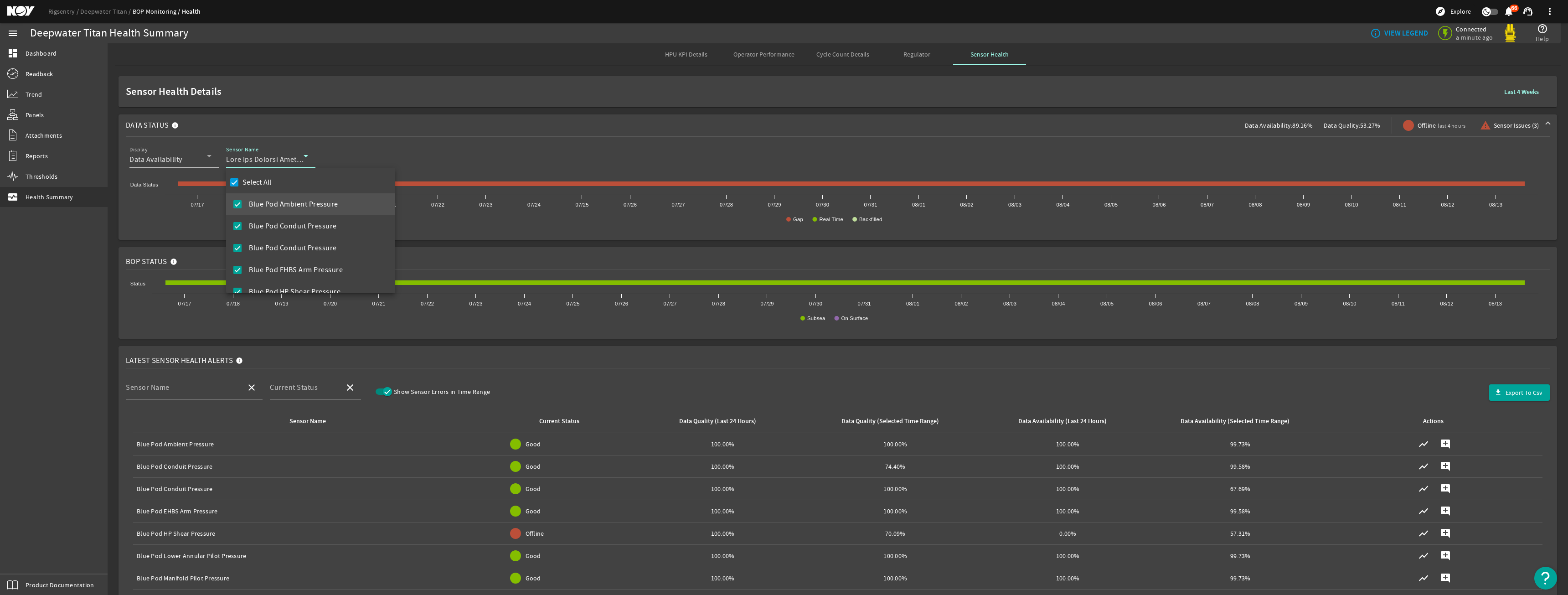
click at [259, 186] on label "Select All" at bounding box center [256, 182] width 31 height 9
click at [240, 186] on input "Select All" at bounding box center [234, 182] width 13 height 13
checkbox input "false"
click at [237, 247] on mat-pseudo-checkbox at bounding box center [237, 250] width 8 height 8
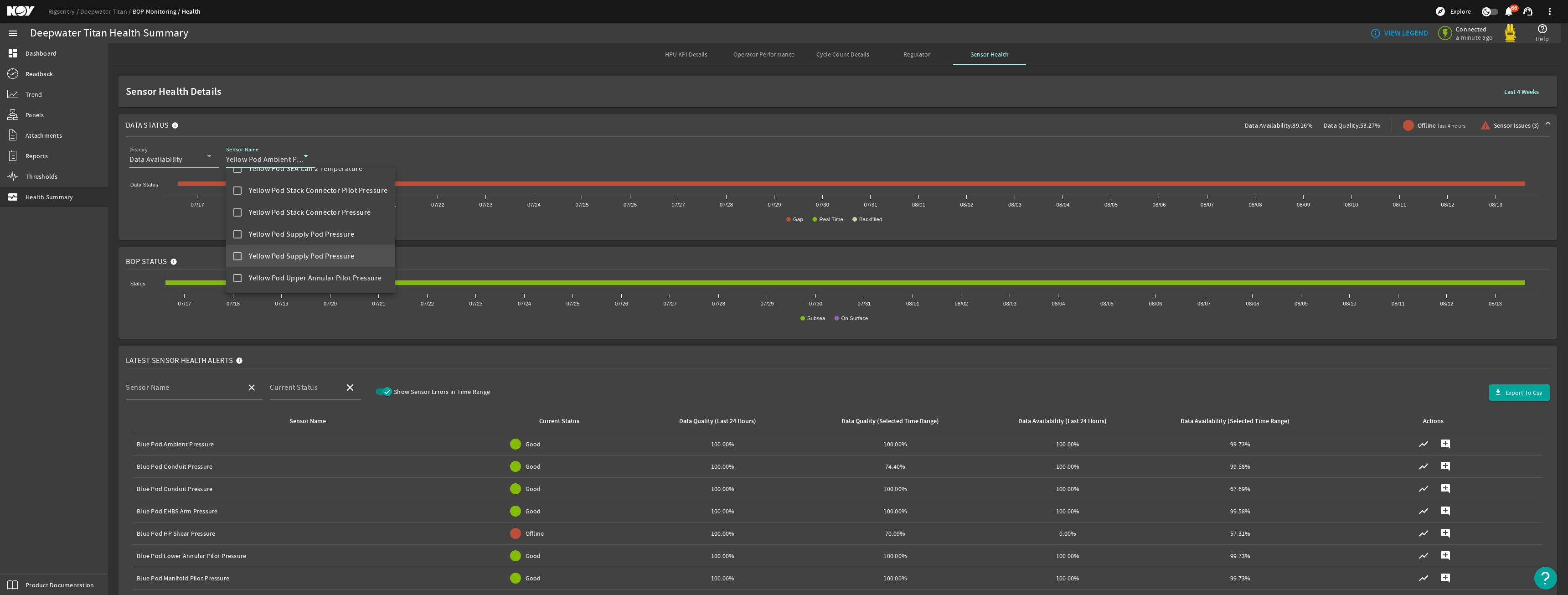
scroll to position [1459, 0]
click at [268, 281] on span "Yellow Pod Upper Annular Pilot Pressure" at bounding box center [315, 277] width 133 height 11
click at [271, 258] on span "Yellow Pod Supply Pod Pressure" at bounding box center [301, 255] width 105 height 11
click at [276, 242] on mat-option "Yellow Pod Supply Pod Pressure" at bounding box center [310, 233] width 169 height 22
click at [290, 212] on span "Yellow Pod Stack Connector Pressure" at bounding box center [310, 211] width 122 height 11
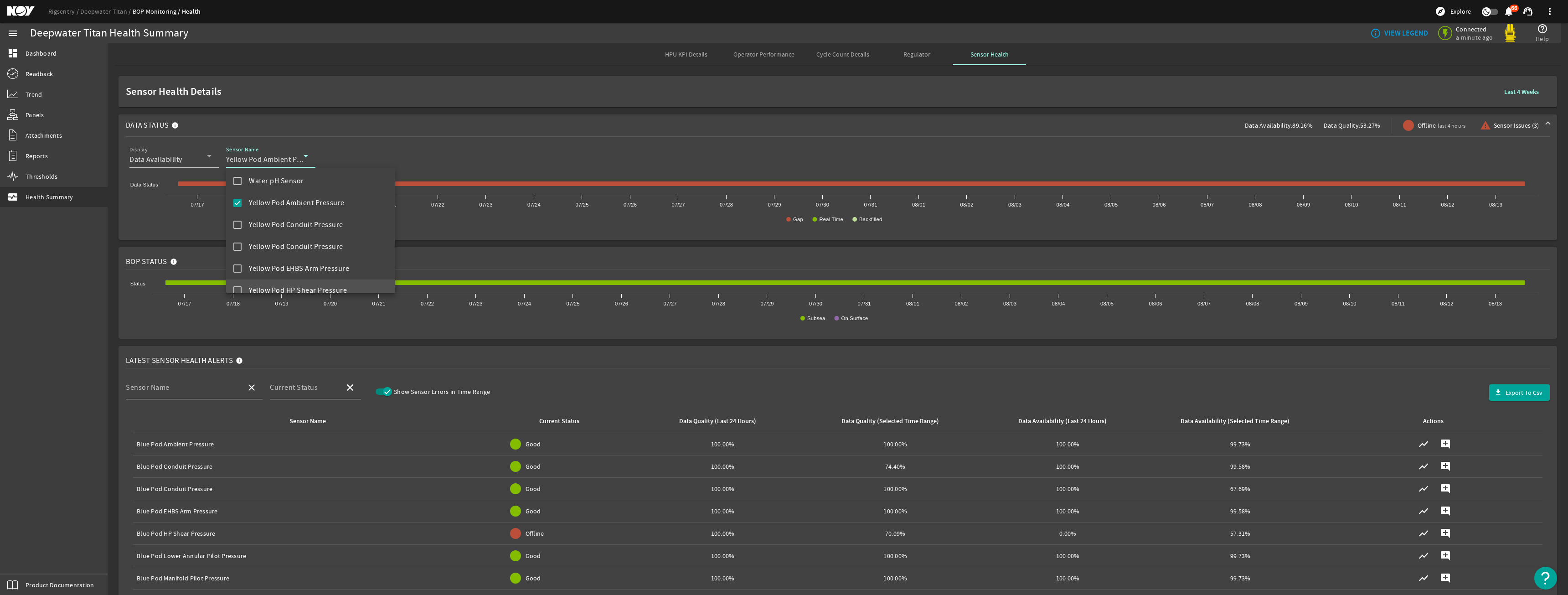
scroll to position [1094, 0]
click at [306, 221] on mat-option "Yellow Pod SEA Can 1 Temperature" at bounding box center [310, 215] width 169 height 22
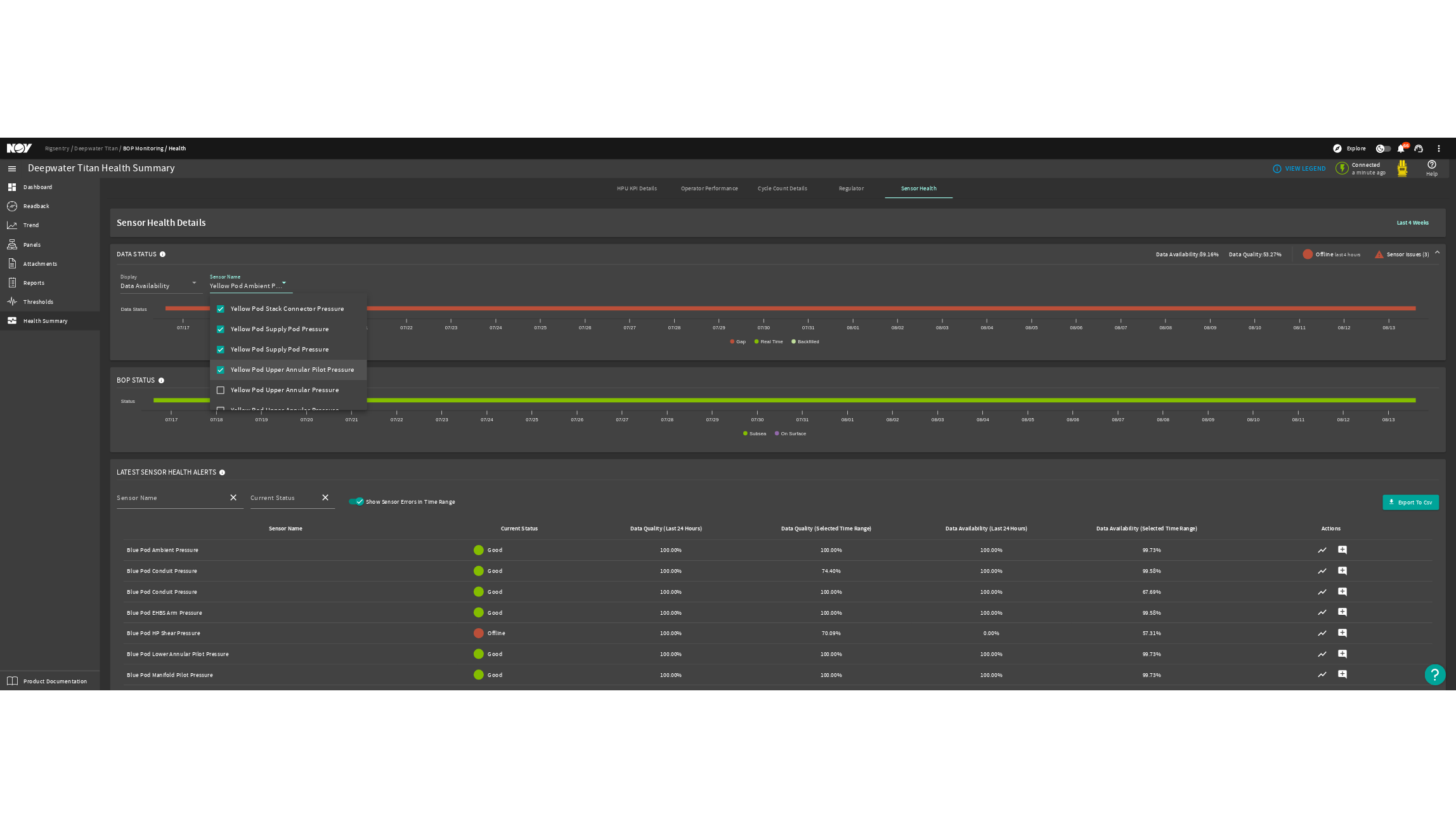
scroll to position [2090, 0]
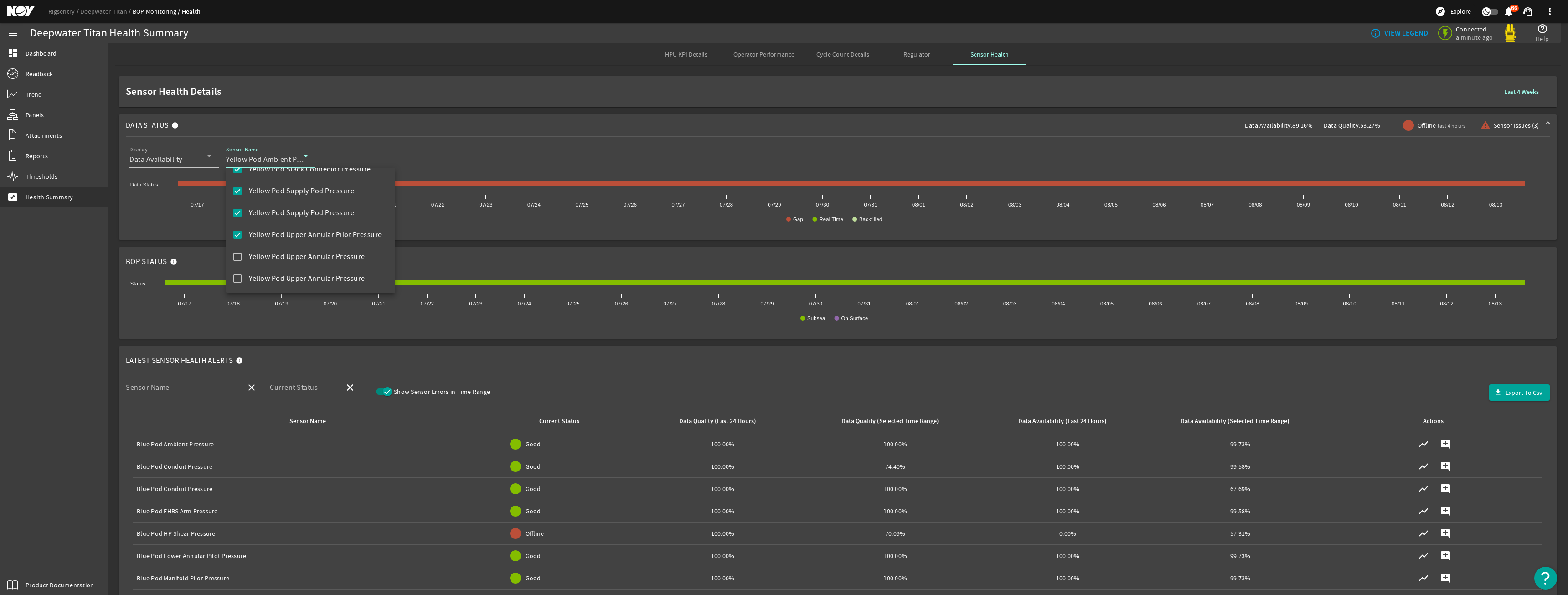
click at [536, 100] on div at bounding box center [784, 297] width 1568 height 595
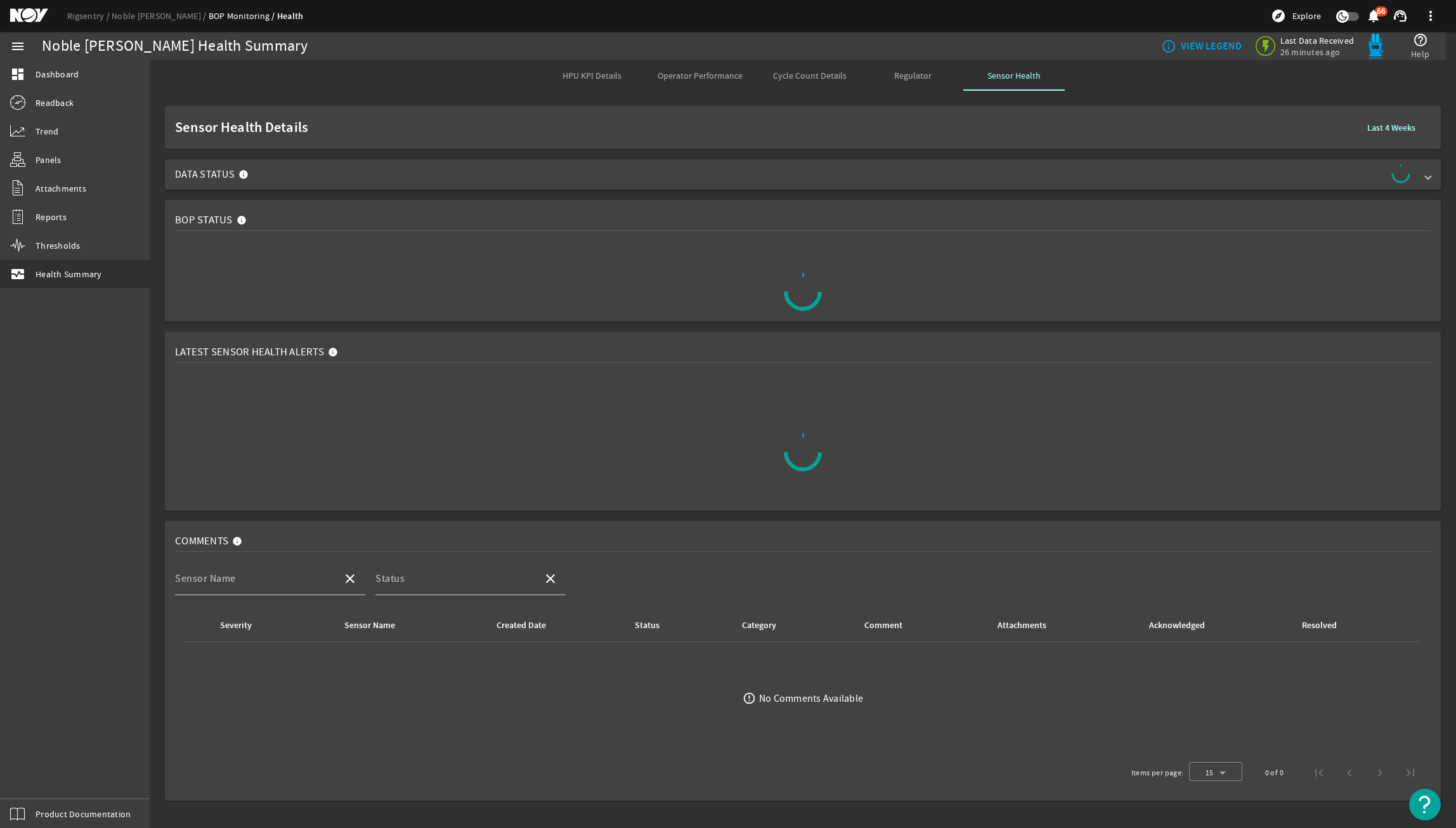
click at [600, 178] on span "Data Status" at bounding box center [800, 175] width 1251 height 20
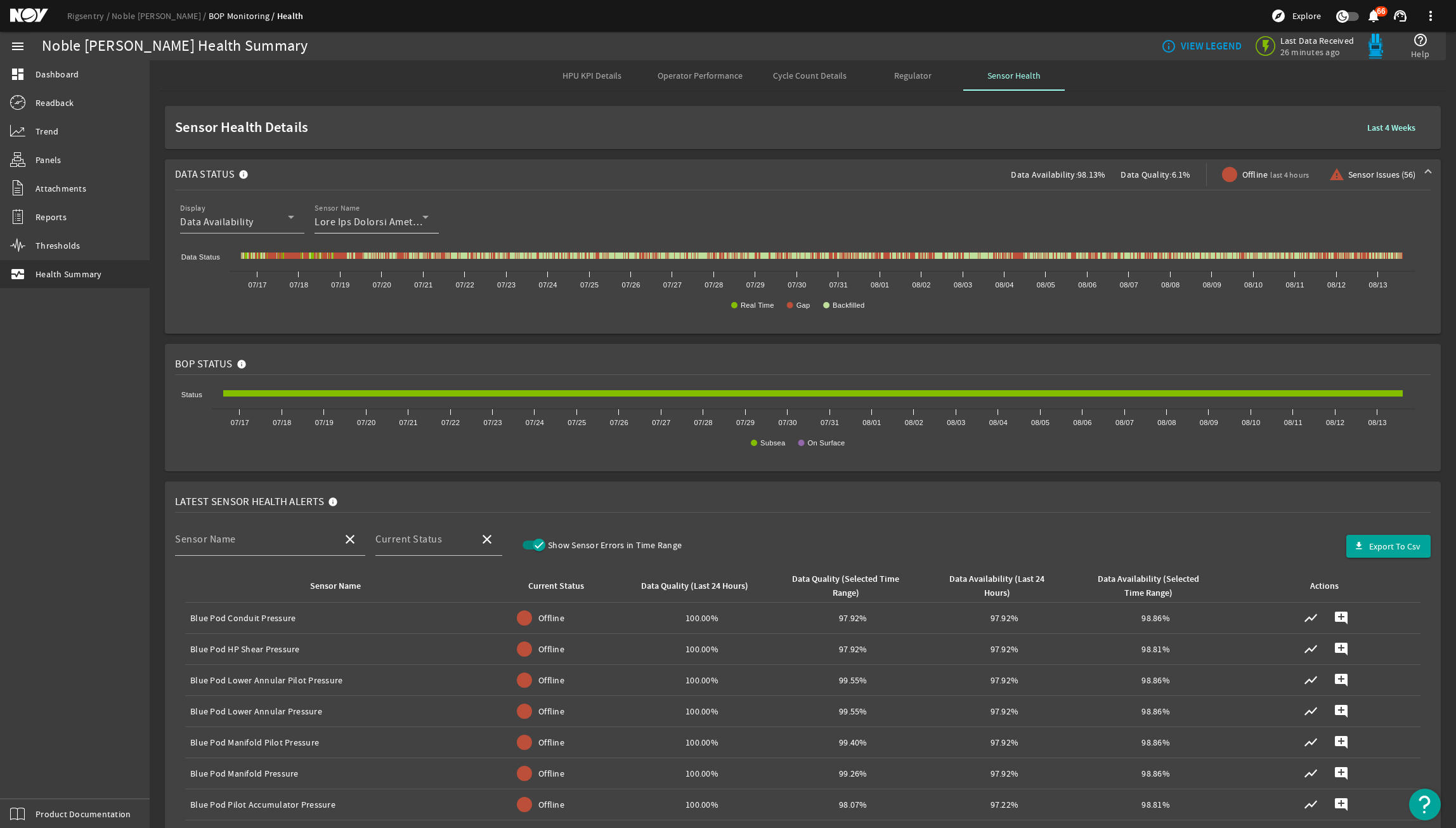
click at [413, 214] on div at bounding box center [368, 222] width 108 height 15
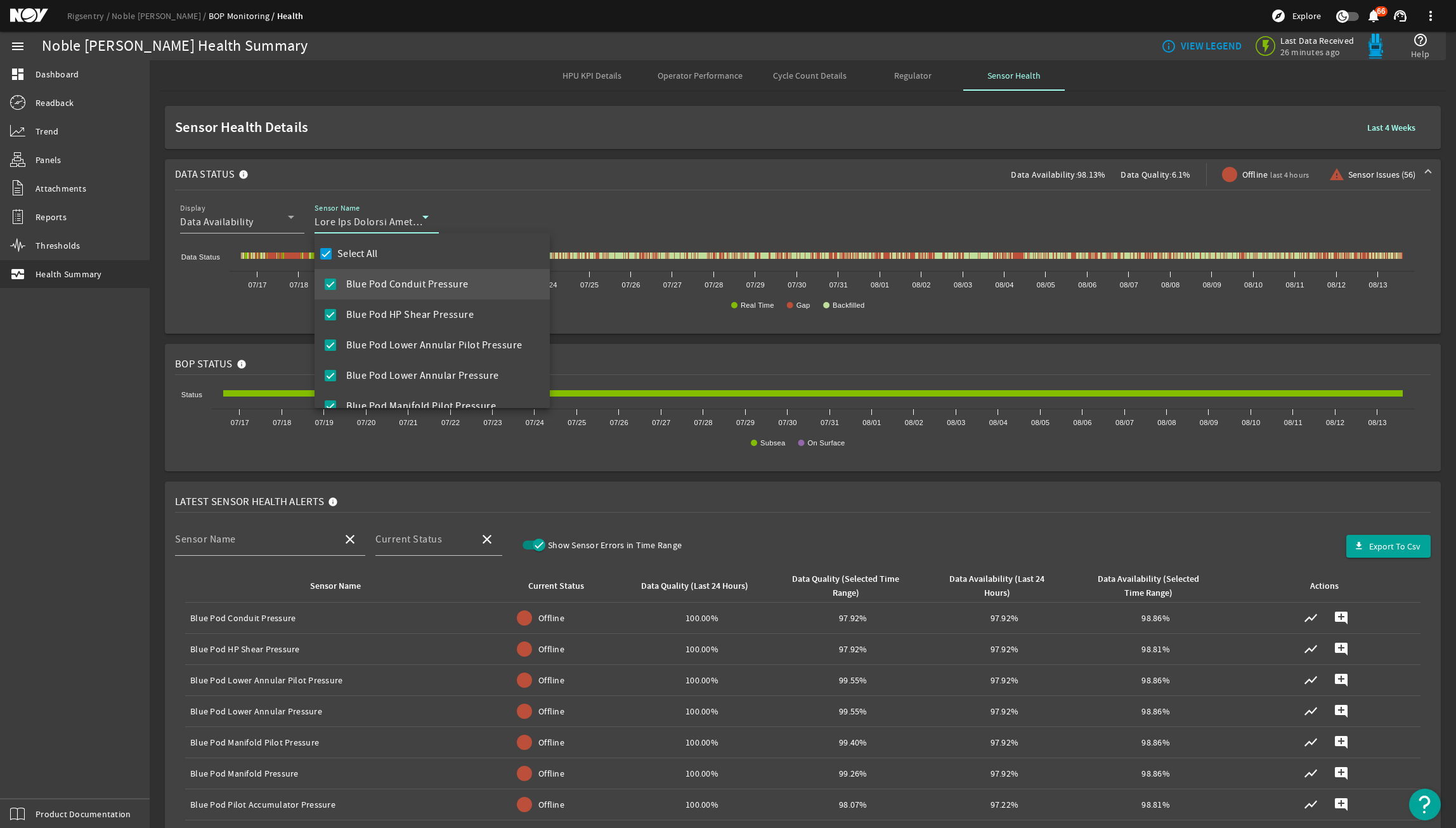
click at [352, 246] on div "Select All" at bounding box center [347, 253] width 61 height 18
click at [350, 253] on label "Select All" at bounding box center [356, 253] width 43 height 13
click at [335, 253] on input "Select All" at bounding box center [325, 253] width 18 height 18
checkbox input "false"
click at [374, 221] on div at bounding box center [728, 414] width 1456 height 828
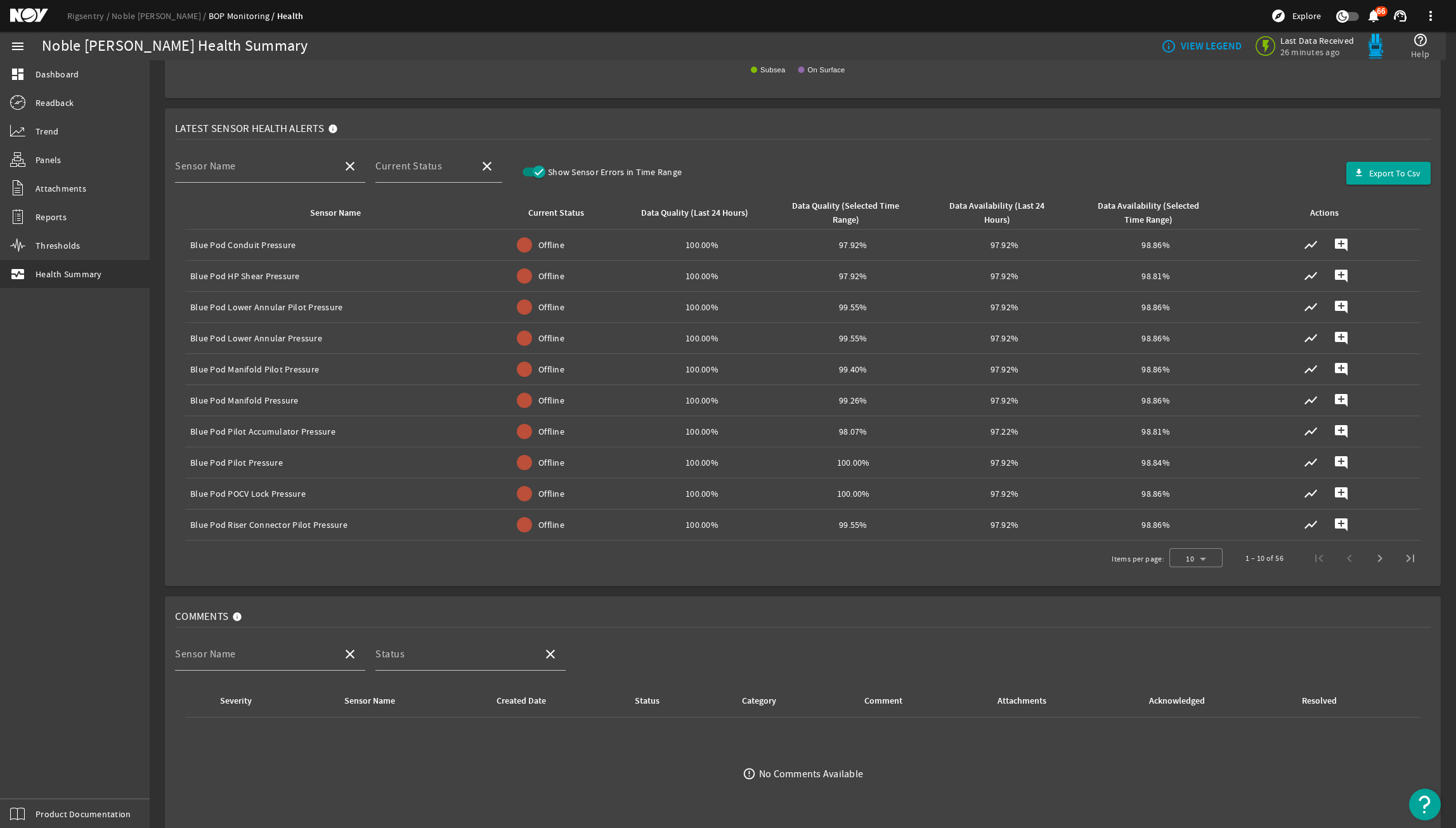
scroll to position [381, 0]
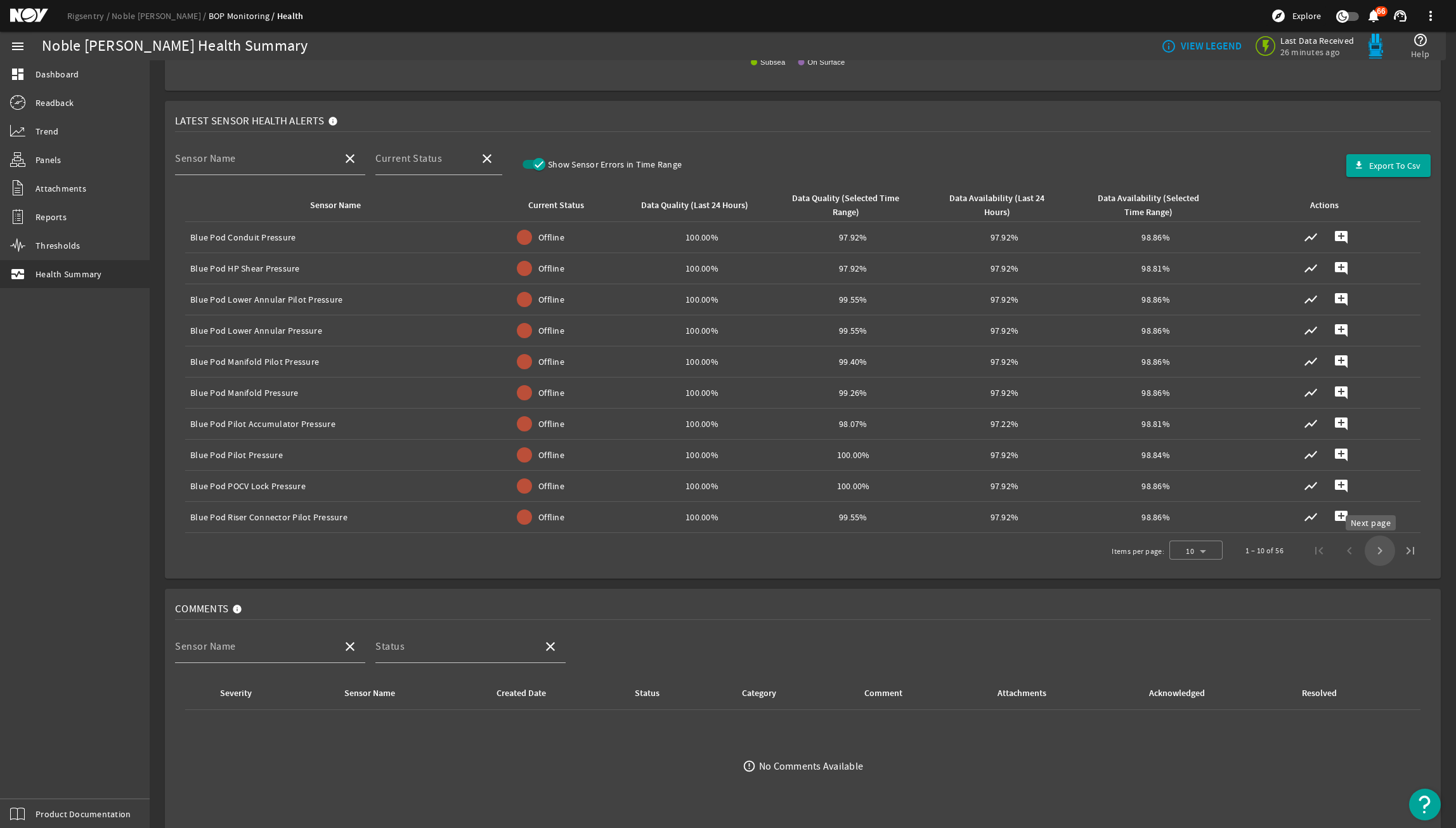
click at [1367, 546] on span "Next page" at bounding box center [1380, 551] width 30 height 31
click at [1367, 548] on span "Next page" at bounding box center [1380, 551] width 30 height 31
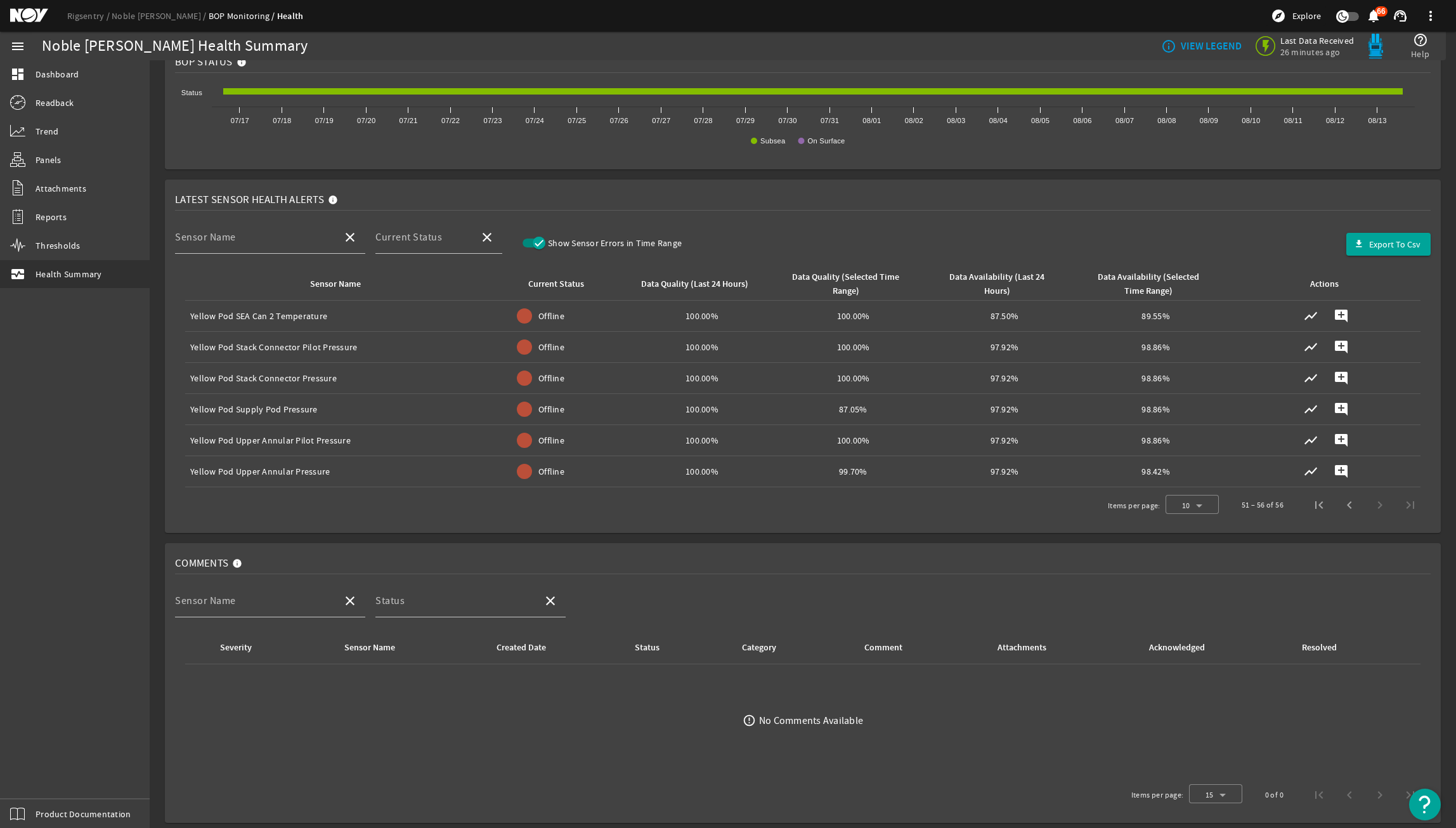
scroll to position [302, 0]
click at [1367, 548] on mat-card "Comments Sensor Name close Status close Severity Sensor Name Created Date Statu…" at bounding box center [803, 683] width 1276 height 280
click at [1307, 512] on span "First page" at bounding box center [1320, 505] width 30 height 31
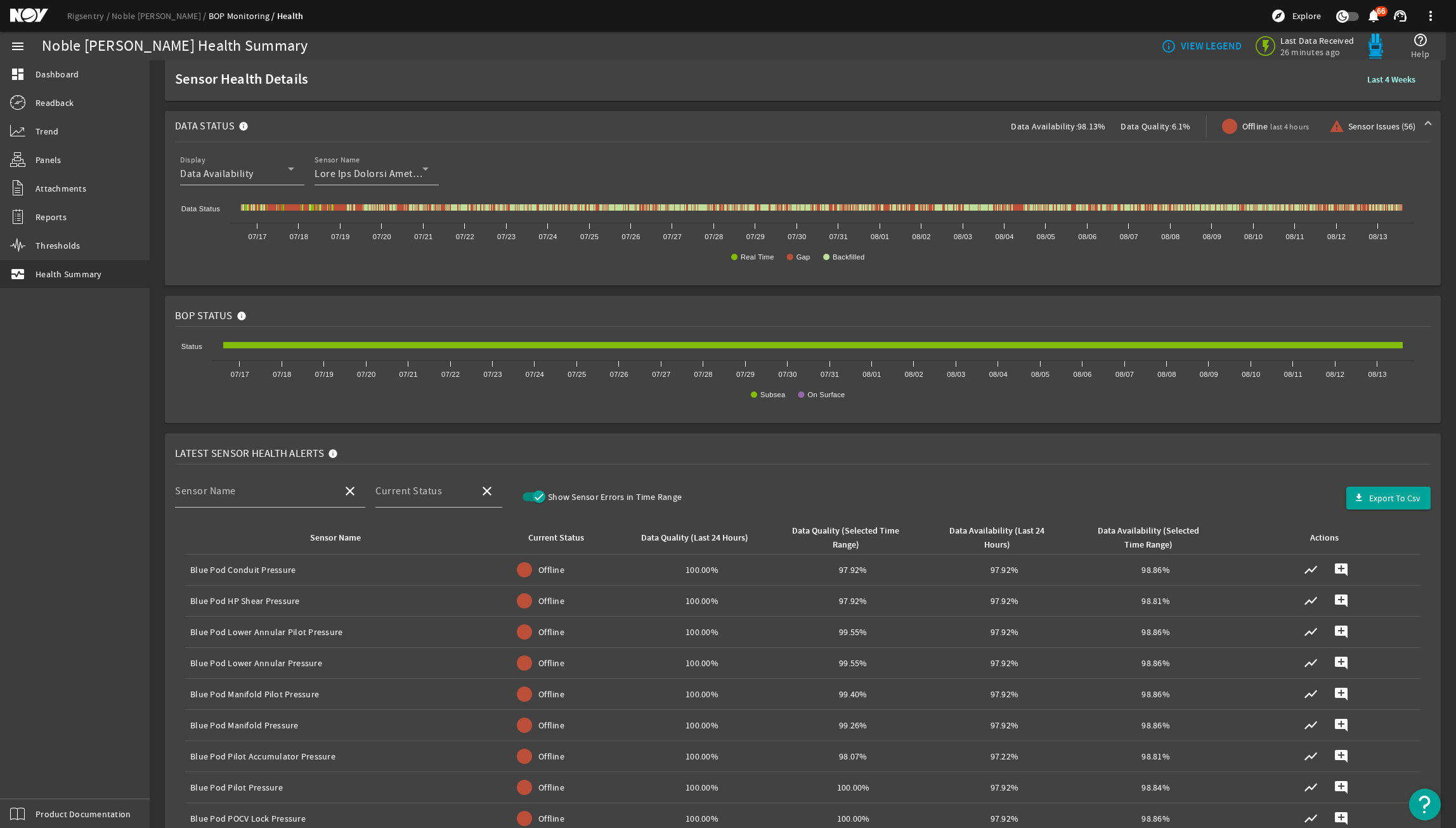
scroll to position [0, 0]
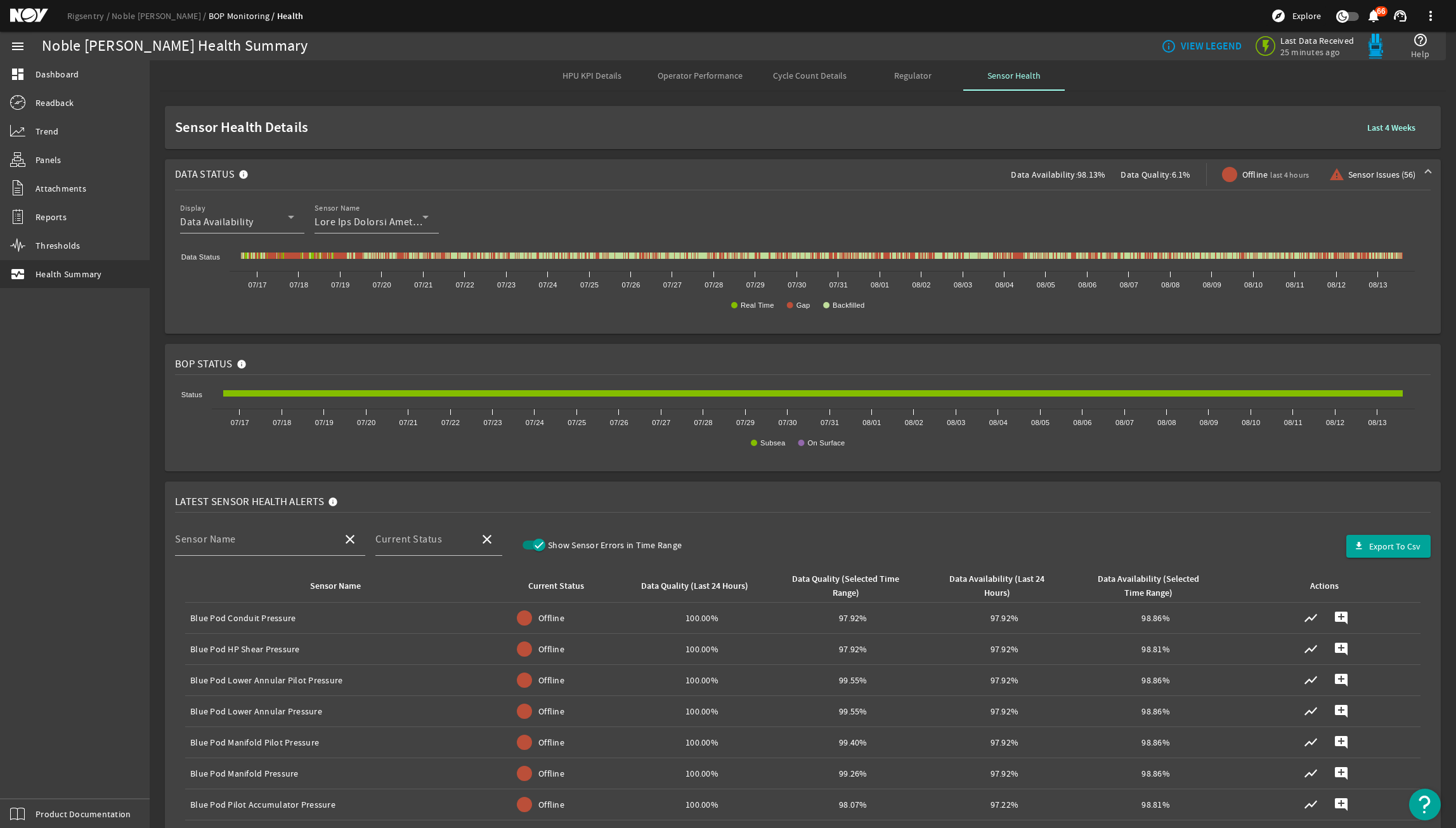
click at [760, 64] on div "Cycle Count Details" at bounding box center [810, 75] width 104 height 31
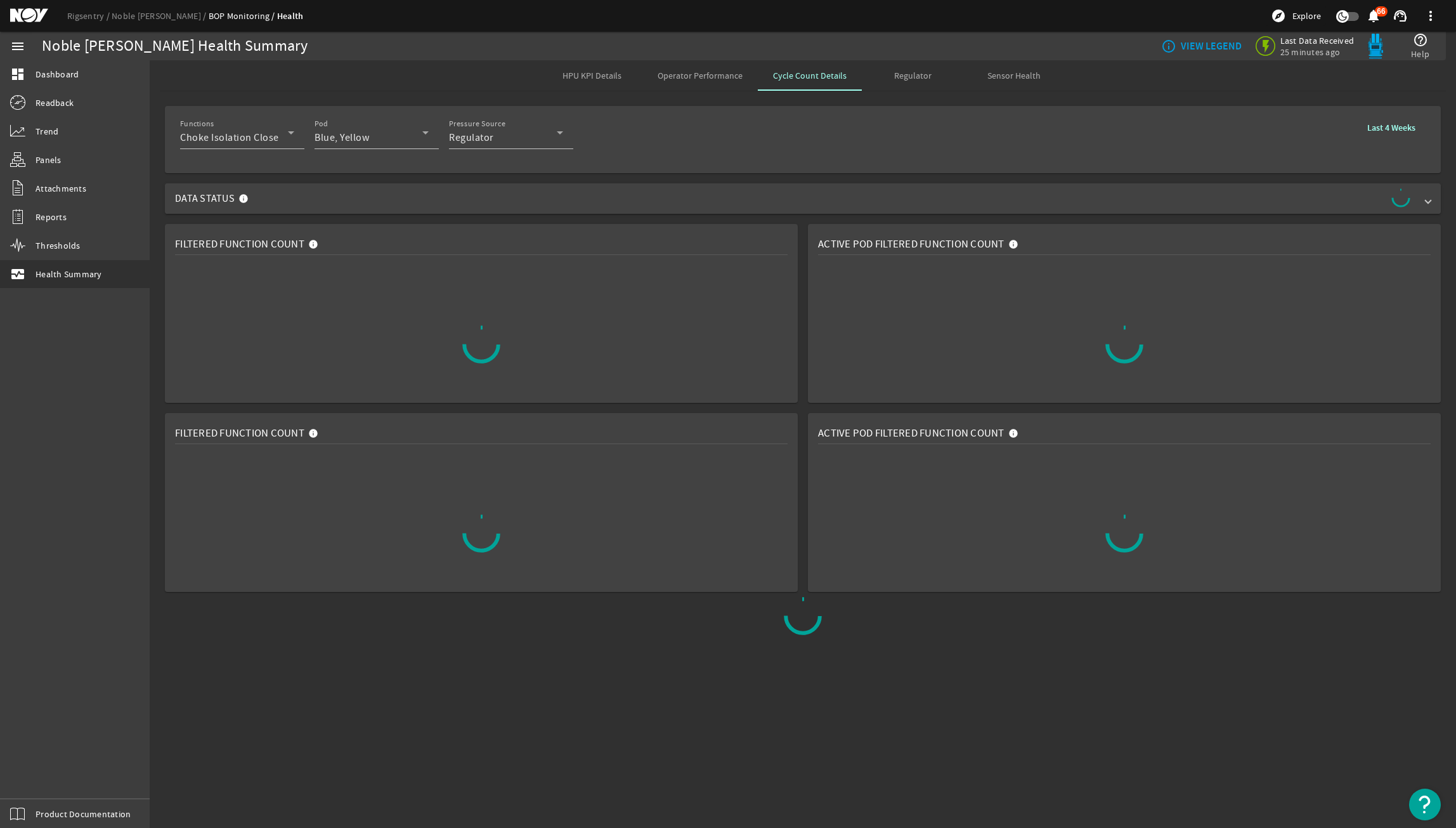
click at [790, 189] on span "Data Status" at bounding box center [800, 198] width 1251 height 20
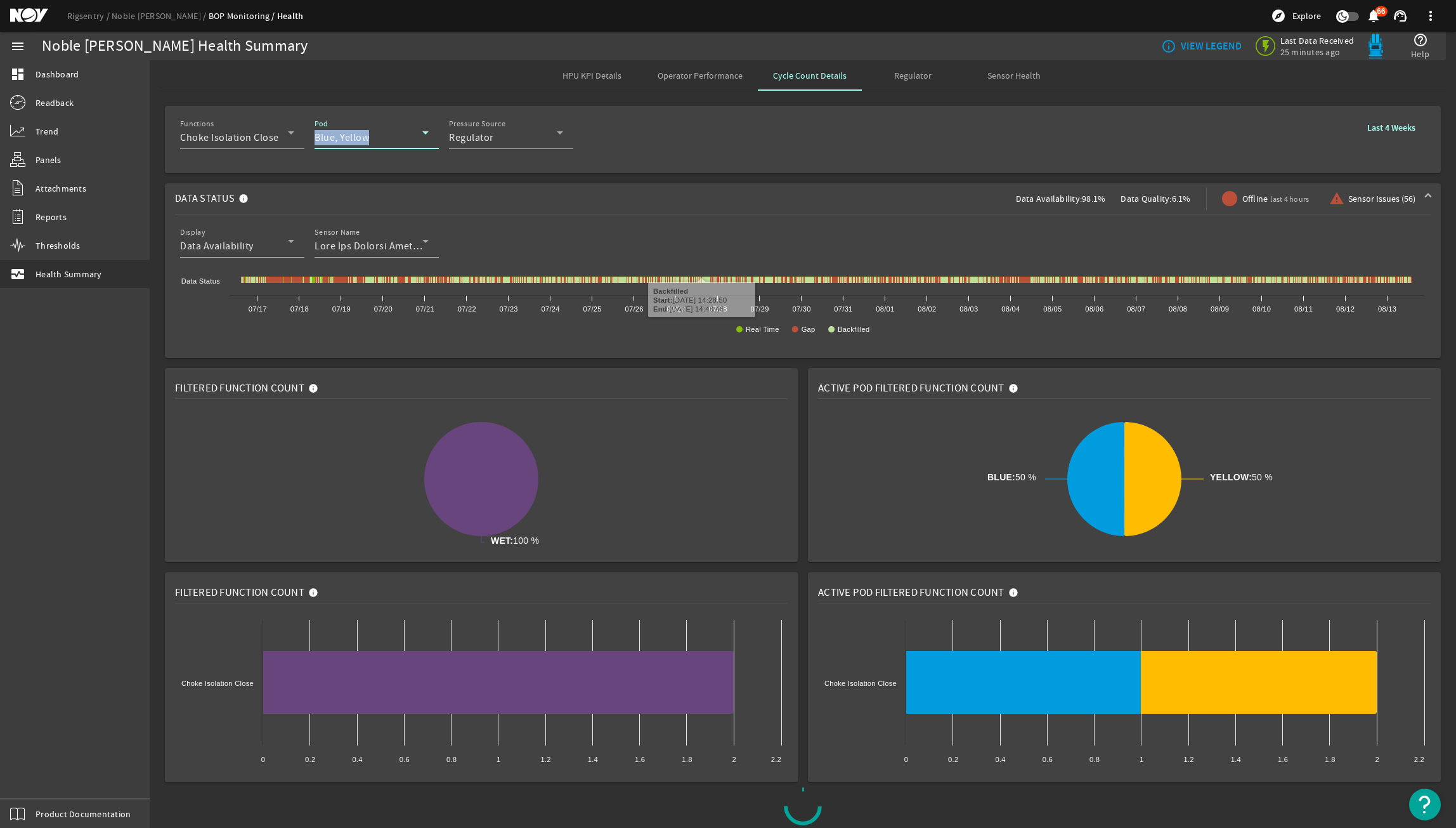
drag, startPoint x: 394, startPoint y: 131, endPoint x: 383, endPoint y: 119, distance: 16.3
click at [383, 119] on div "Pod Blue, Yellow" at bounding box center [371, 132] width 114 height 33
click at [269, 131] on div at bounding box center [728, 414] width 1456 height 828
click at [267, 136] on span "Choke Isolation Close" at bounding box center [230, 137] width 99 height 13
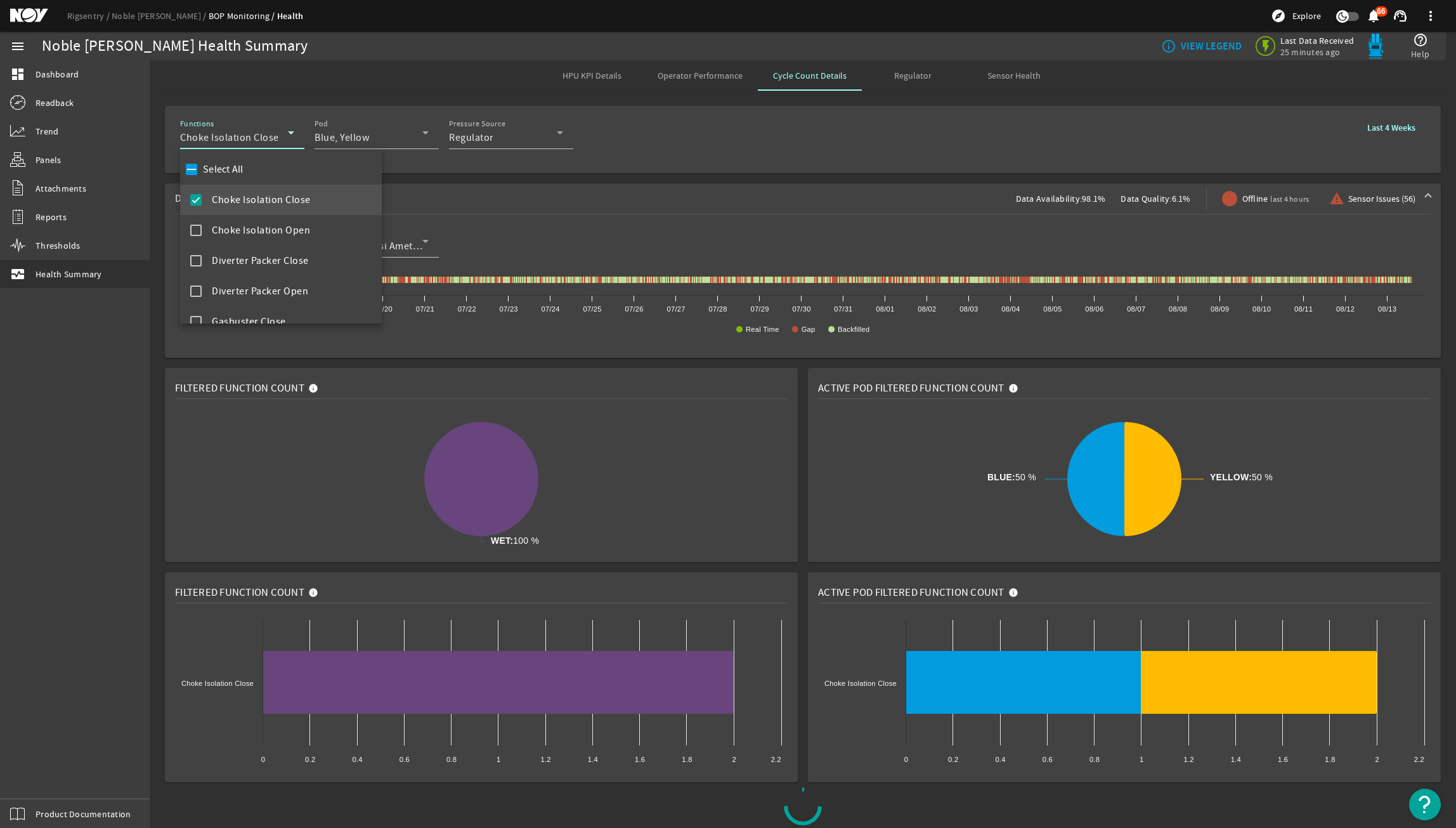
click at [236, 181] on mat-checkbox "Select All" at bounding box center [213, 169] width 61 height 31
click at [236, 174] on label "Select All" at bounding box center [222, 169] width 43 height 13
click at [201, 174] on input "Select All" at bounding box center [191, 169] width 18 height 18
click at [236, 174] on label "Select All" at bounding box center [222, 169] width 43 height 13
click at [201, 174] on input "Select All" at bounding box center [191, 169] width 18 height 18
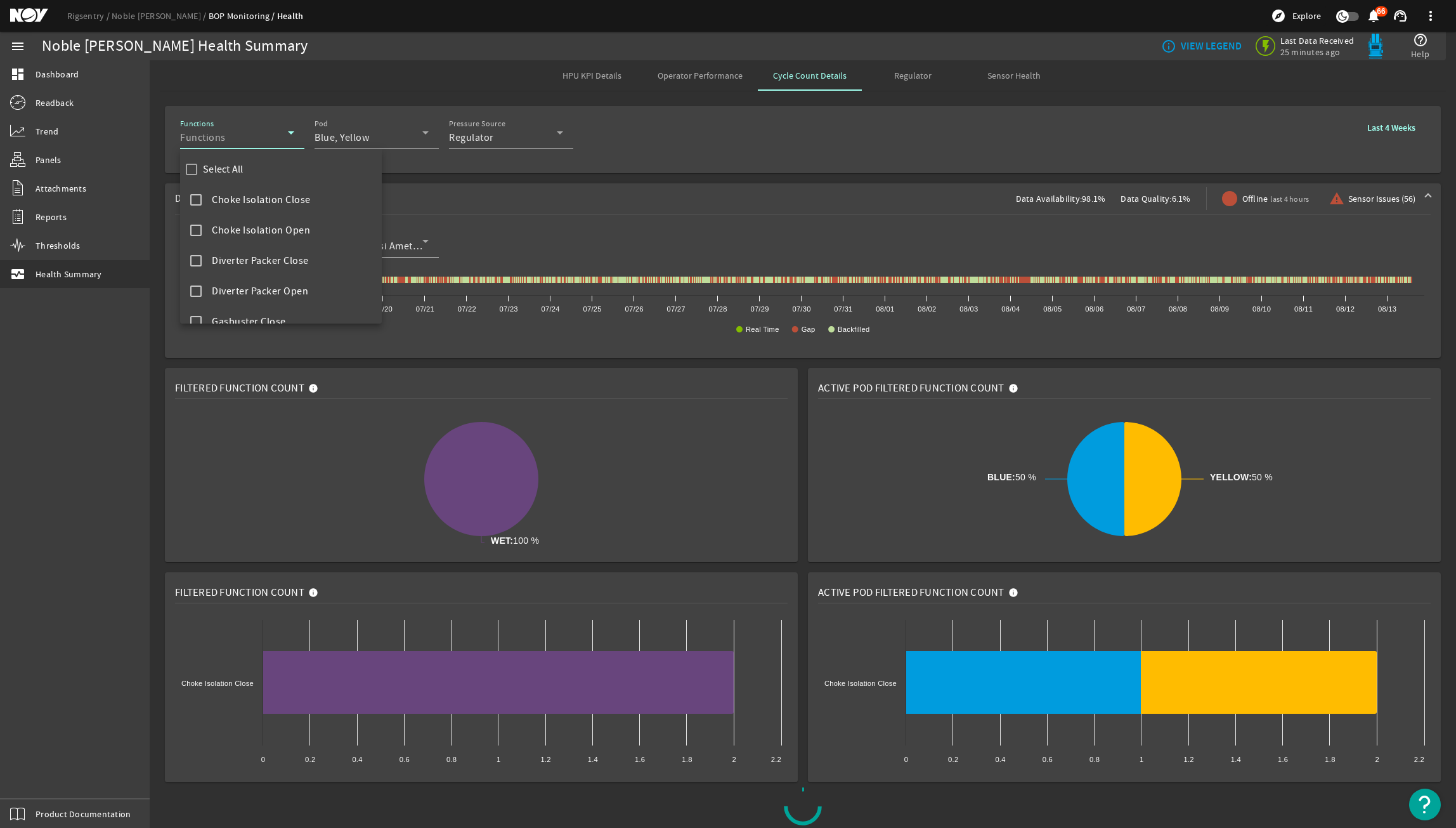
click at [239, 163] on div "Select All" at bounding box center [213, 169] width 61 height 18
click at [239, 164] on label "Select All" at bounding box center [222, 169] width 43 height 13
click at [201, 164] on input "Select All" at bounding box center [191, 169] width 18 height 18
checkbox input "true"
click at [656, 157] on div at bounding box center [728, 414] width 1456 height 828
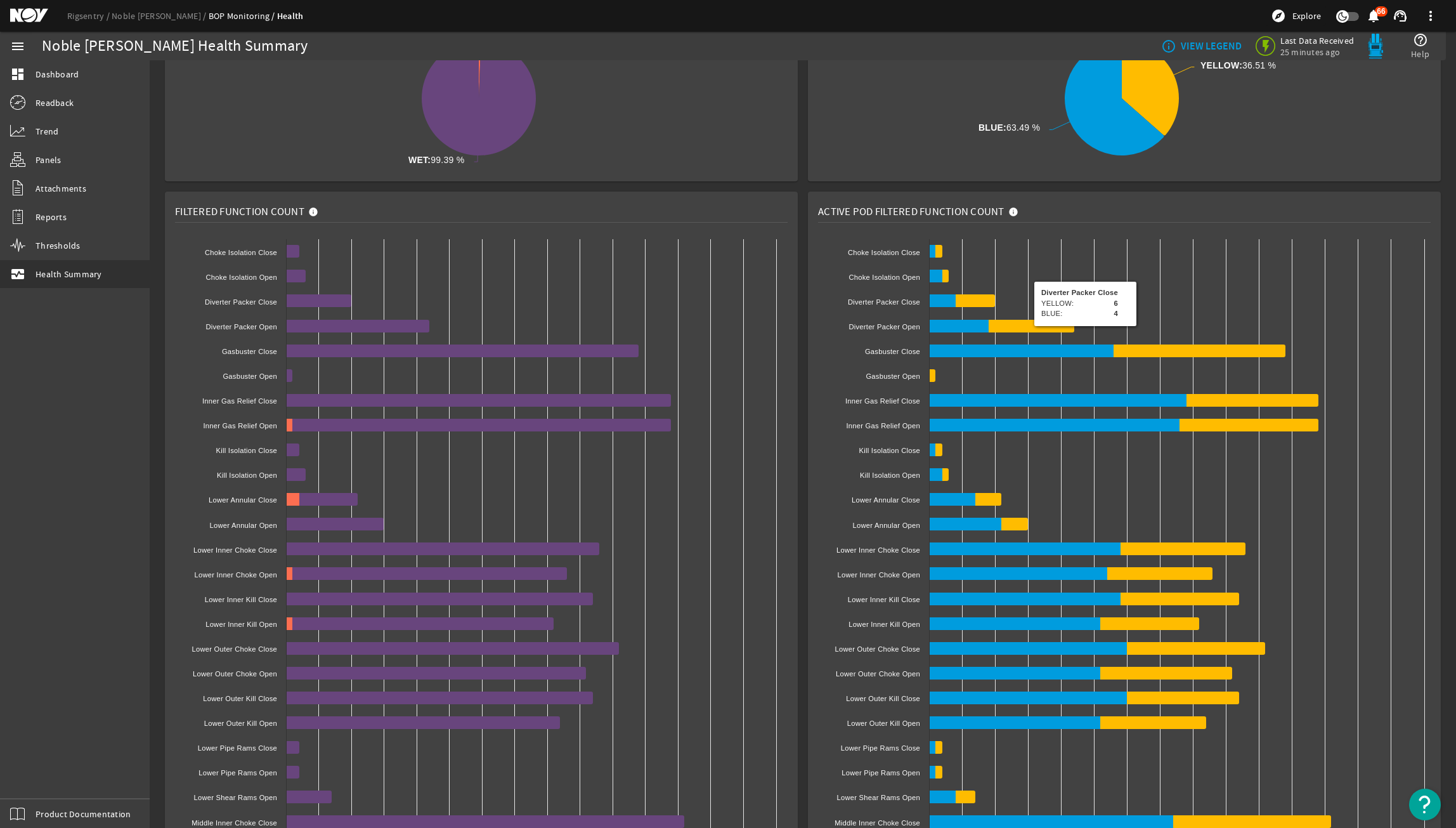
scroll to position [64, 0]
